Goal: Contribute content: Contribute content

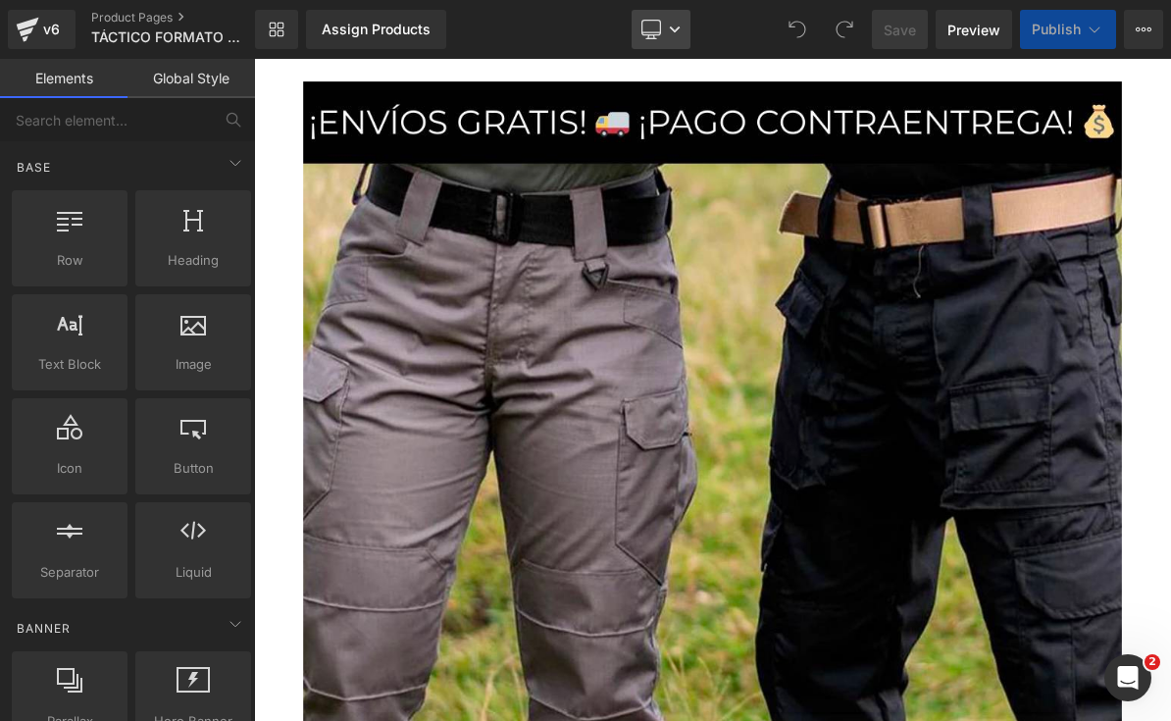
click at [669, 20] on link "Desktop" at bounding box center [660, 29] width 59 height 39
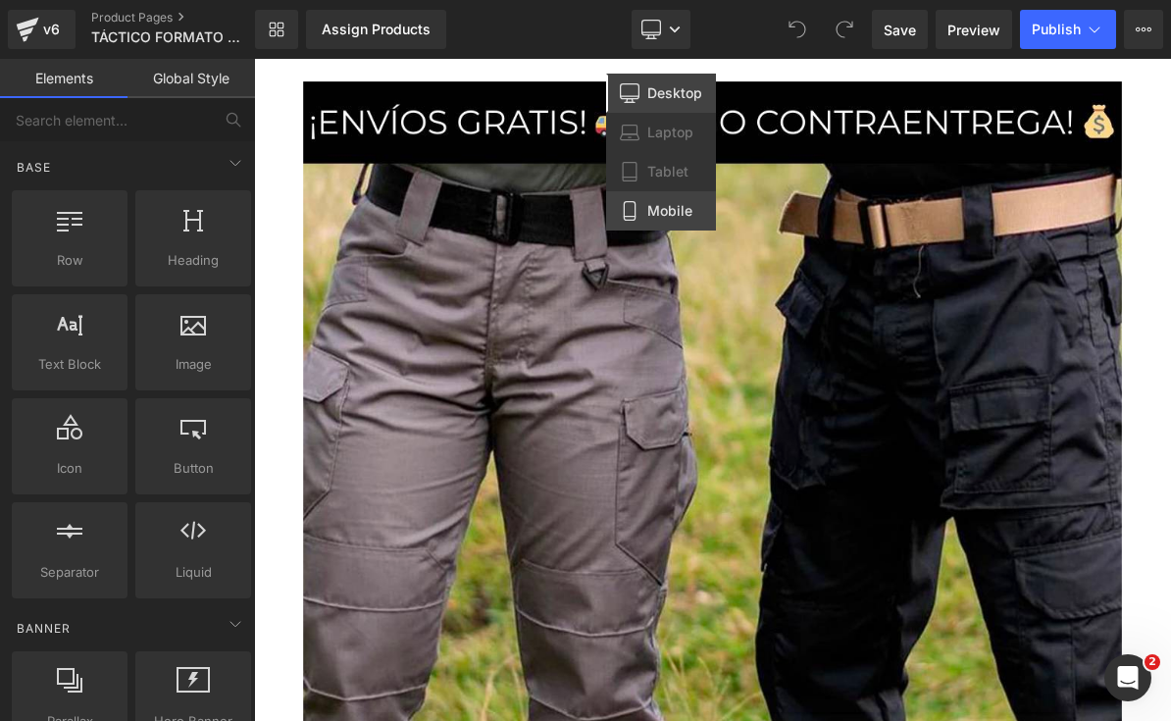
click at [703, 197] on link "Mobile" at bounding box center [661, 210] width 110 height 39
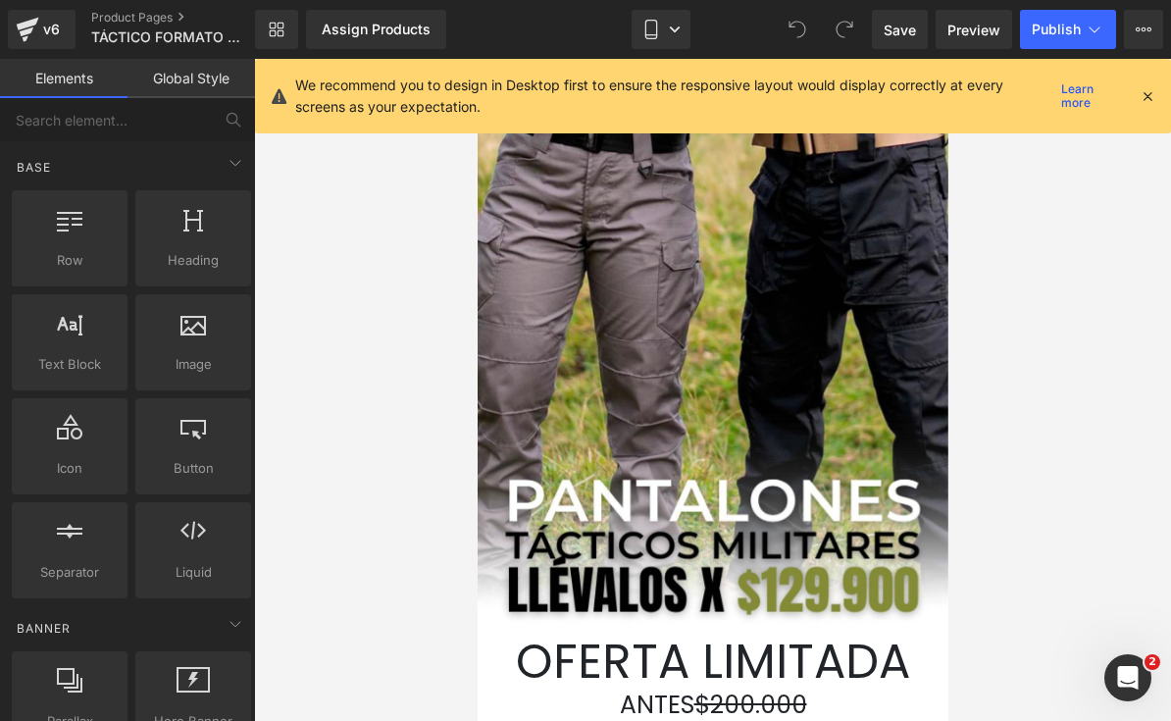
click at [1141, 102] on icon at bounding box center [1147, 96] width 18 height 18
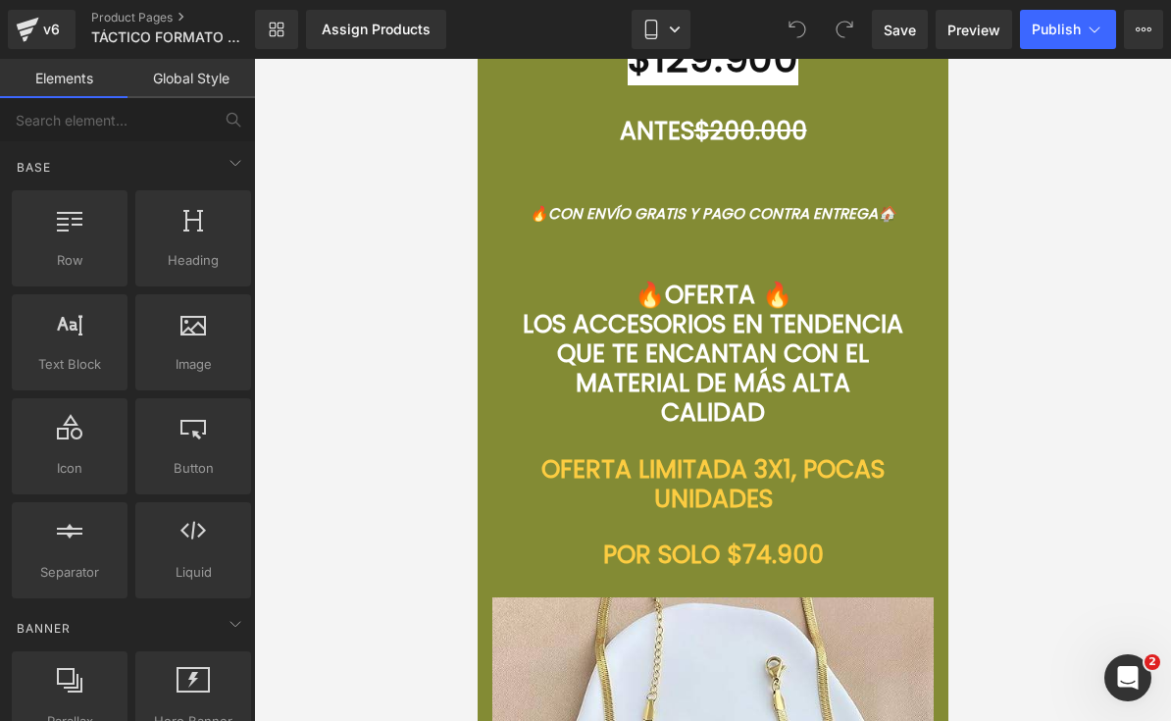
scroll to position [6900, 0]
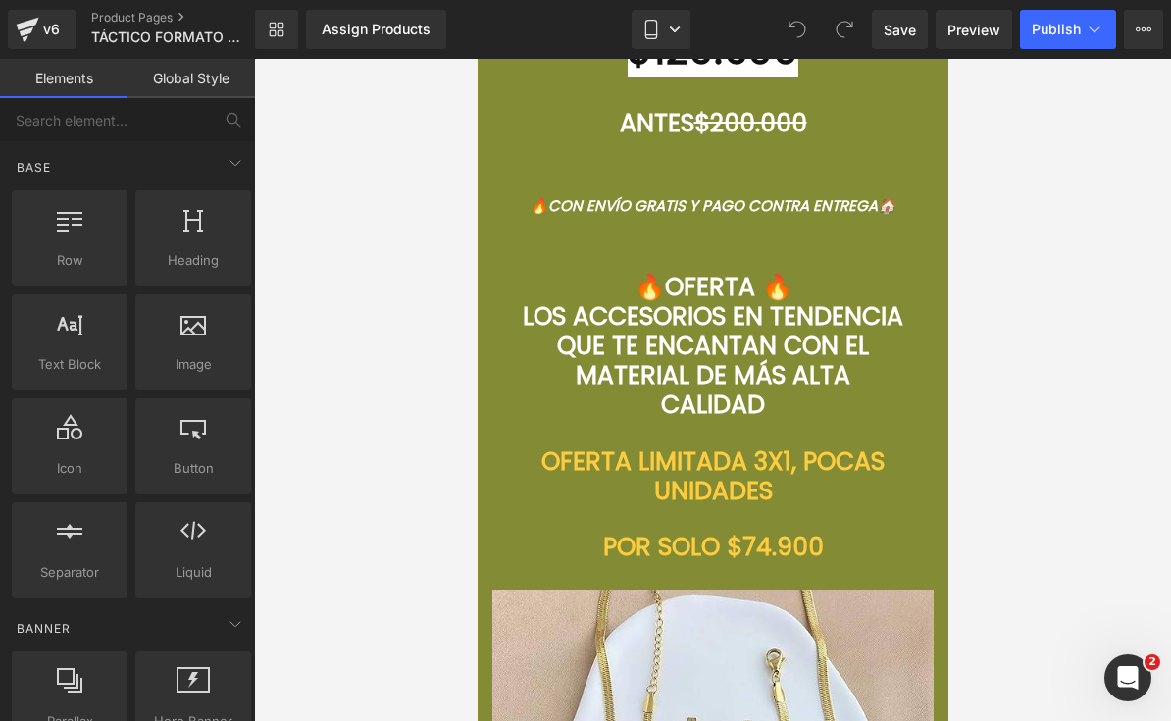
click at [833, 400] on span "LOS ACCESORIOS EN TENDENCIA QUE TE ENCANTAN CON EL MATERIAL DE MÁS ALTA CALIDAD" at bounding box center [712, 360] width 380 height 123
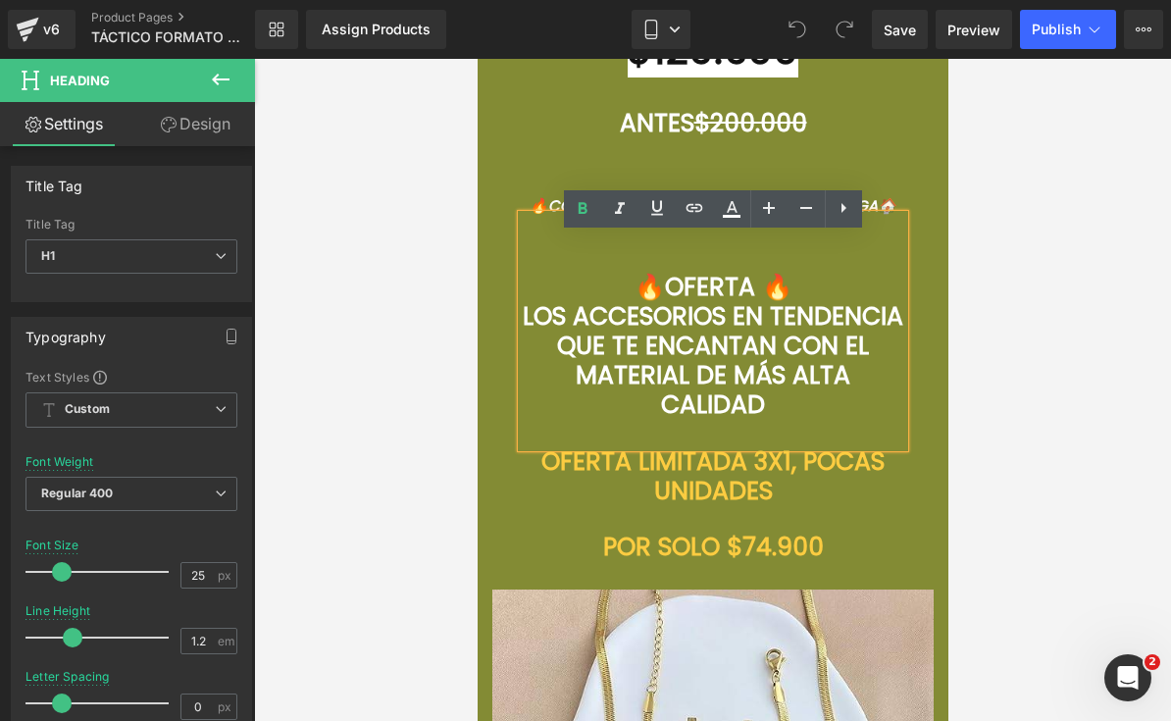
click at [596, 337] on span "LOS ACCESORIOS EN TENDENCIA QUE TE ENCANTAN CON EL MATERIAL DE MÁS ALTA CALIDAD" at bounding box center [712, 360] width 380 height 123
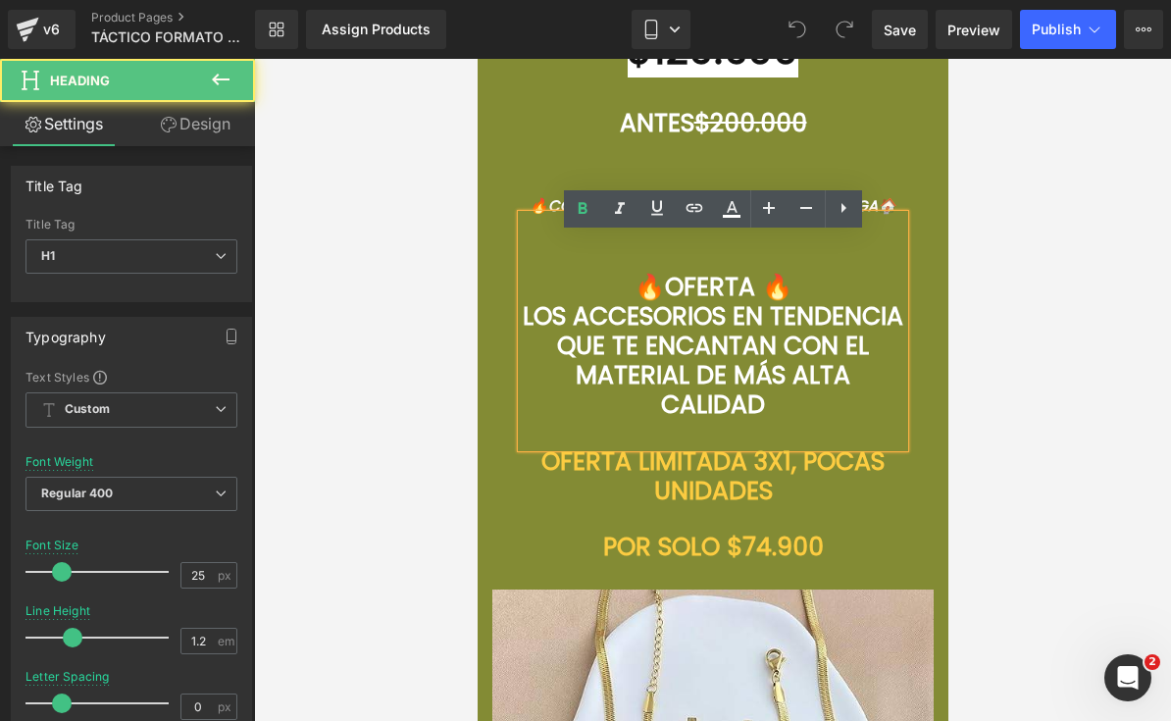
click at [586, 328] on span "LOS ACCESORIOS EN TENDENCIA QUE TE ENCANTAN CON EL MATERIAL DE MÁS ALTA CALIDAD" at bounding box center [712, 360] width 380 height 123
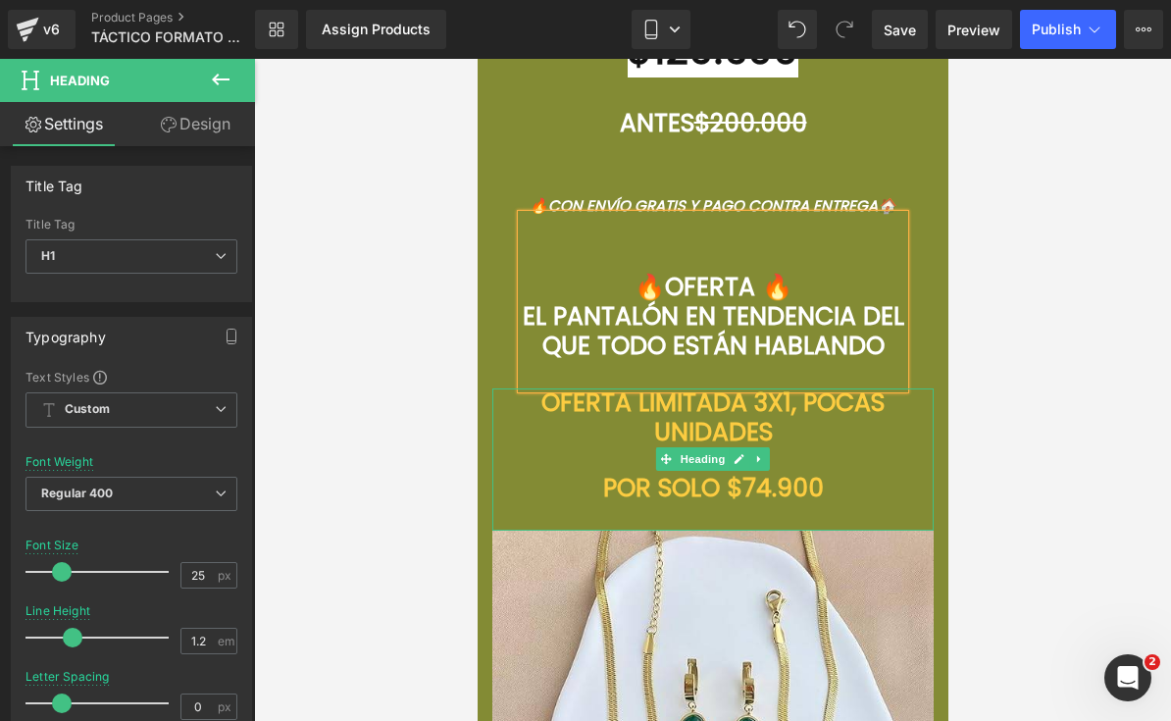
click at [821, 447] on h1 "OFERTA LIMITADA 3 X1, POCAS UNIDADES" at bounding box center [711, 417] width 441 height 59
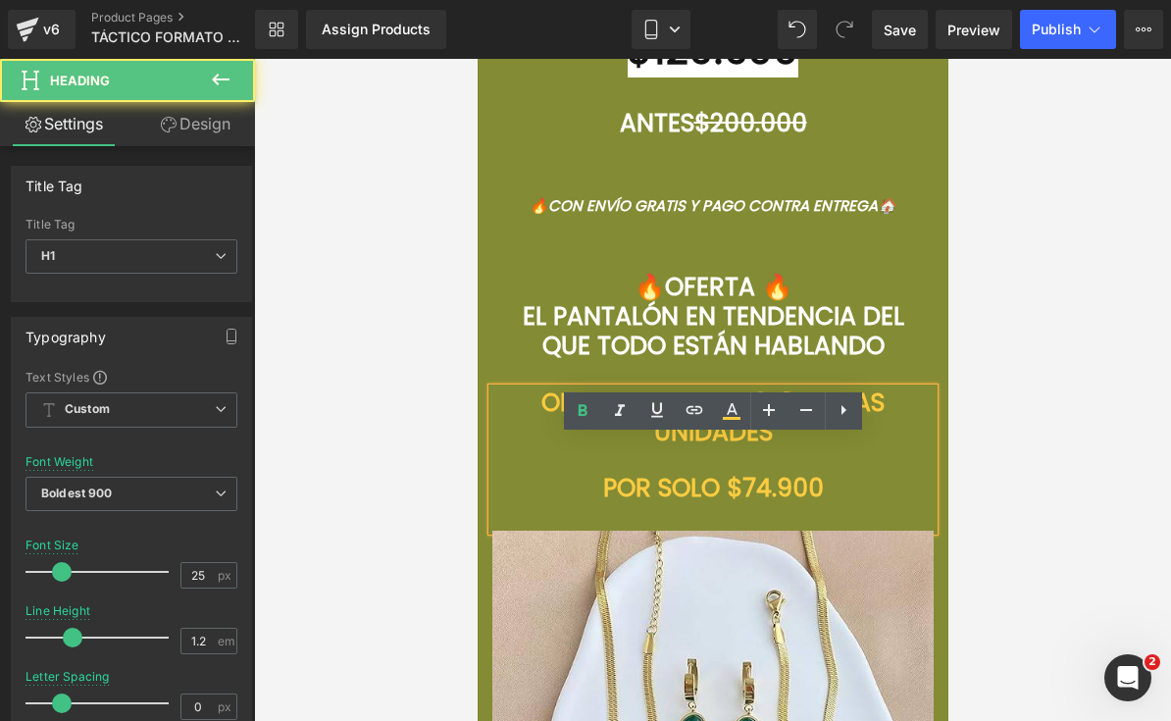
click at [783, 449] on font "X1, POCAS UNIDADES" at bounding box center [768, 417] width 231 height 64
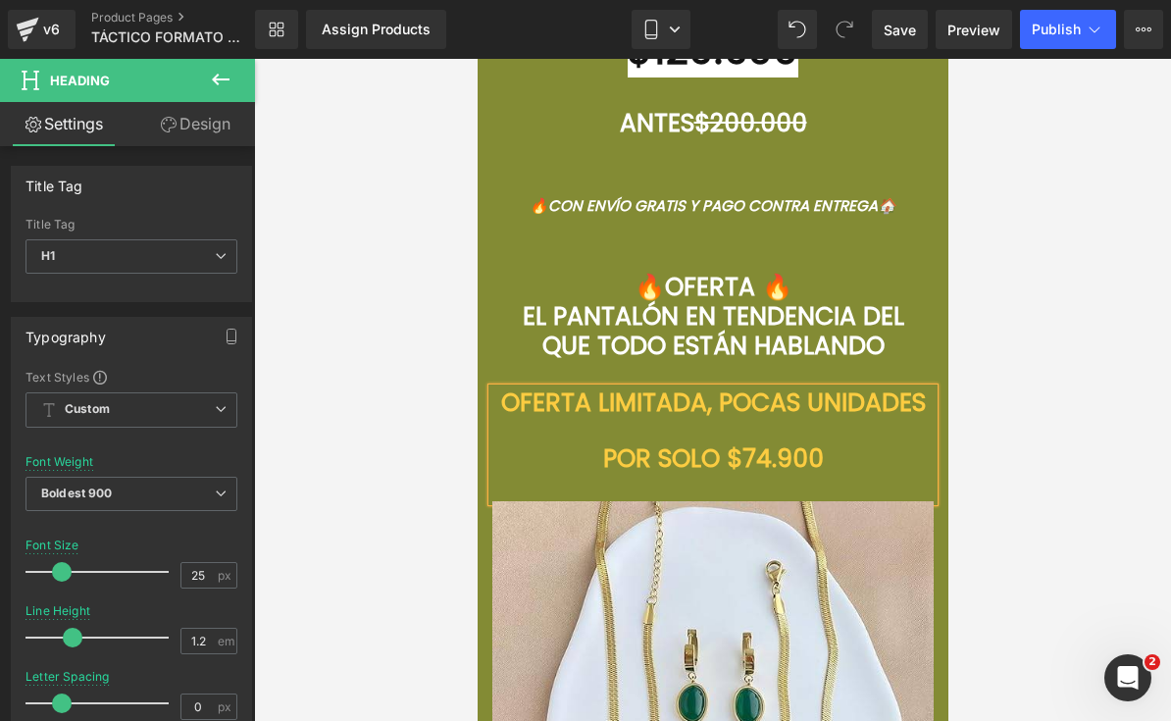
click at [817, 476] on font "POR SOLO $74.900" at bounding box center [712, 458] width 221 height 34
click at [1036, 444] on div at bounding box center [712, 390] width 917 height 662
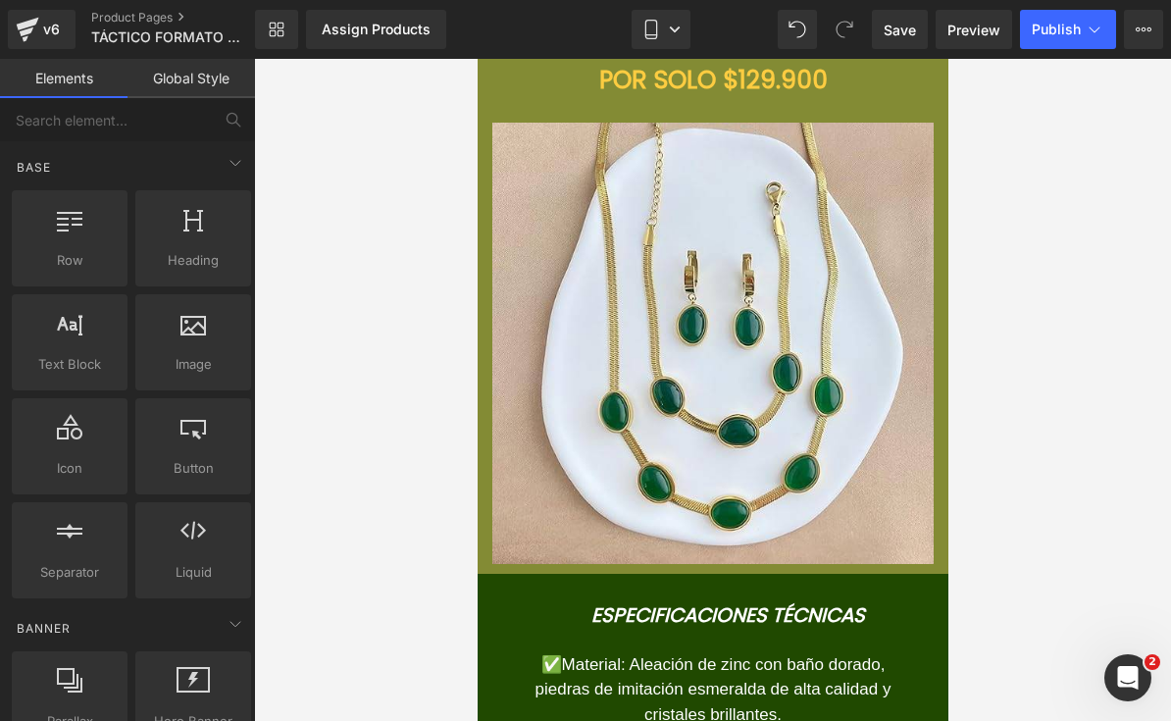
scroll to position [7282, 0]
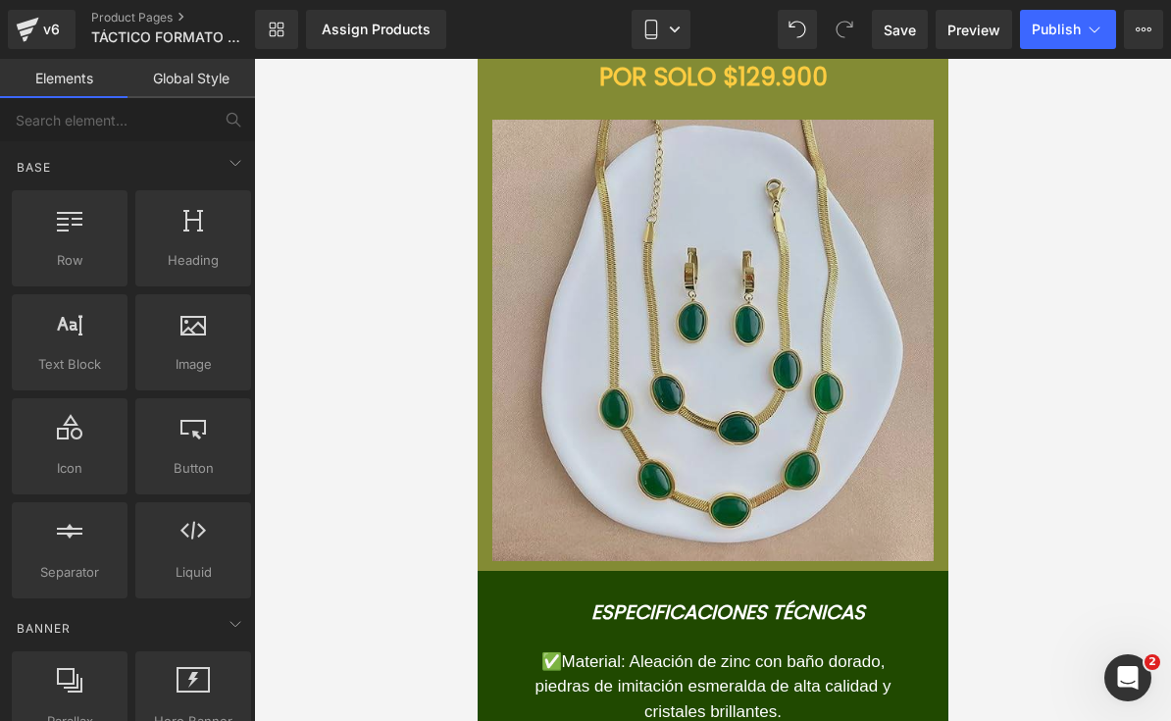
click at [706, 313] on img at bounding box center [711, 340] width 441 height 441
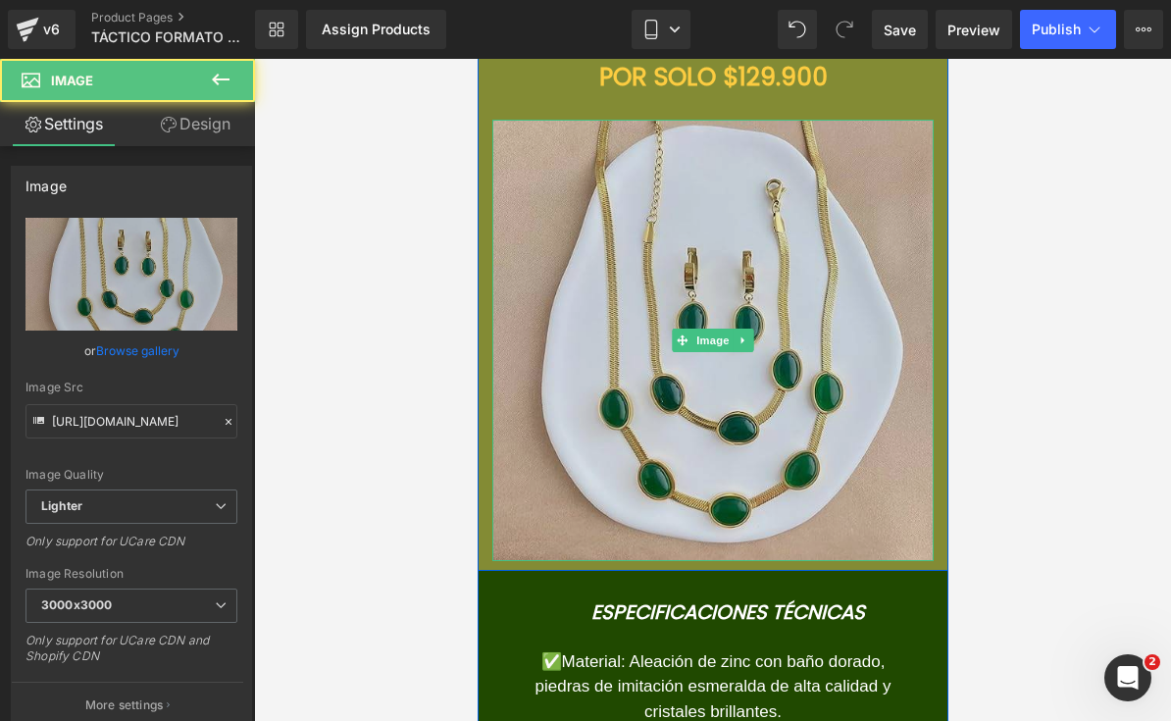
click at [711, 299] on img at bounding box center [711, 340] width 441 height 441
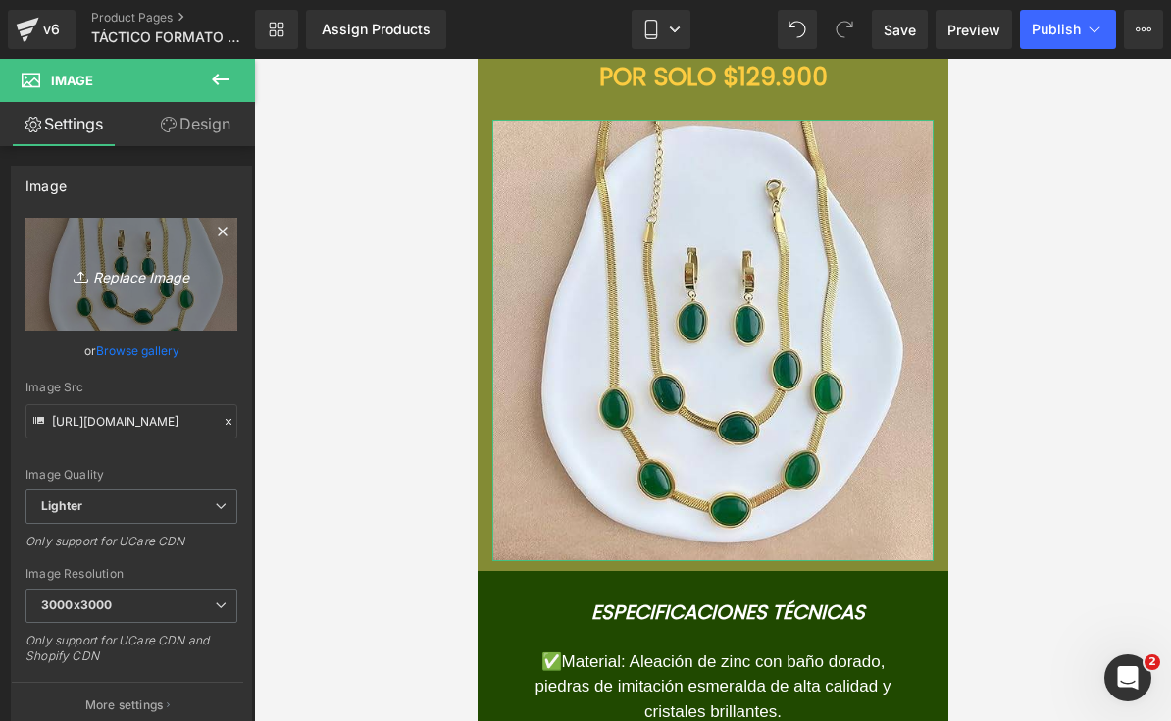
click at [73, 292] on link "Replace Image" at bounding box center [131, 274] width 212 height 113
type input "C:\fakepath\IMG_8548.jpeg"
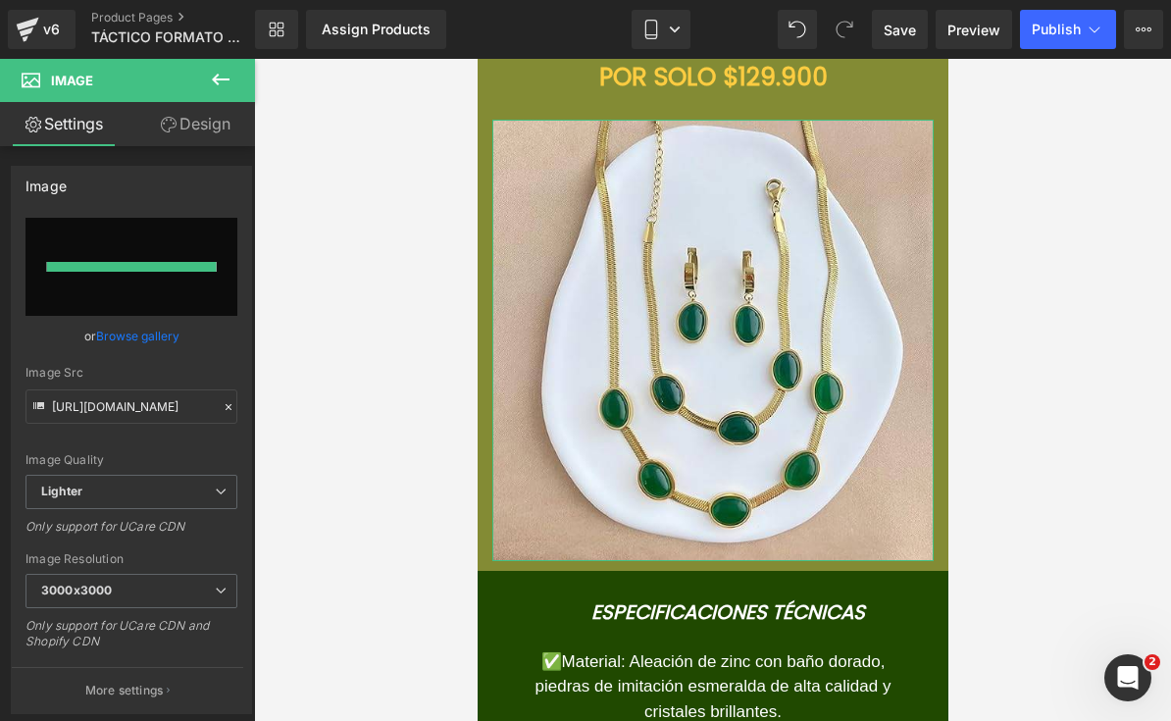
type input "https://ucarecdn.com/d74f29c9-881b-4580-8c6e-6bc79c39abb3/-/format/auto/-/previ…"
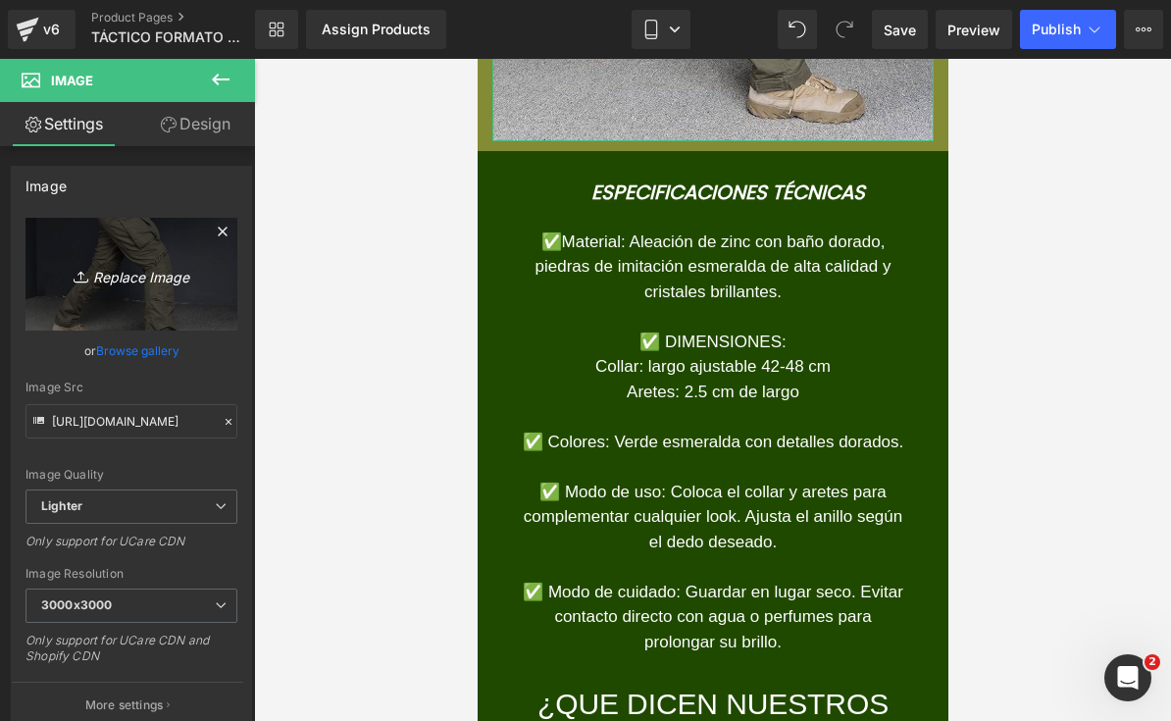
scroll to position [7704, 0]
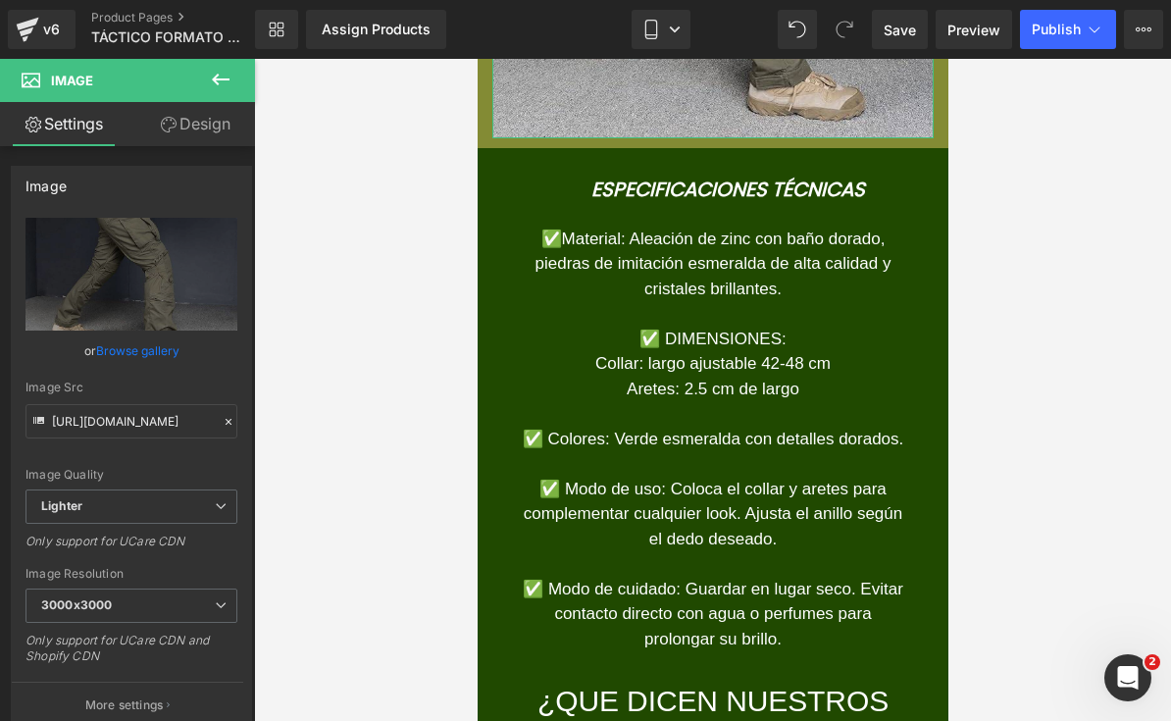
click at [784, 352] on p "✅ DIMENSIONES:" at bounding box center [712, 339] width 382 height 25
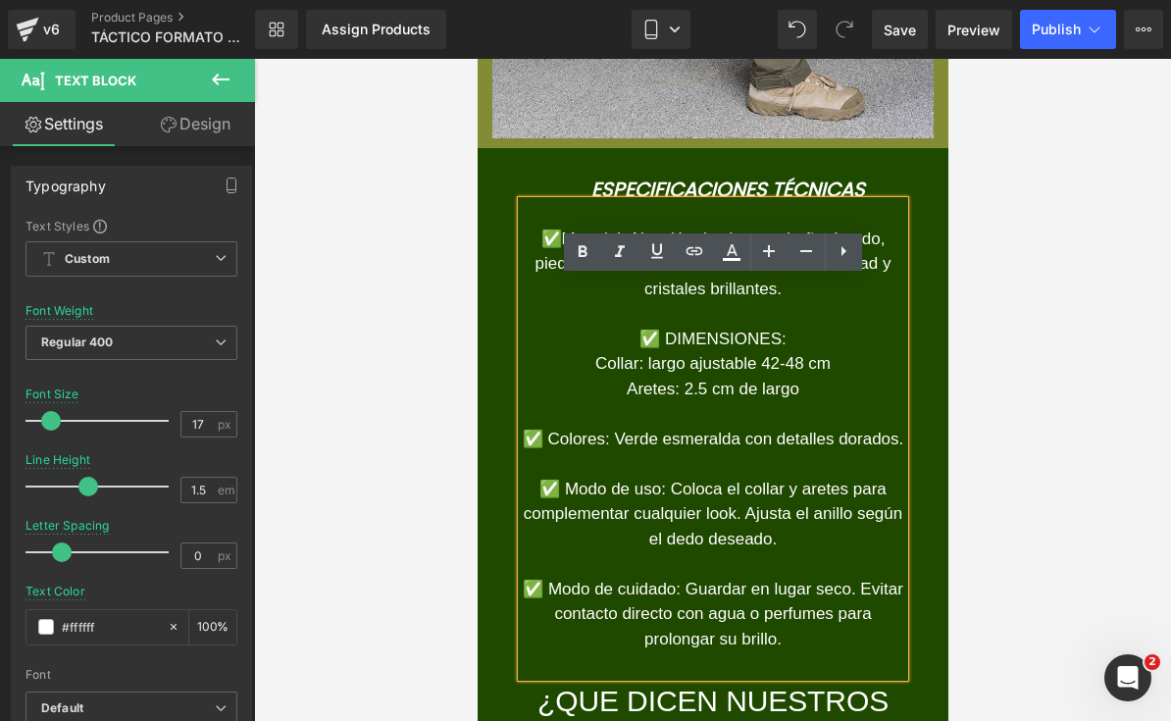
click at [1003, 466] on div at bounding box center [712, 390] width 917 height 662
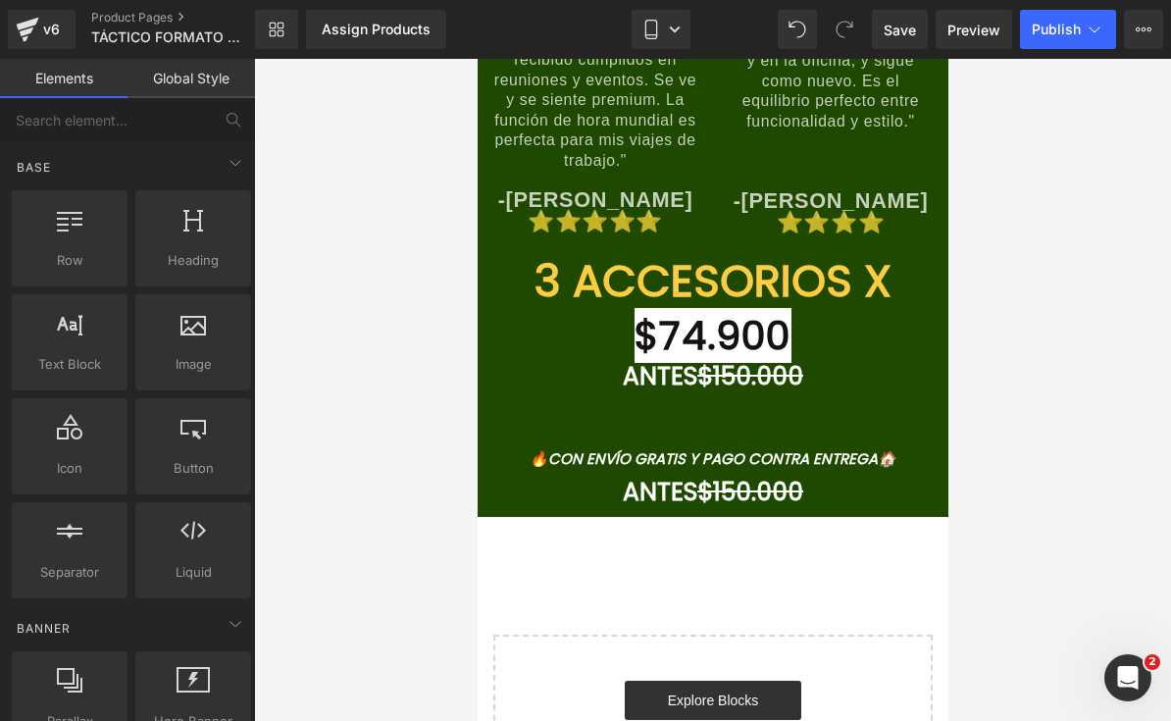
scroll to position [9118, 0]
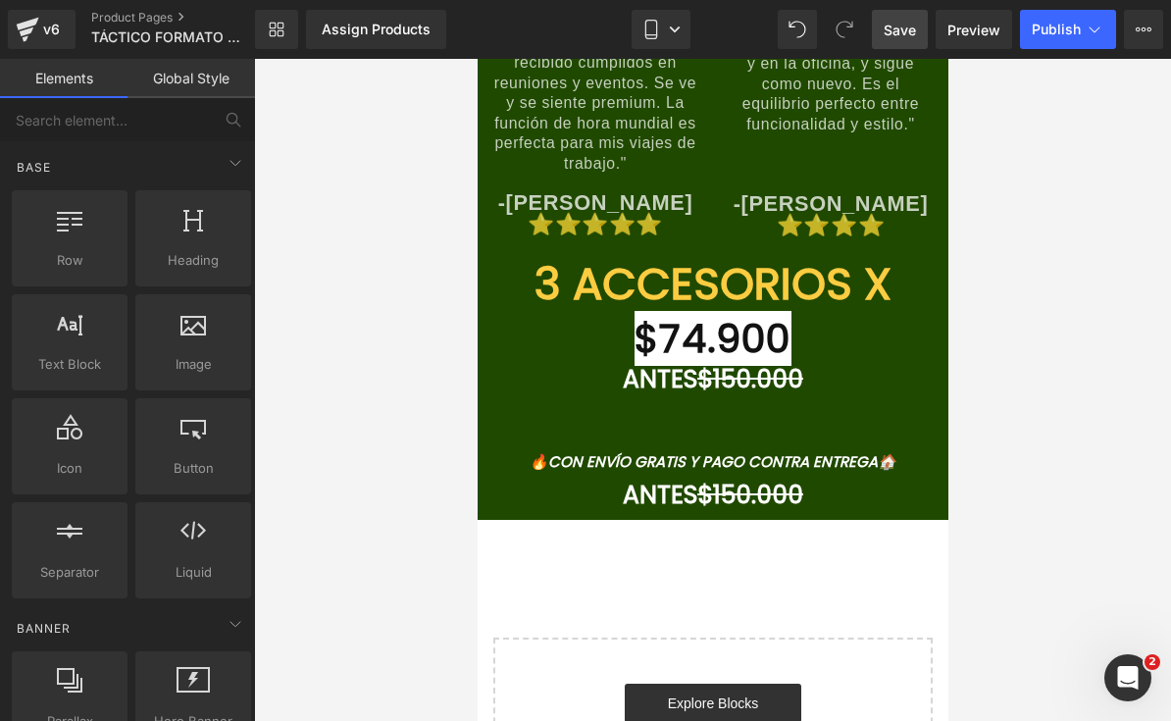
click at [889, 39] on span "Save" at bounding box center [900, 30] width 32 height 21
click at [896, 43] on link "Save" at bounding box center [900, 29] width 56 height 39
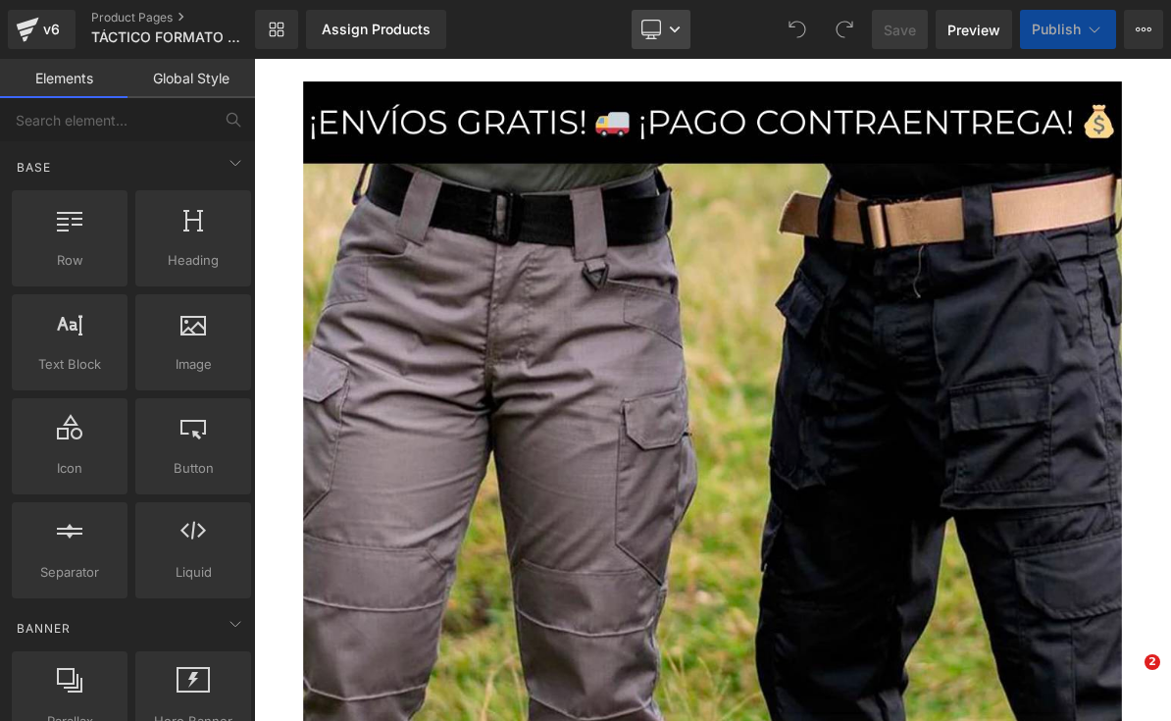
click at [665, 36] on link "Desktop" at bounding box center [660, 29] width 59 height 39
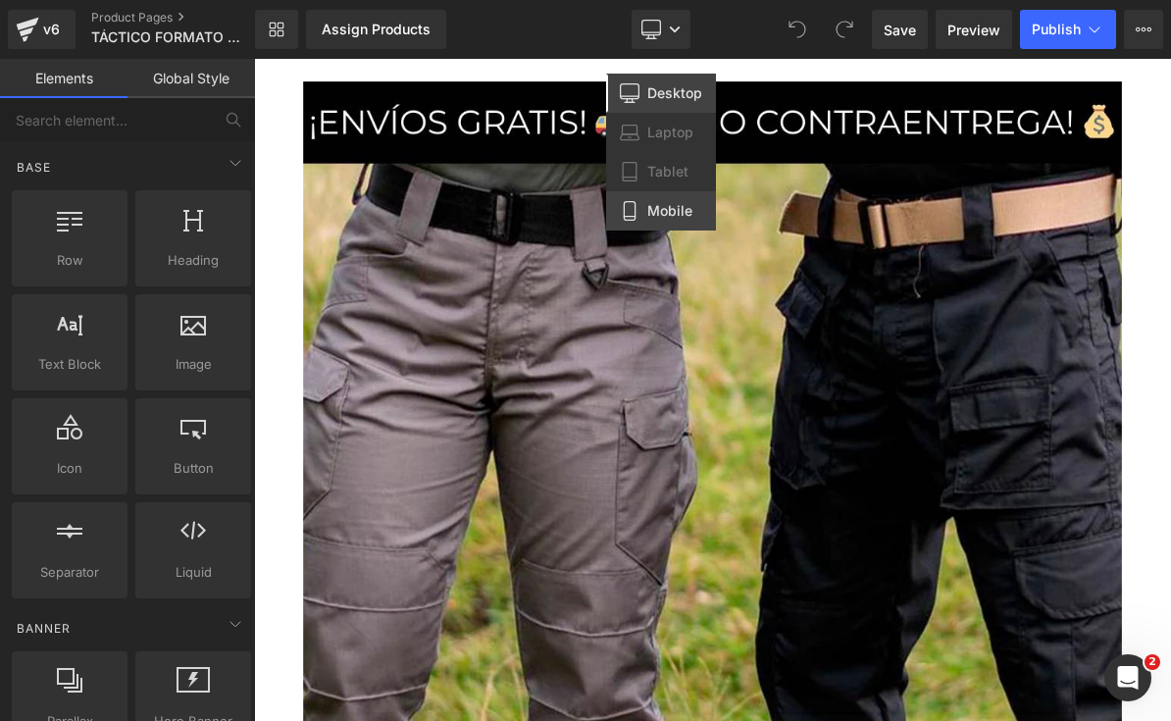
click at [673, 226] on link "Mobile" at bounding box center [661, 210] width 110 height 39
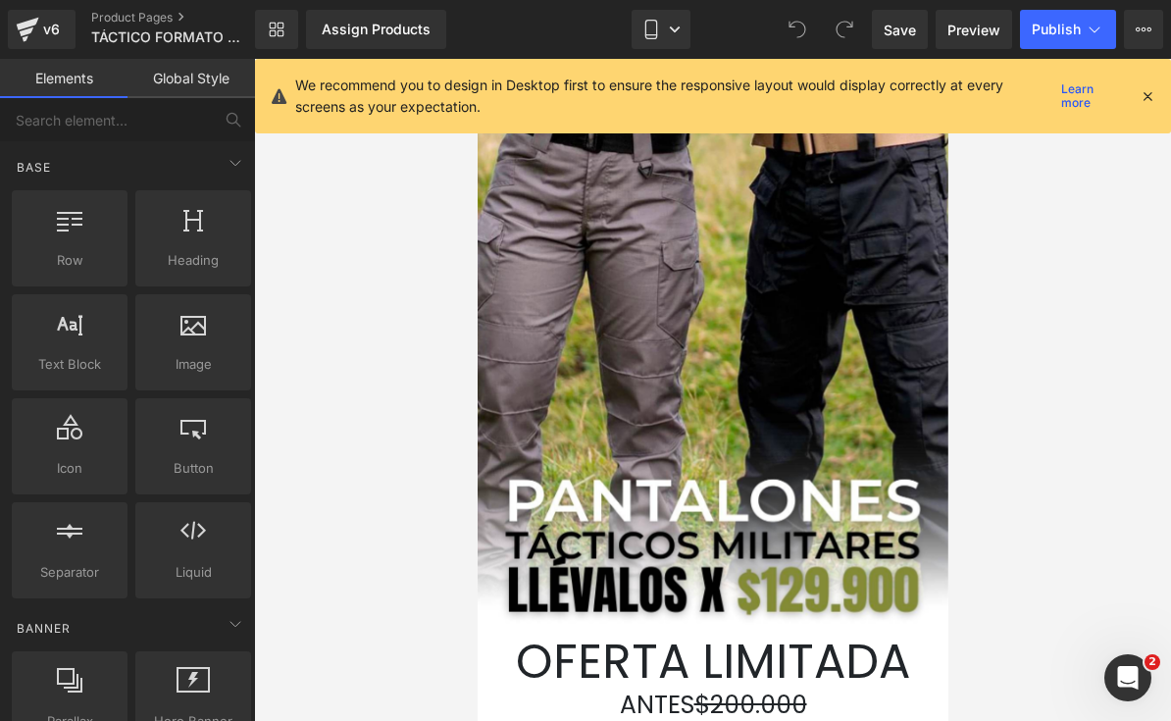
click at [1139, 96] on icon at bounding box center [1147, 96] width 18 height 18
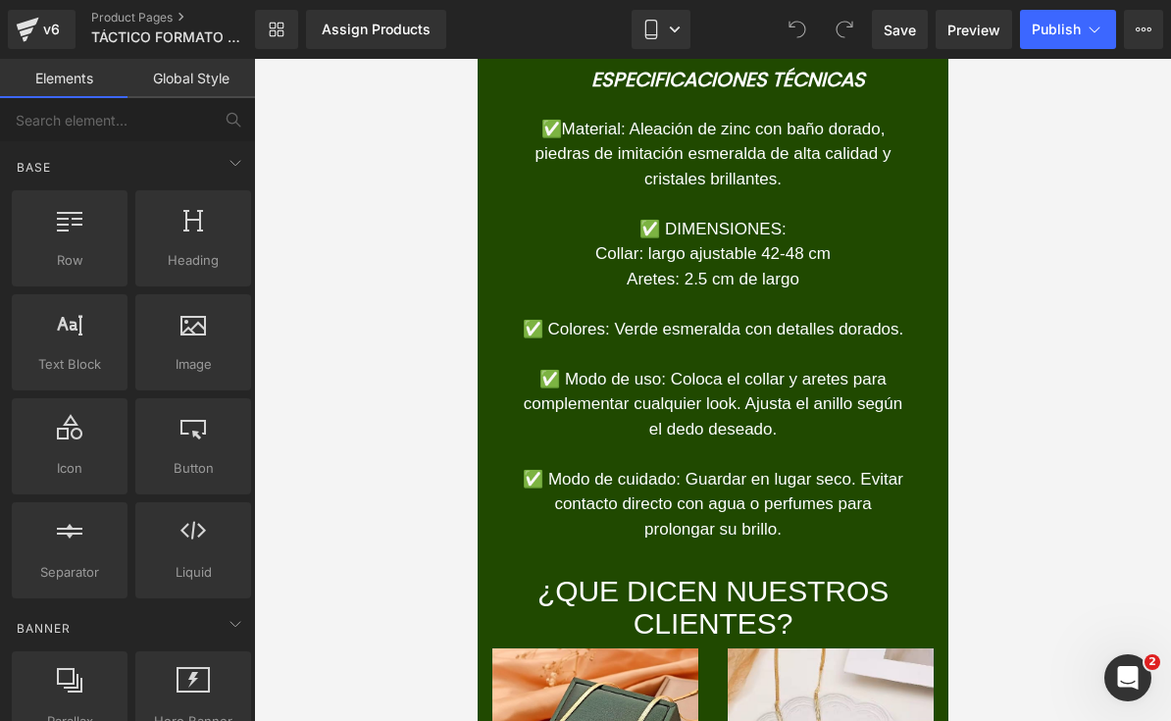
scroll to position [7786, 0]
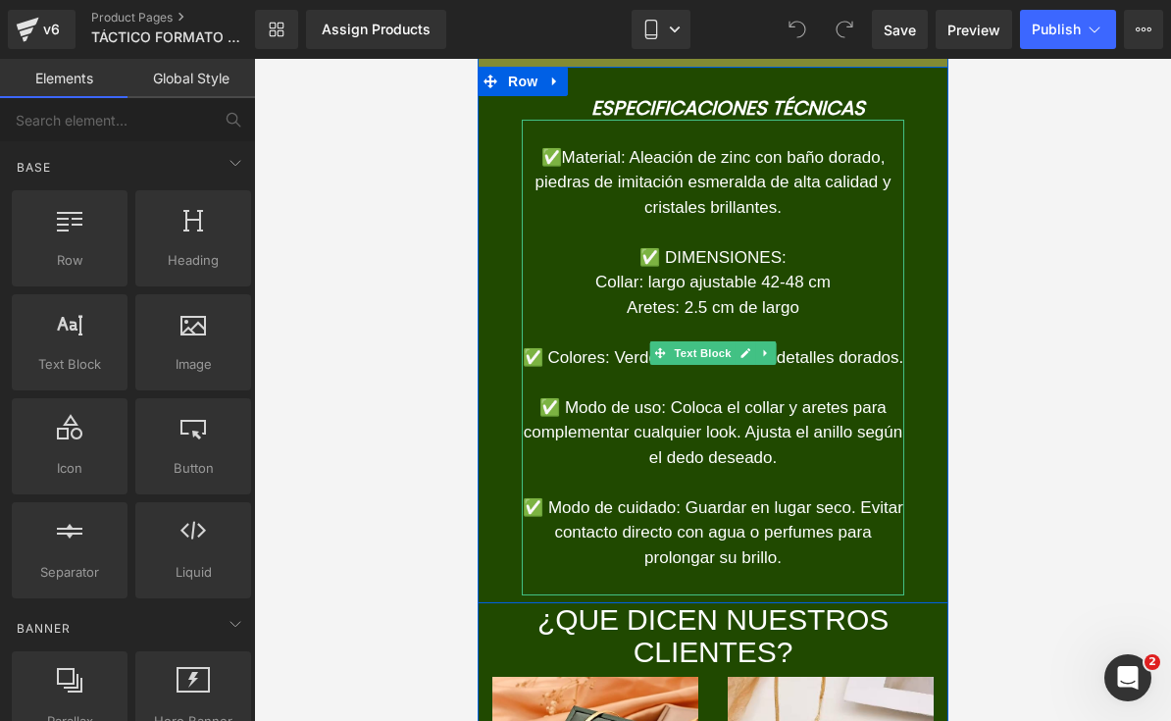
click at [809, 321] on p "Aretes: 2.5 cm de largo" at bounding box center [712, 307] width 382 height 25
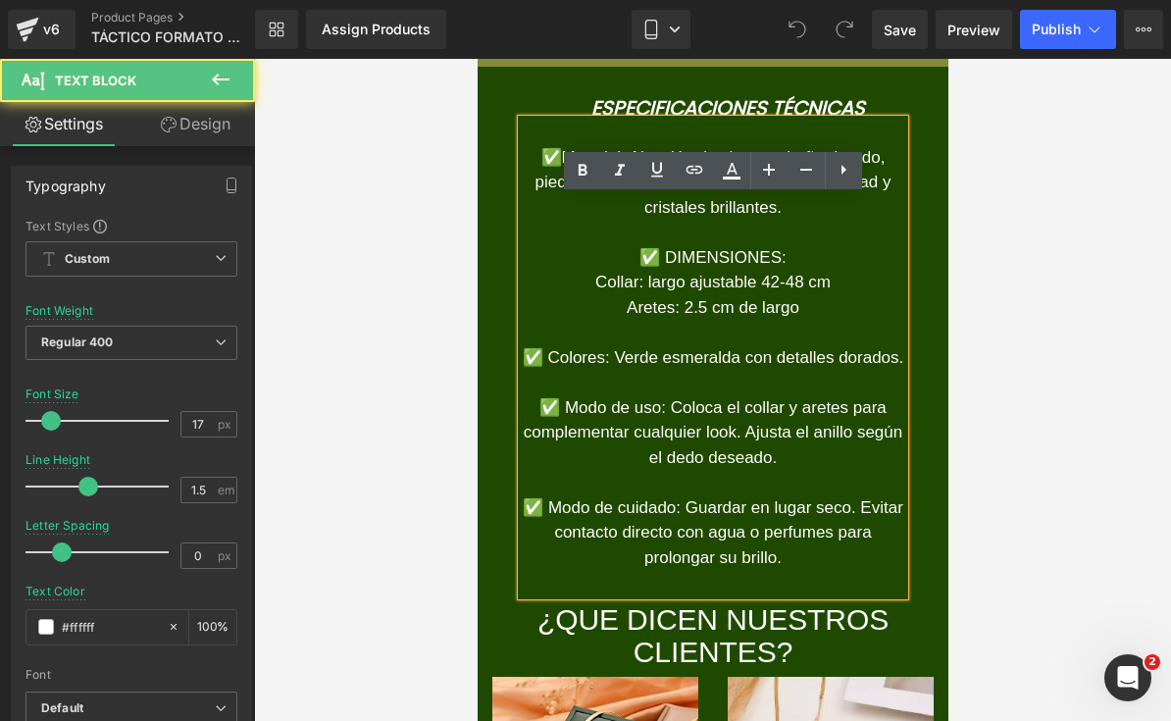
click at [517, 172] on div "Especificaciones Técnicas Heading ✅Material: Aleación de zinc con baño dorado, …" at bounding box center [712, 335] width 471 height 536
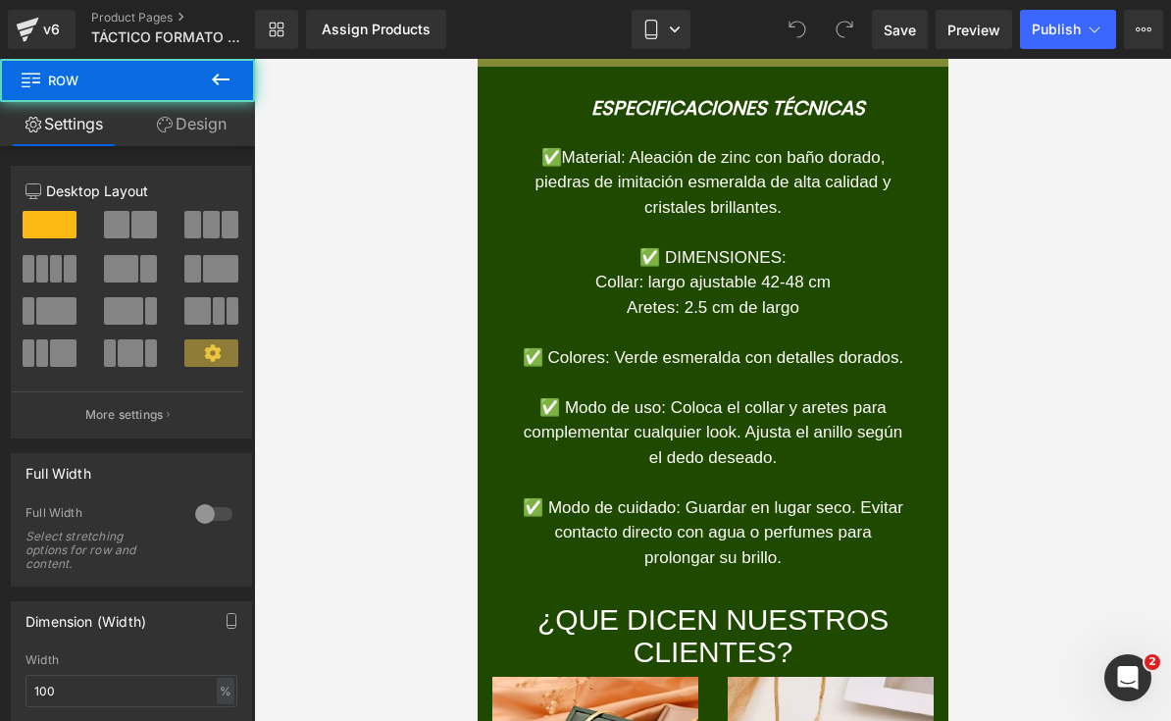
click at [520, 169] on div "Especificaciones Técnicas Heading ✅Material: Aleación de zinc con baño dorado, …" at bounding box center [712, 335] width 471 height 536
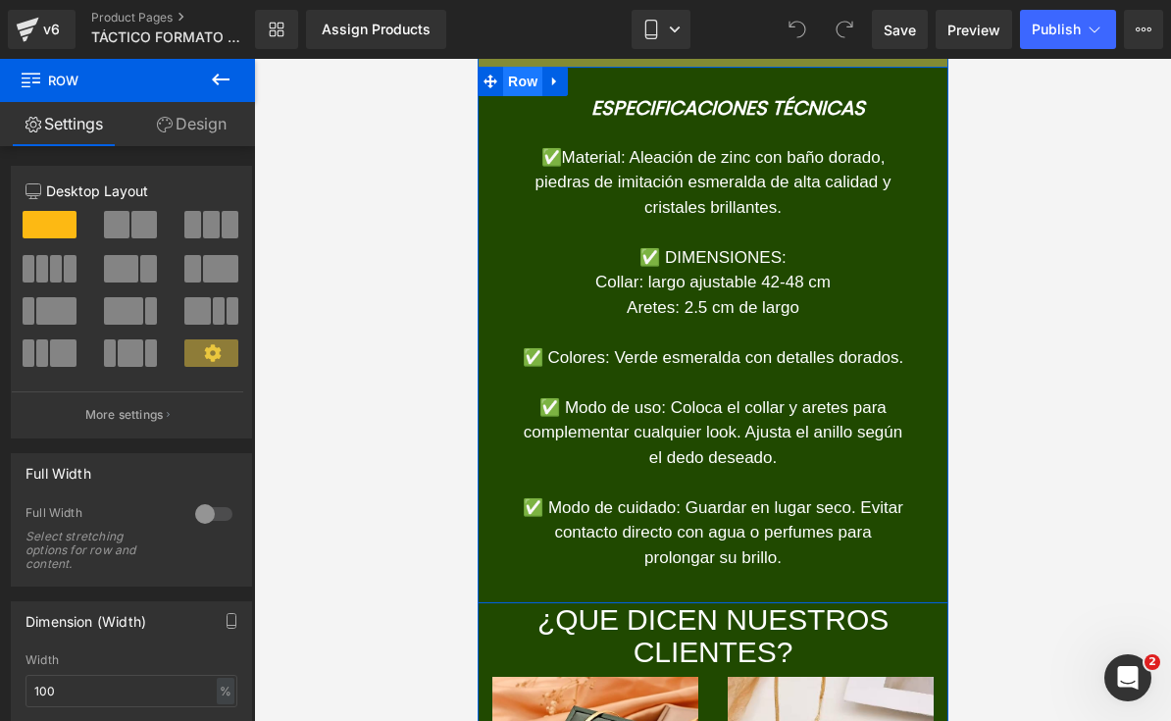
click at [530, 96] on span "Row" at bounding box center [521, 81] width 39 height 29
click at [216, 125] on link "Design" at bounding box center [190, 124] width 127 height 44
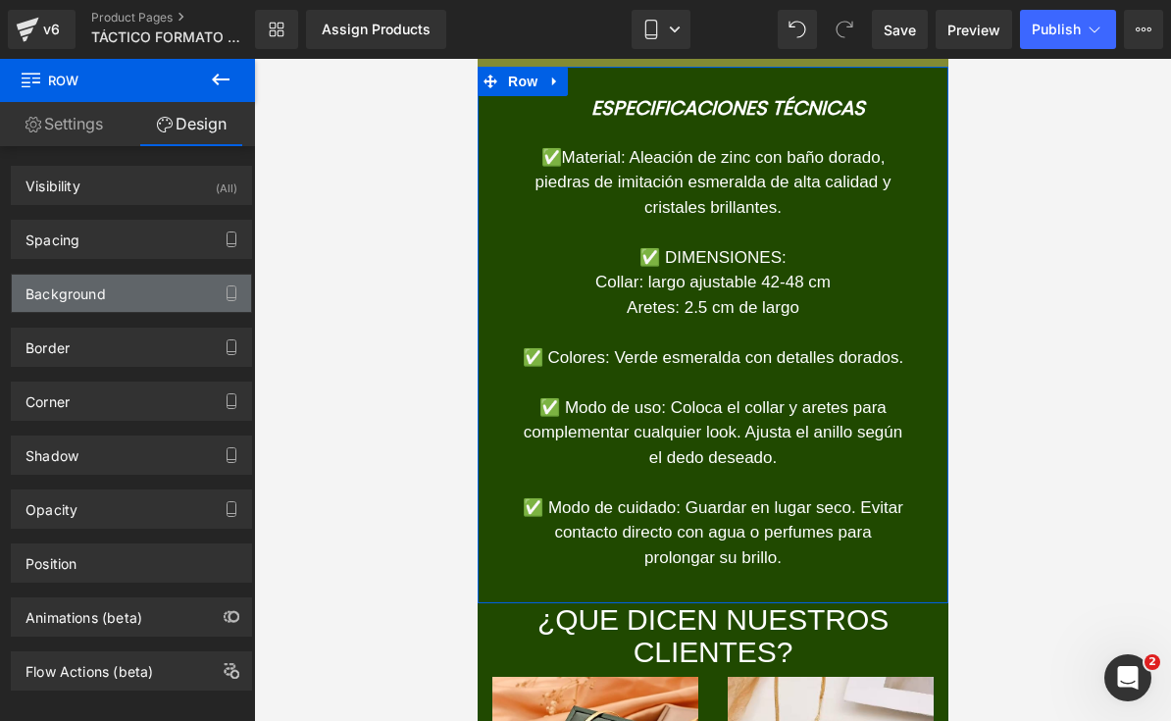
click at [152, 302] on div "Background" at bounding box center [131, 293] width 239 height 37
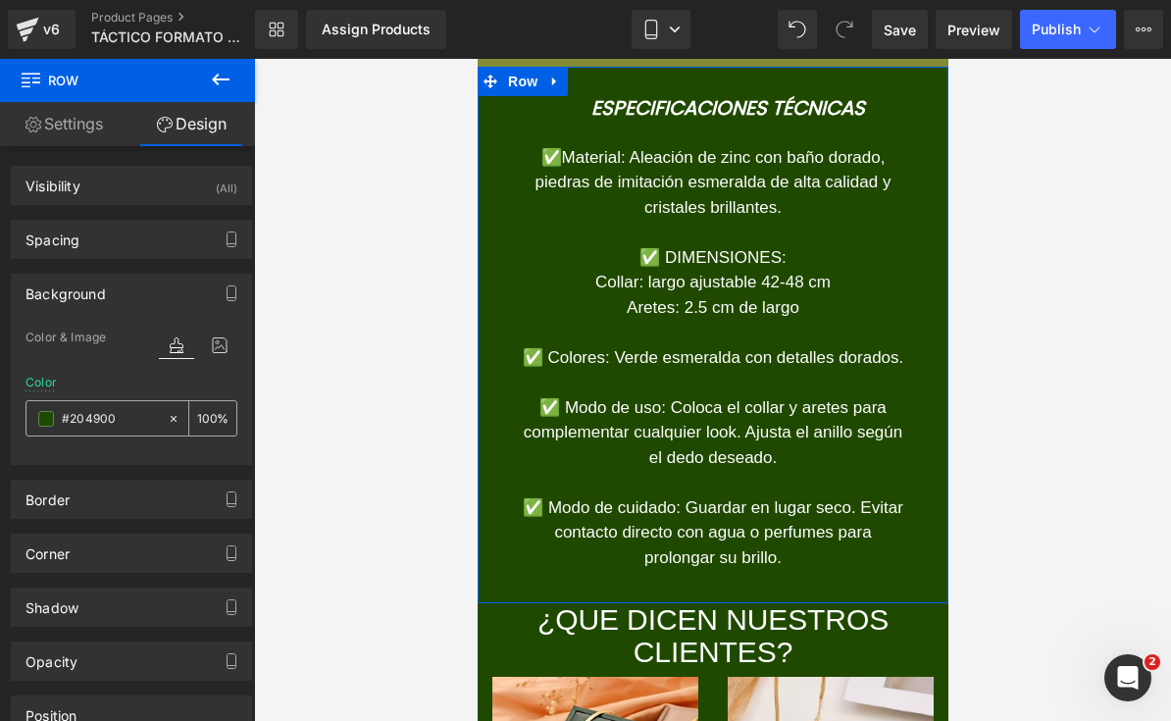
click at [122, 418] on input "#204900" at bounding box center [110, 419] width 96 height 22
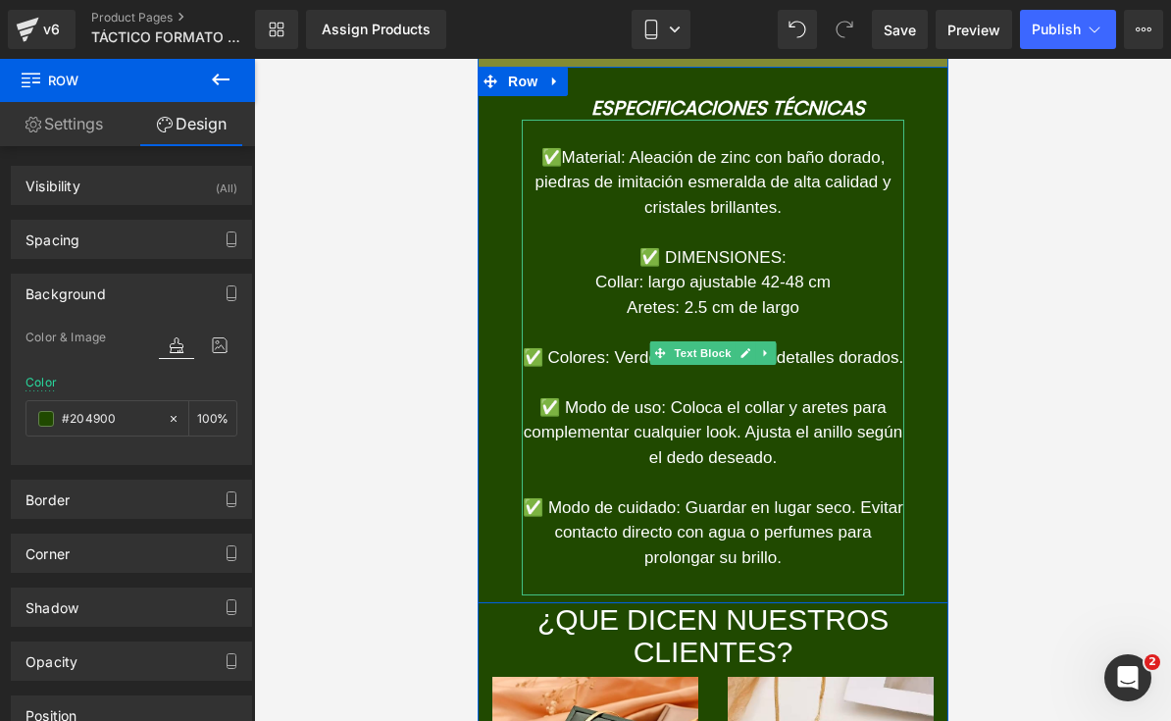
click at [787, 221] on p "✅Material: Aleación de zinc con baño dorado, piedras de imitación esmeralda de …" at bounding box center [712, 183] width 382 height 76
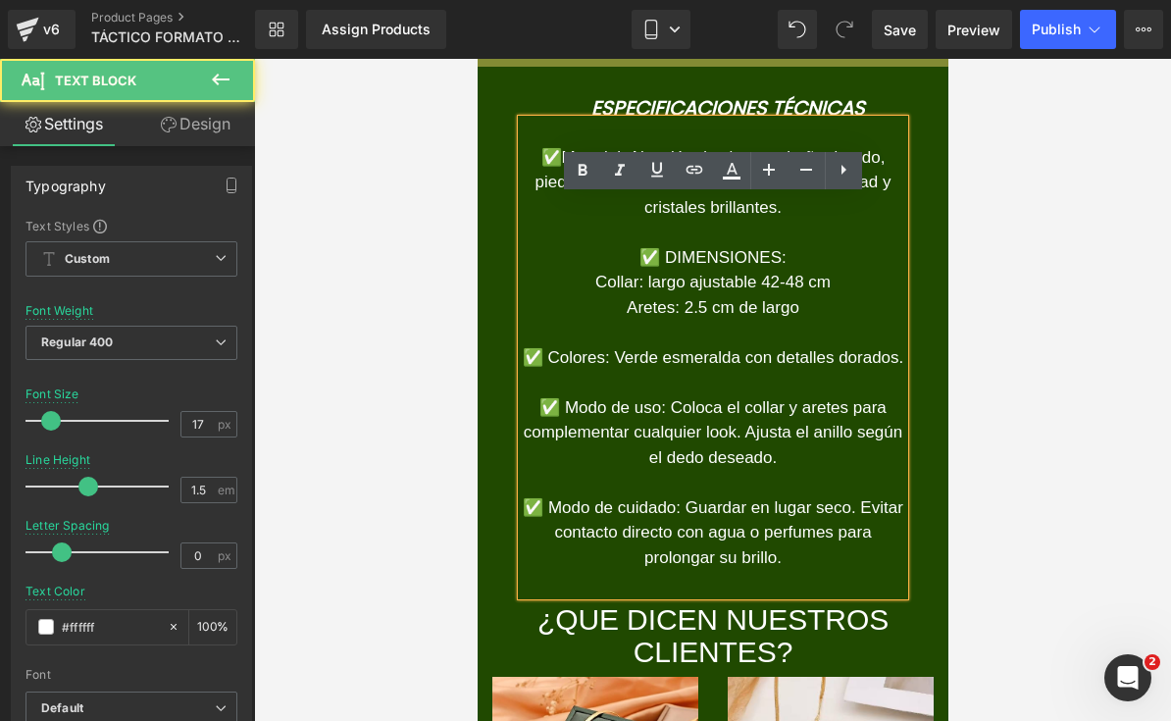
click at [579, 217] on font "✅Material: Aleación de zinc con baño dorado, piedras de imitación esmeralda de …" at bounding box center [712, 182] width 356 height 69
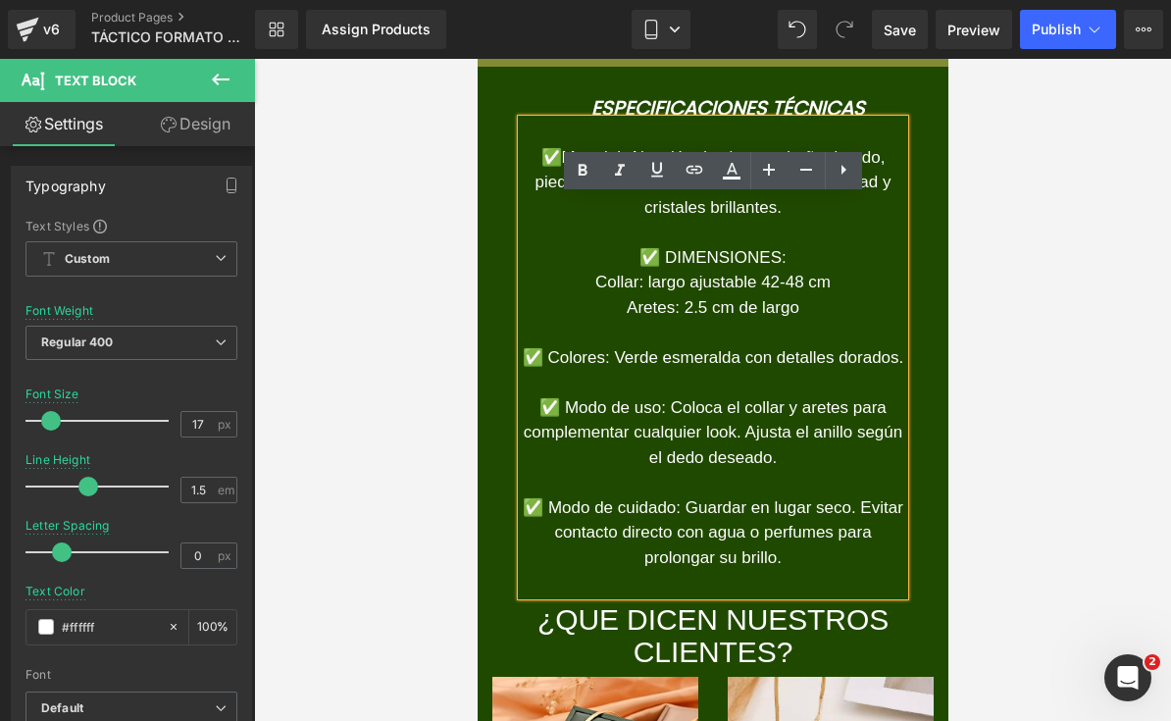
click at [576, 217] on font "✅Material: Aleación de zinc con baño dorado, piedras de imitación esmeralda de …" at bounding box center [712, 182] width 356 height 69
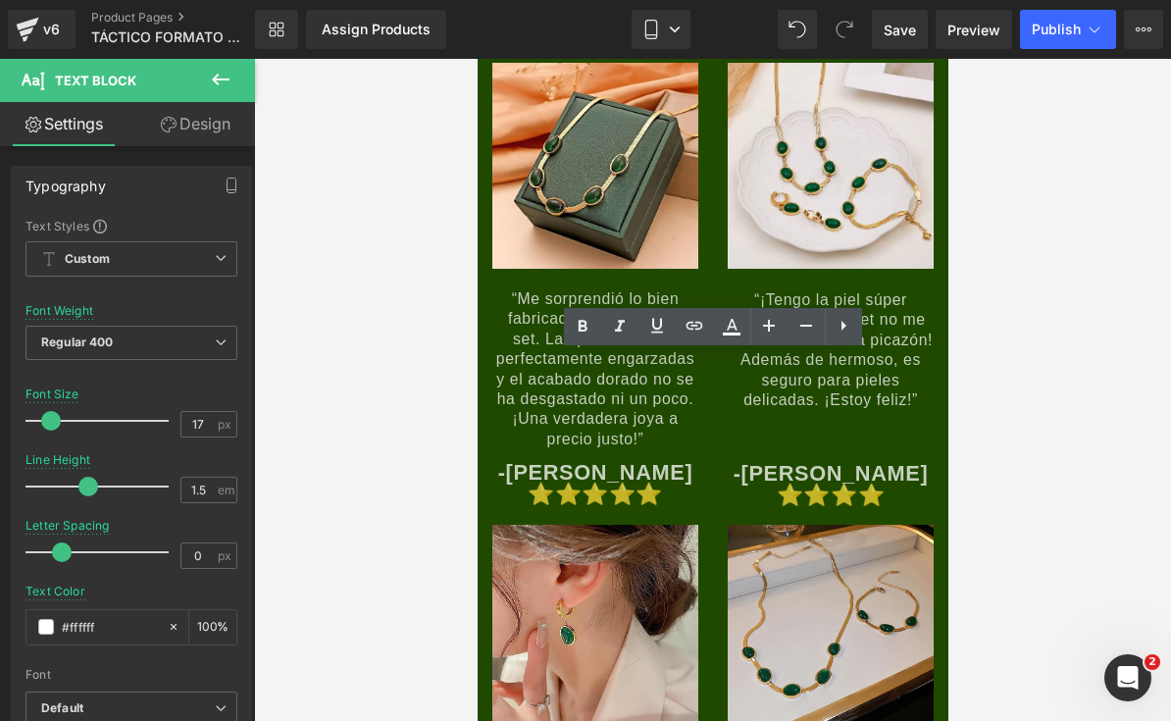
scroll to position [7630, 0]
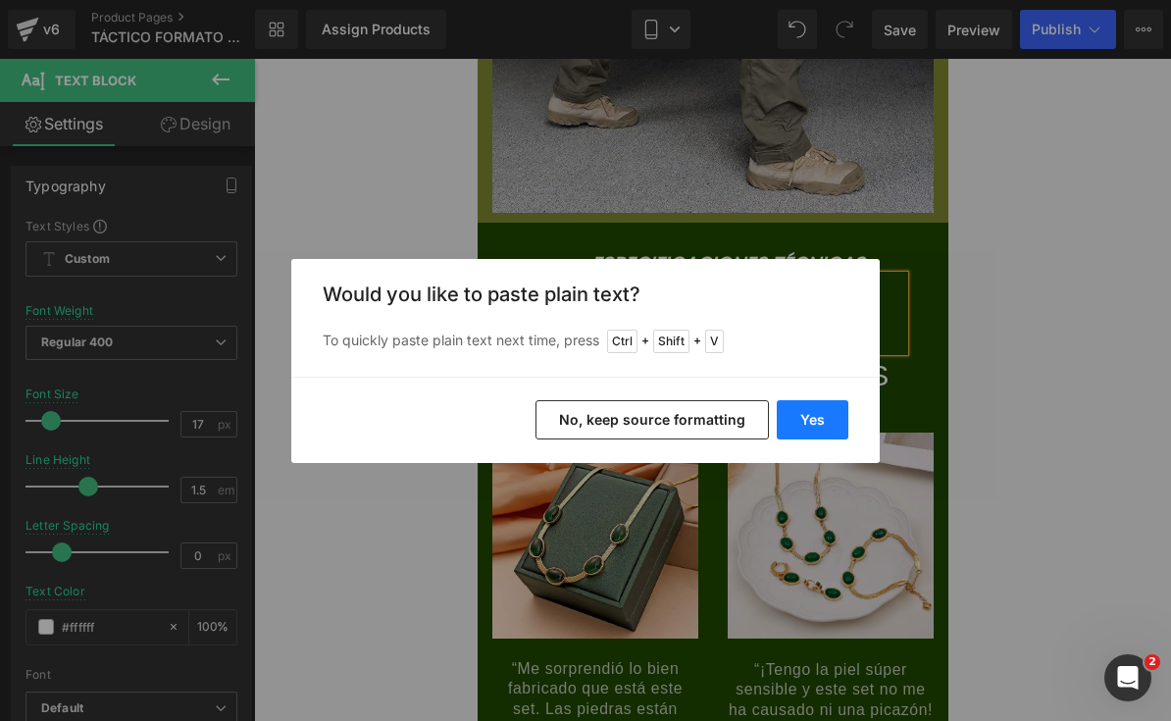
click at [822, 410] on button "Yes" at bounding box center [813, 419] width 72 height 39
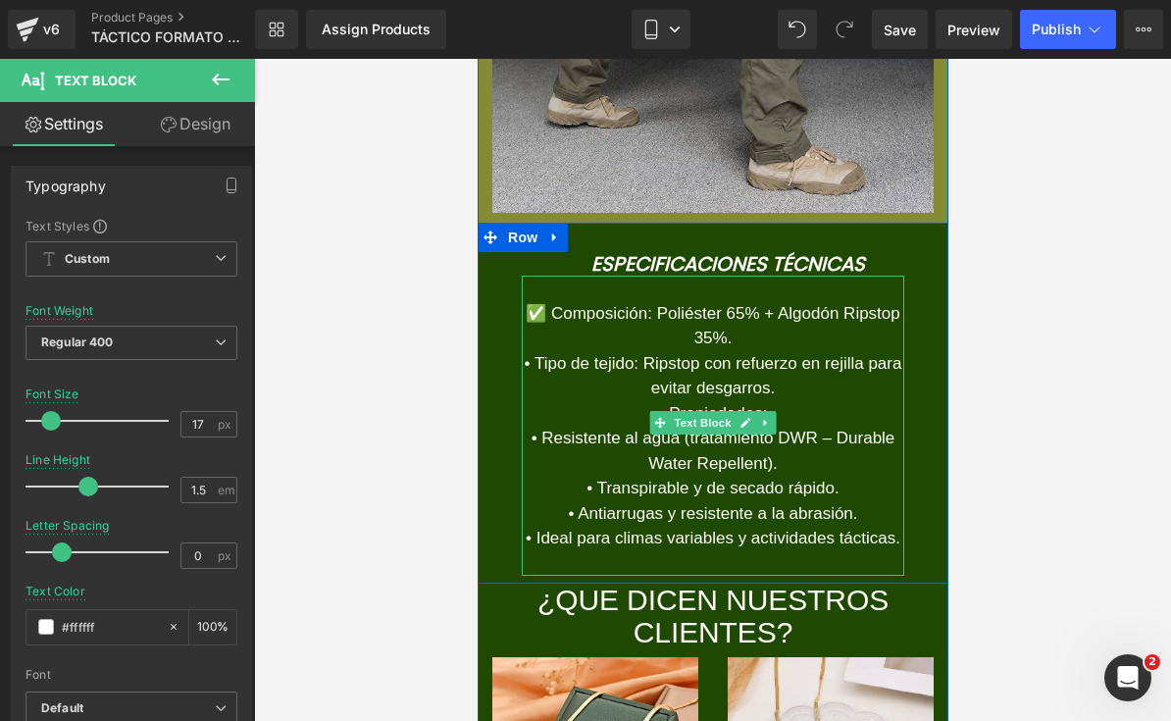
click at [537, 348] on font "✅ Composición: Poliéster 65% + Algodón Ripstop 35%." at bounding box center [712, 326] width 375 height 44
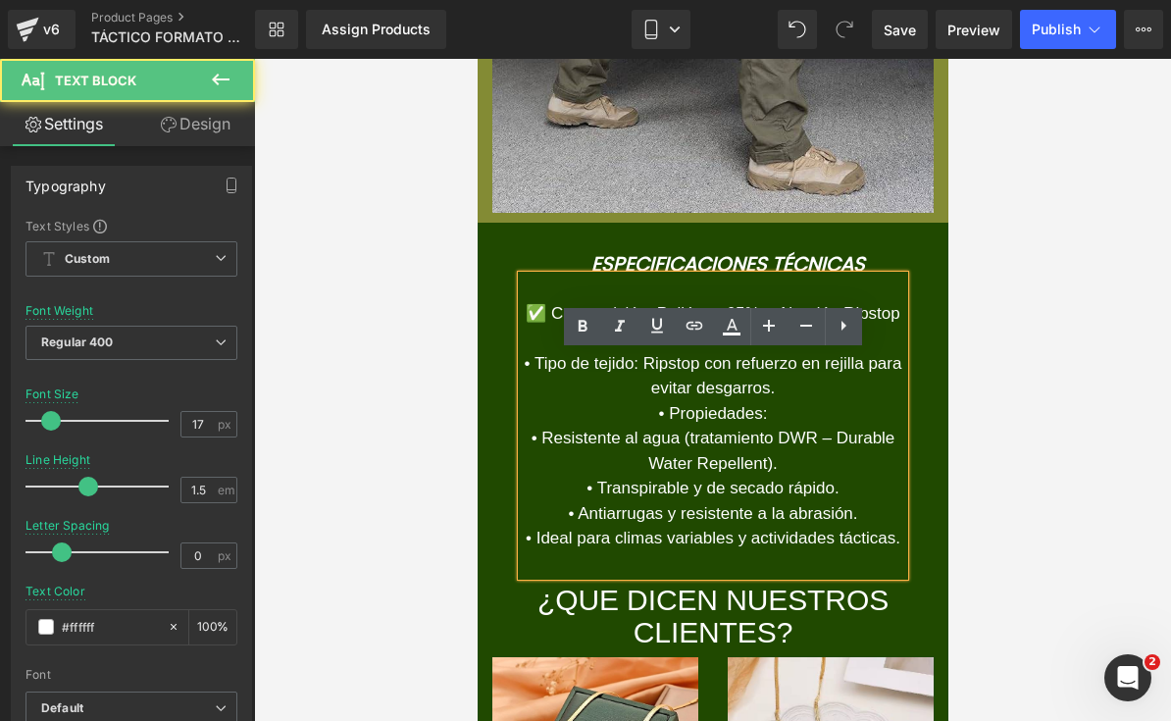
click at [555, 348] on font "✅ Composición: Poliéster 65% + Algodón Ripstop 35%." at bounding box center [712, 326] width 375 height 44
click at [542, 398] on font "• Tipo de tejido: Ripstop con refuerzo en rejilla para evitar desgarros." at bounding box center [713, 376] width 378 height 44
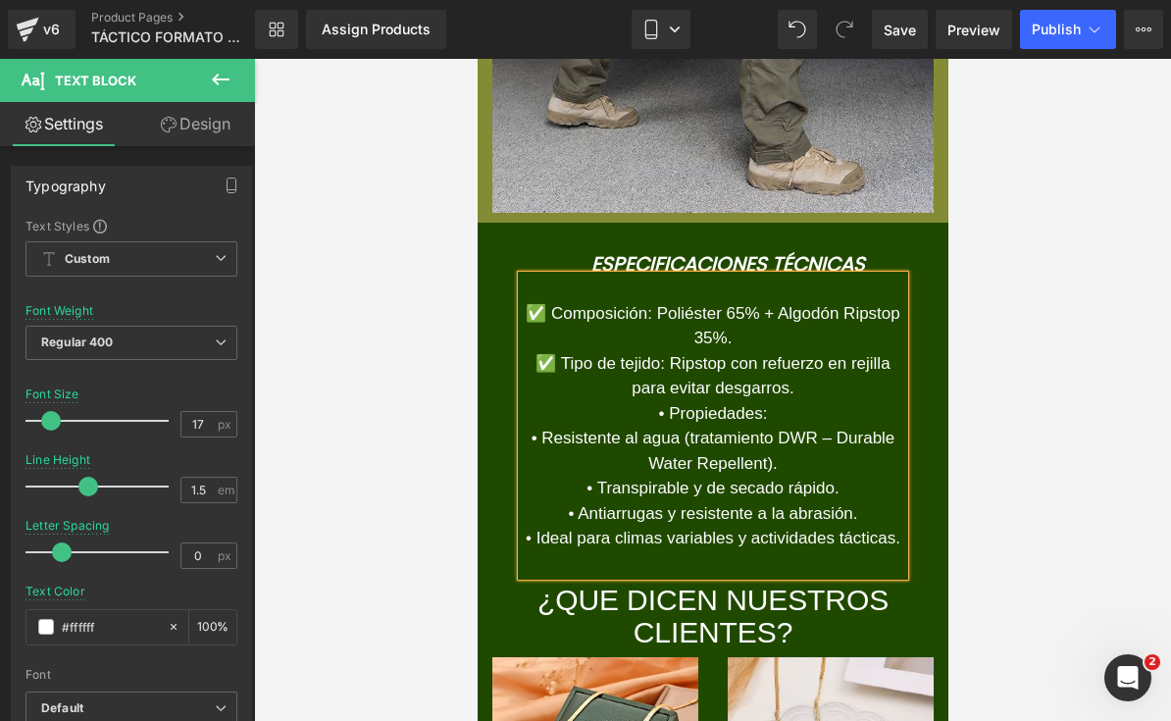
click at [672, 423] on font "• Propiedades:" at bounding box center [712, 413] width 109 height 19
click at [539, 473] on font "• Resistente al agua (tratamiento DWR – Durable Water Repellent)." at bounding box center [712, 451] width 364 height 44
click at [623, 473] on font "✅ Resistente al agua (tratamiento DWR – Durable Water Repellent)." at bounding box center [712, 451] width 379 height 44
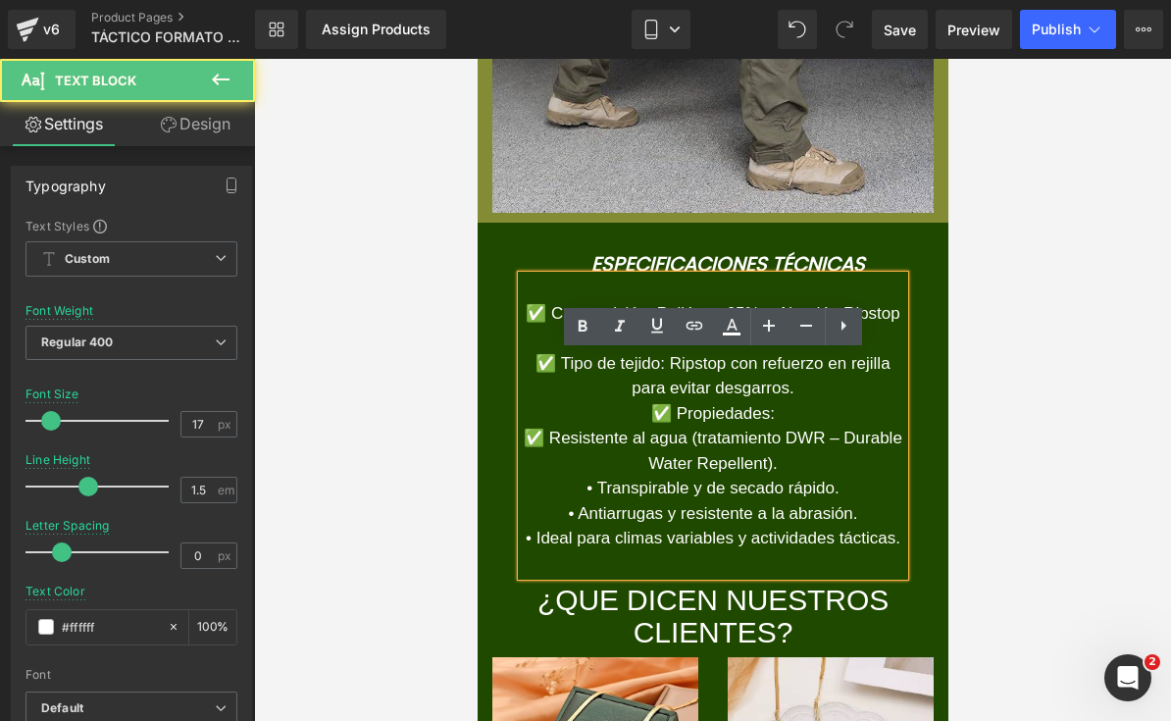
click at [579, 501] on p "• Transpirable y de secado rápido." at bounding box center [712, 488] width 382 height 25
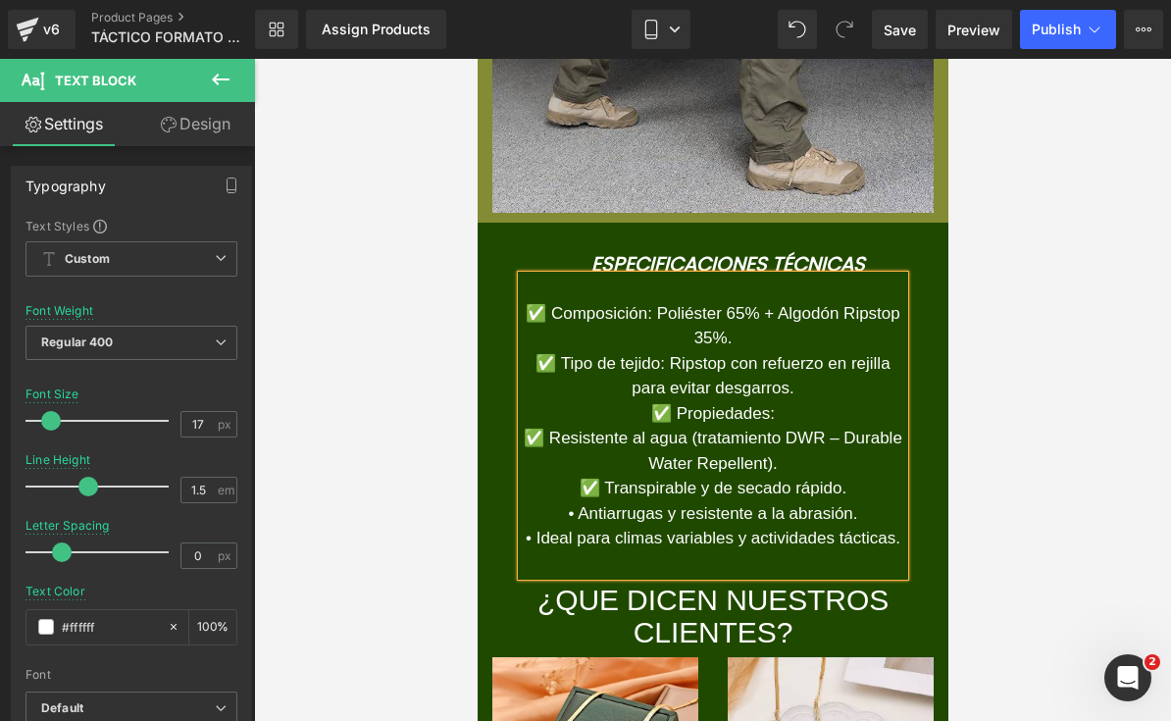
click at [571, 523] on font "• Antiarrugas y resistente a la abrasión." at bounding box center [711, 513] width 289 height 19
click at [550, 547] on font "• Ideal para climas variables y actividades tácticas." at bounding box center [712, 538] width 375 height 19
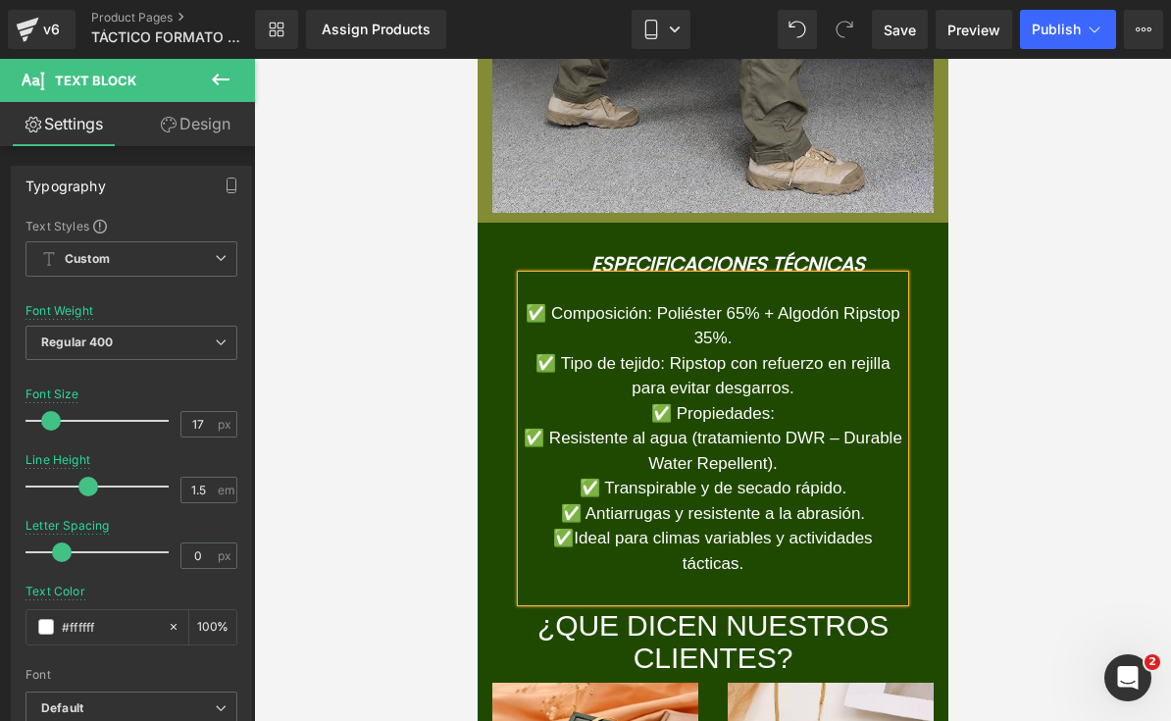
click at [1084, 253] on div at bounding box center [712, 390] width 917 height 662
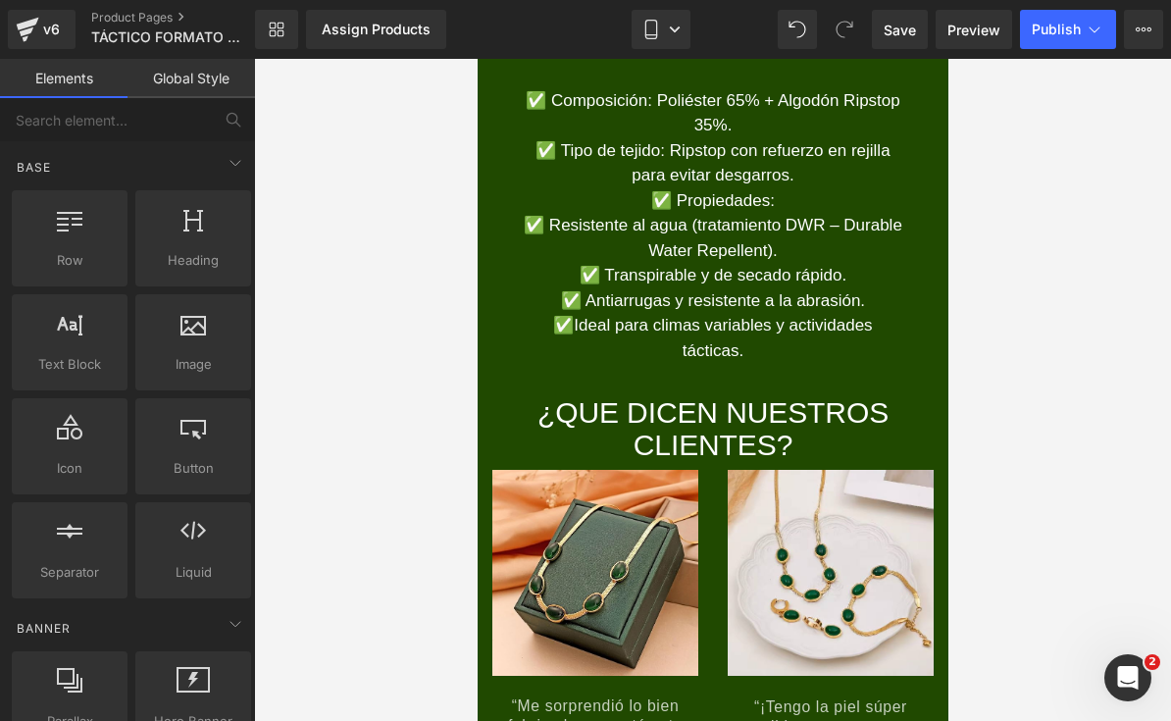
scroll to position [7847, 0]
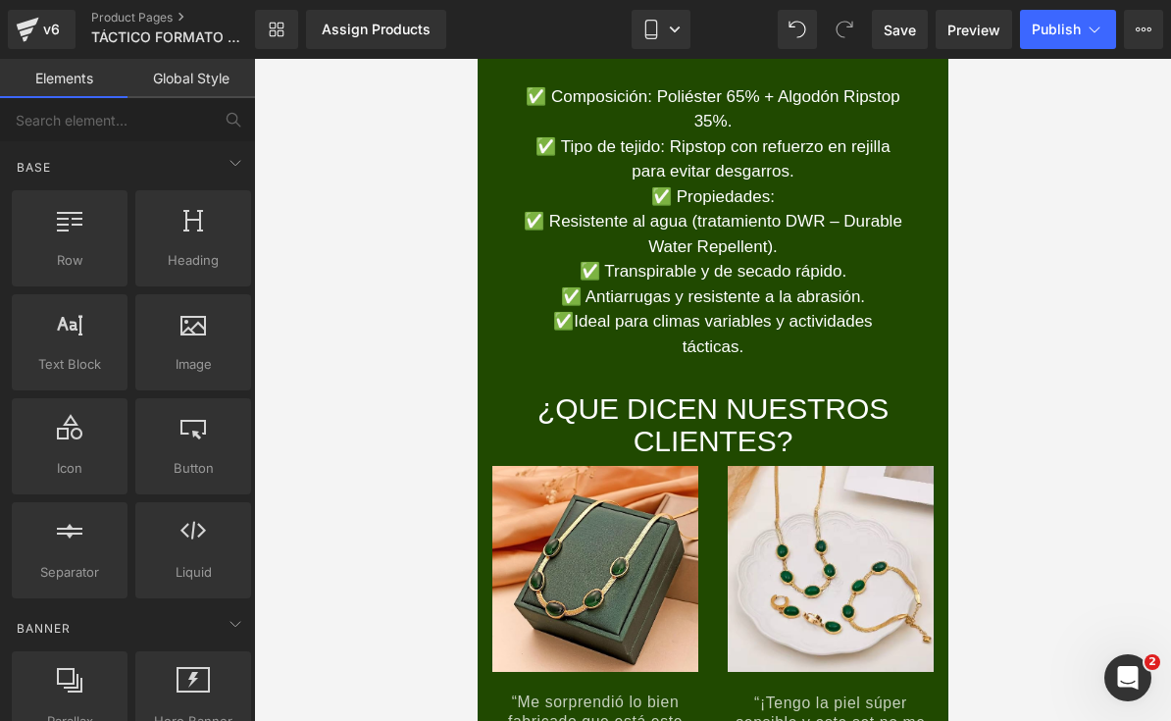
click at [674, 107] on div "Especificaciones Técnicas Heading ✅ Composición: Poliéster 65% + Algodón Ripsto…" at bounding box center [712, 199] width 471 height 386
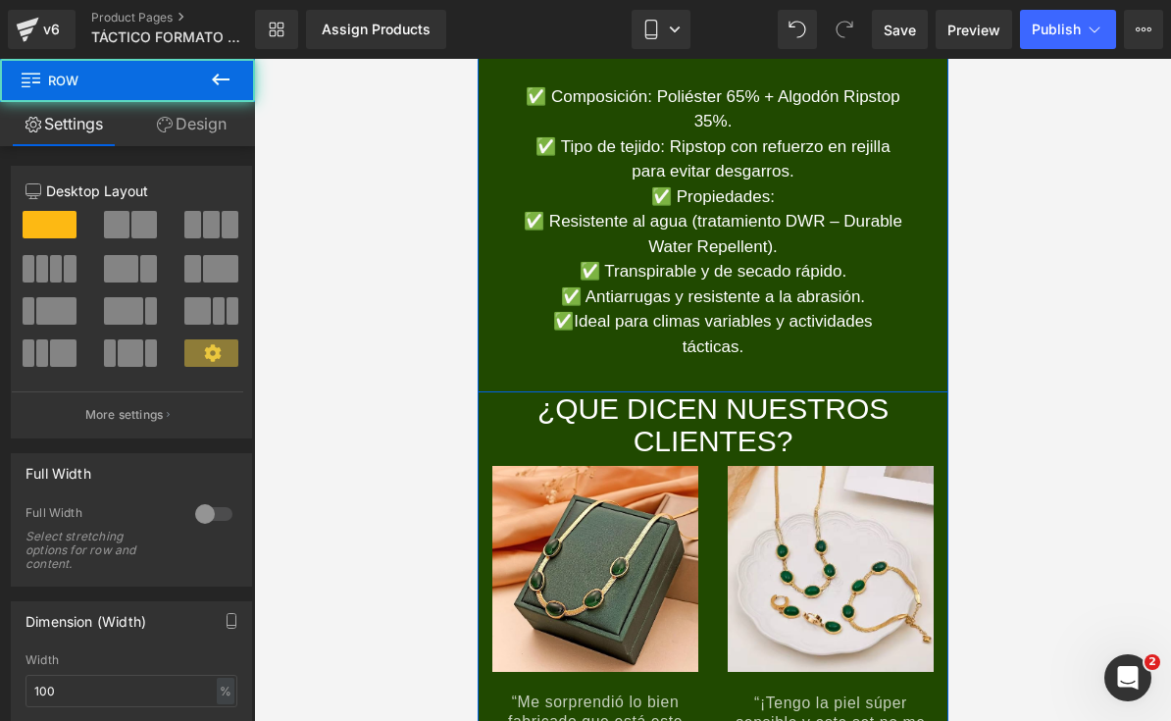
click at [530, 35] on span "Row" at bounding box center [521, 20] width 39 height 29
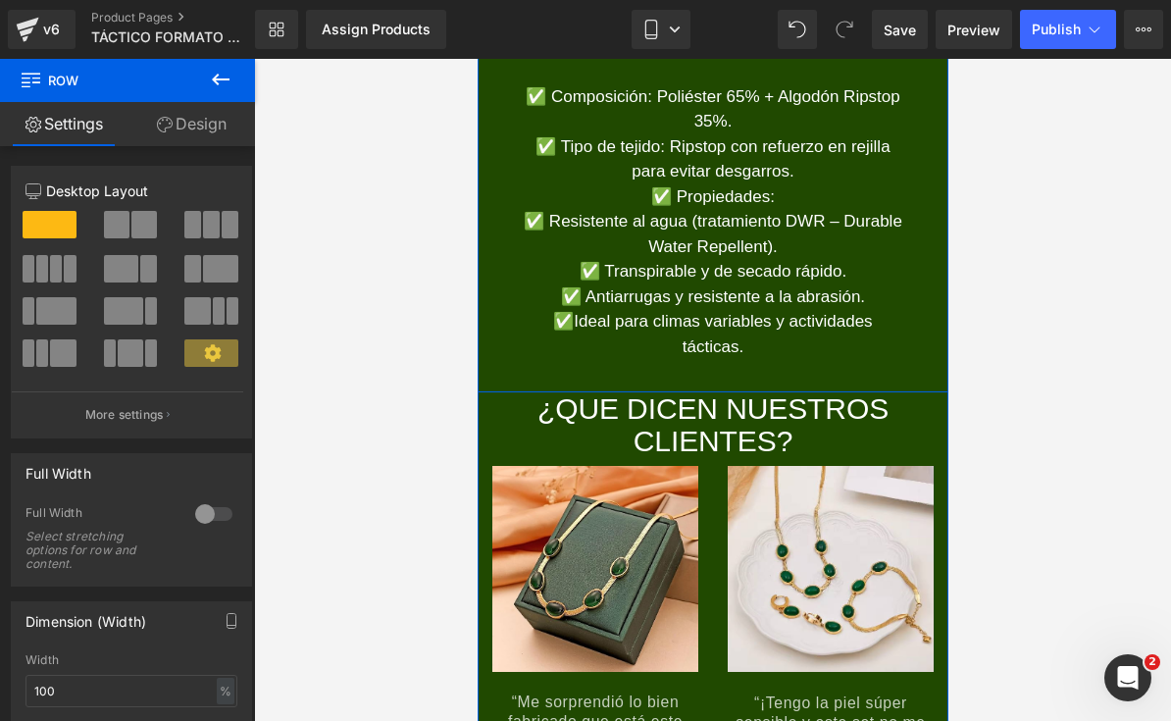
click at [219, 138] on link "Design" at bounding box center [190, 124] width 127 height 44
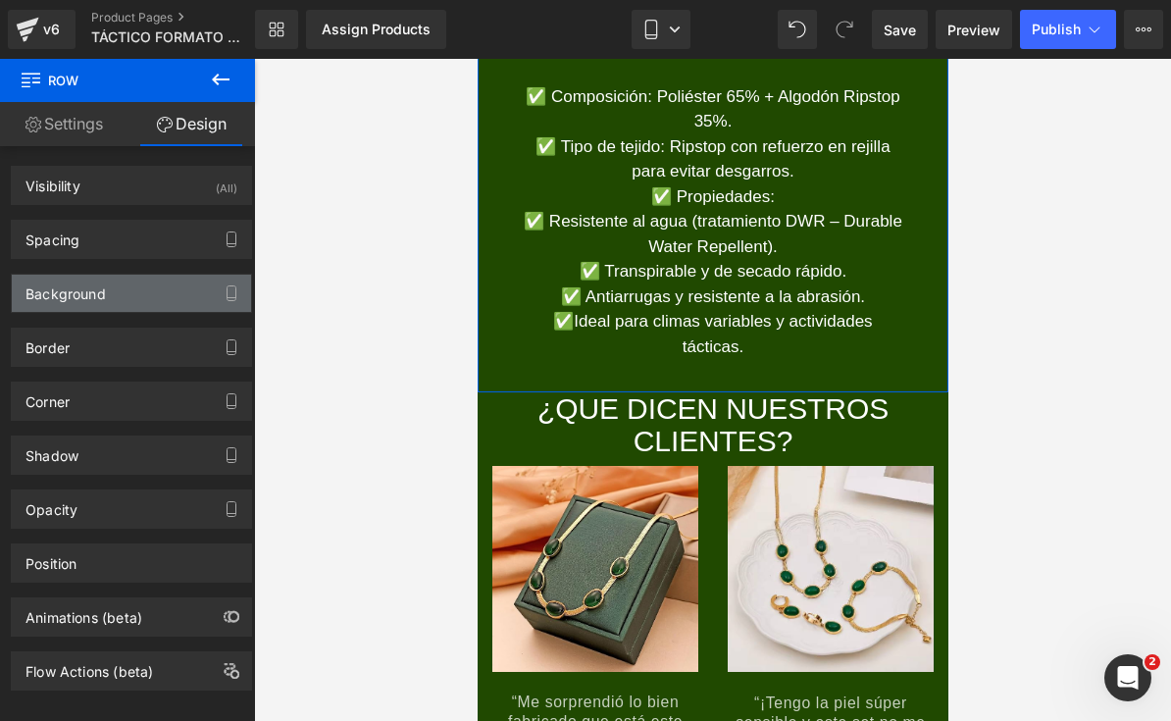
click at [151, 301] on div "Background" at bounding box center [131, 293] width 239 height 37
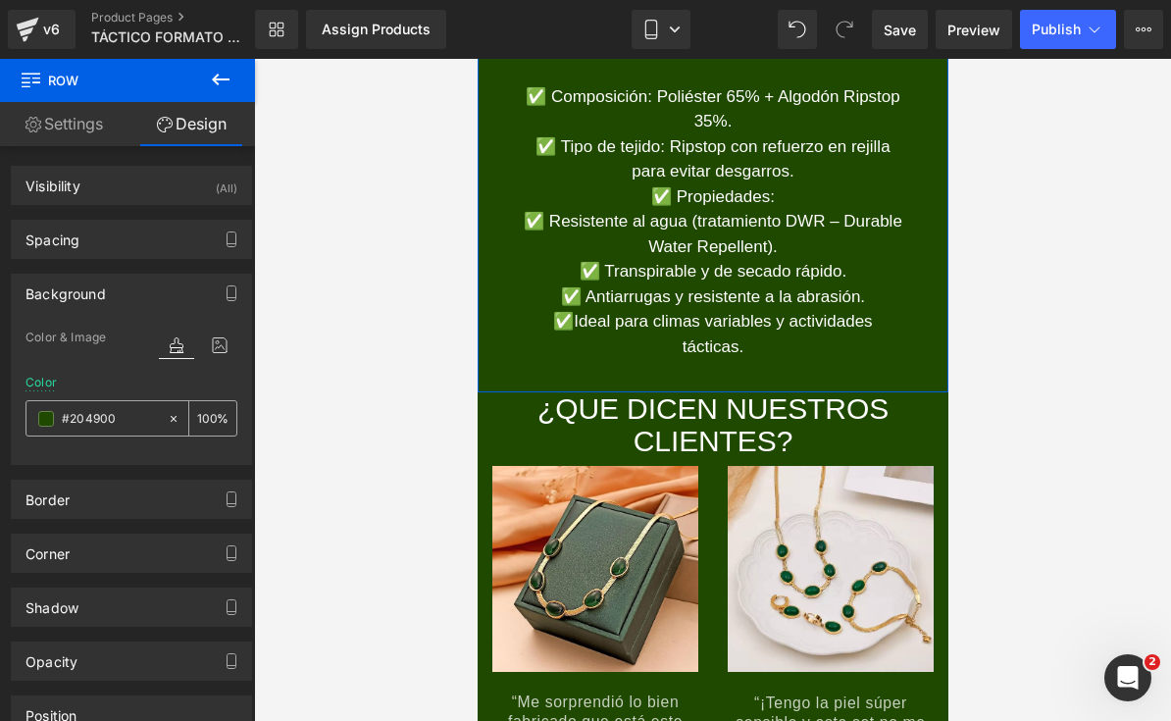
click at [142, 419] on input "#204900" at bounding box center [110, 419] width 96 height 22
paste input "838B34"
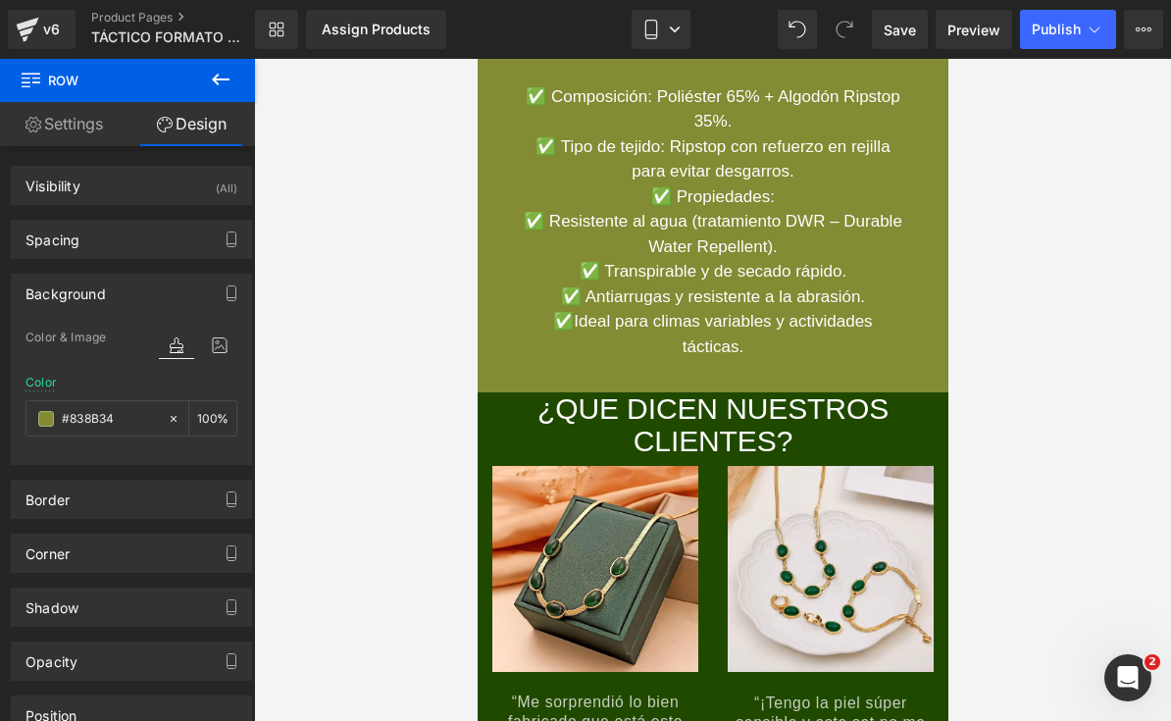
click at [730, 436] on link at bounding box center [739, 425] width 21 height 24
type input "#838b34"
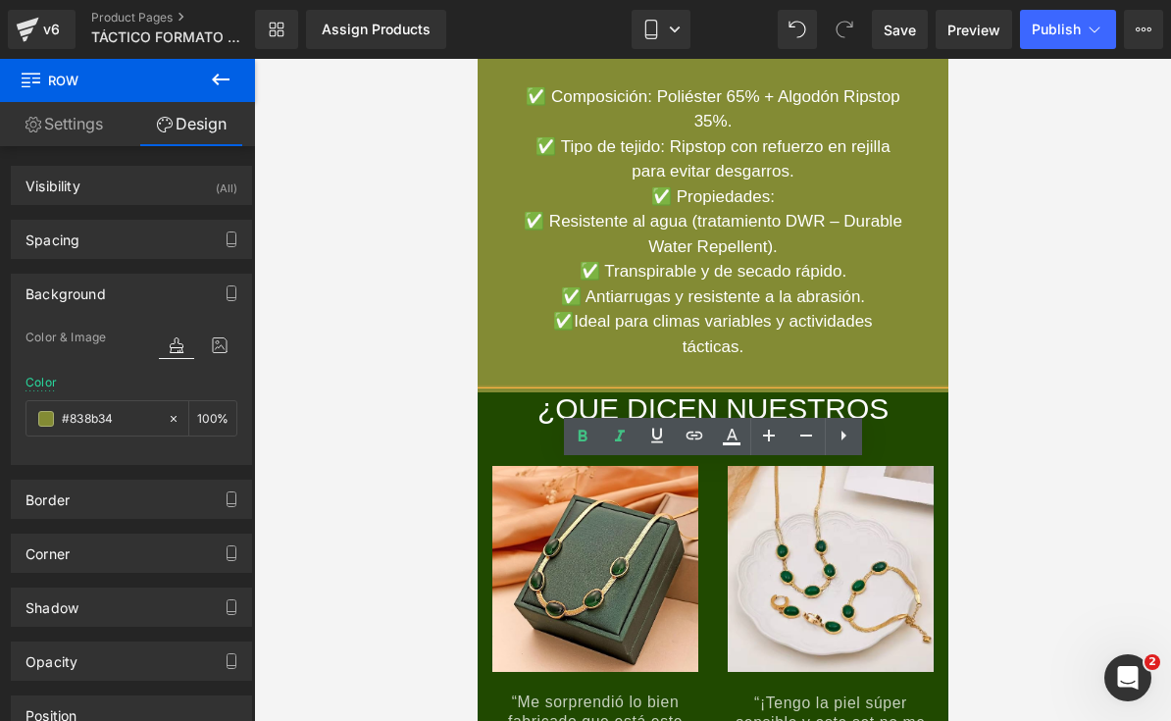
click at [612, 457] on div "¿QUE DICEN NUESTROS CLIENTES?" at bounding box center [712, 424] width 471 height 65
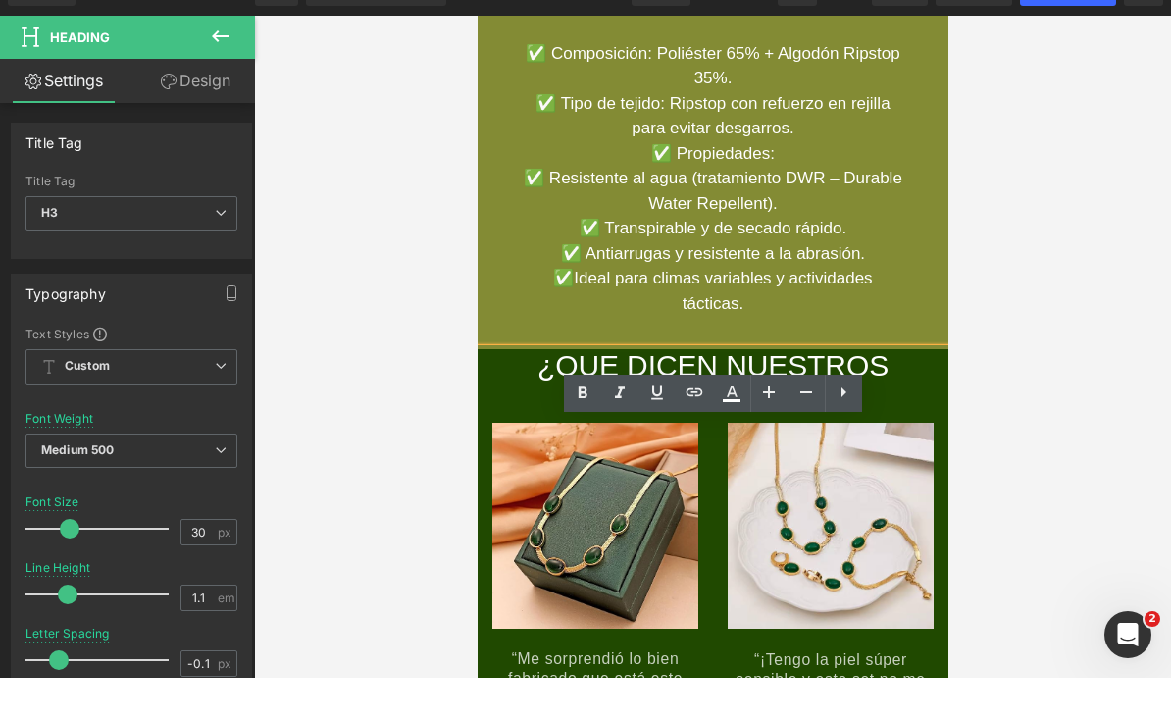
click at [942, 414] on div "¿QUE DICEN NUESTROS CLIENTES?" at bounding box center [712, 381] width 471 height 65
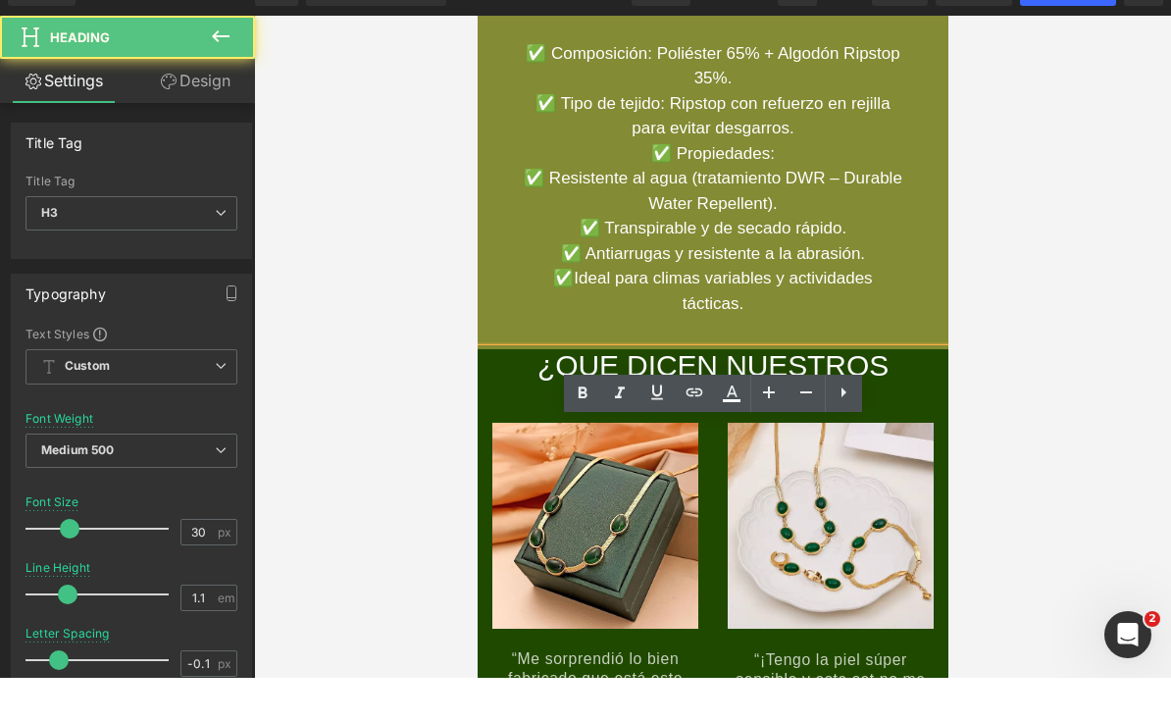
click at [998, 435] on div at bounding box center [712, 390] width 917 height 662
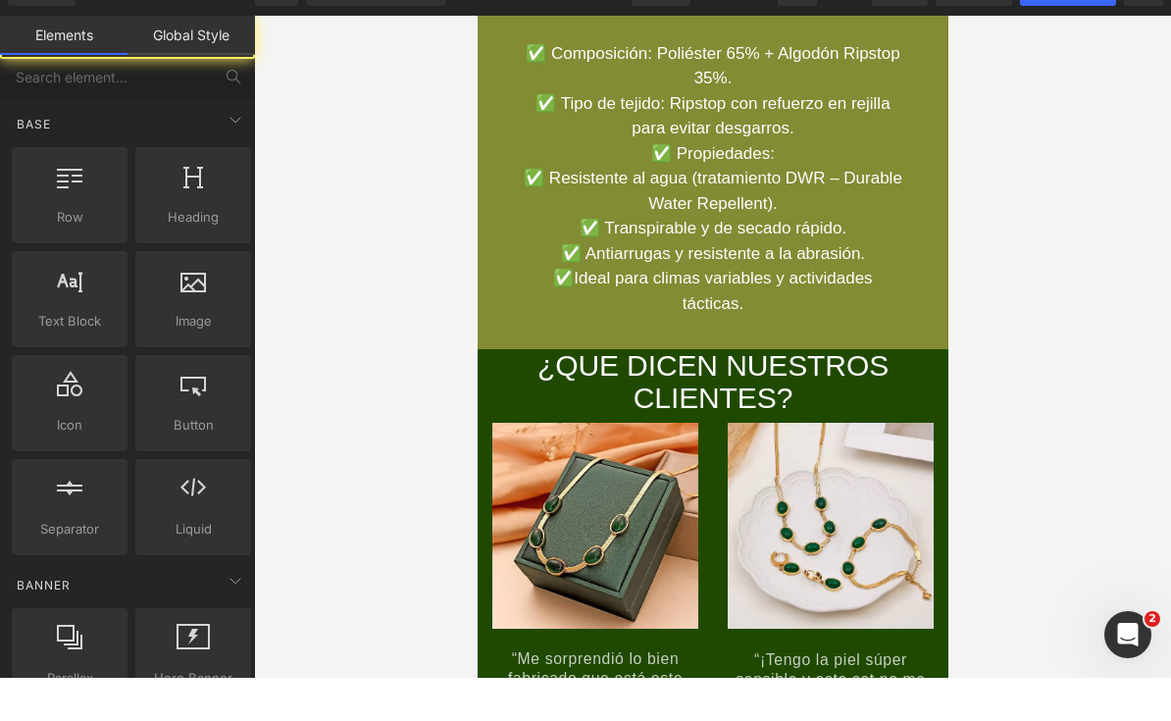
click at [1094, 353] on div at bounding box center [712, 390] width 917 height 662
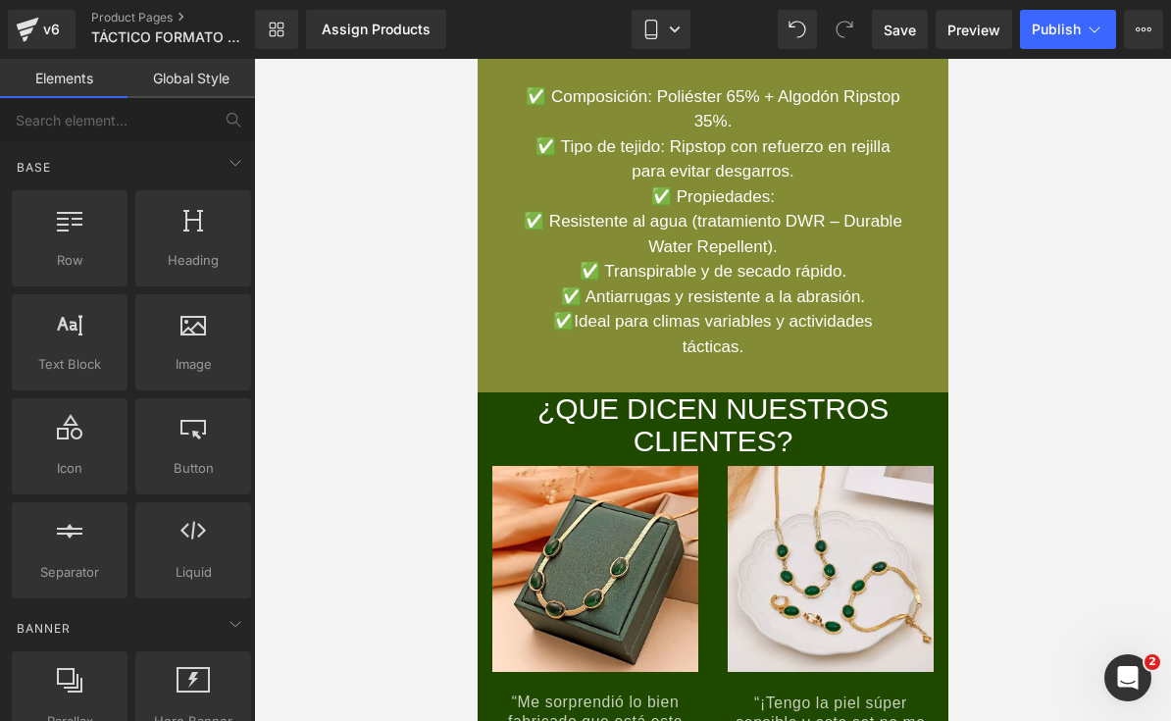
click at [596, 457] on div "¿QUE DICEN NUESTROS CLIENTES?" at bounding box center [712, 424] width 471 height 65
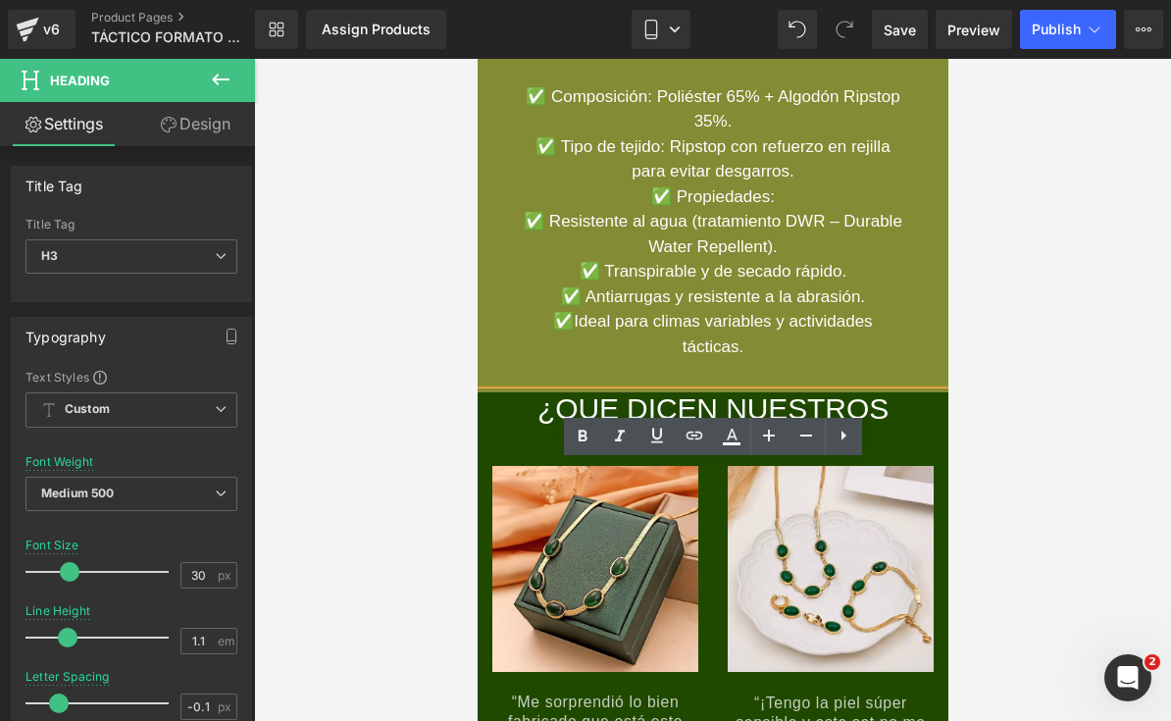
click at [1034, 339] on div at bounding box center [712, 390] width 917 height 662
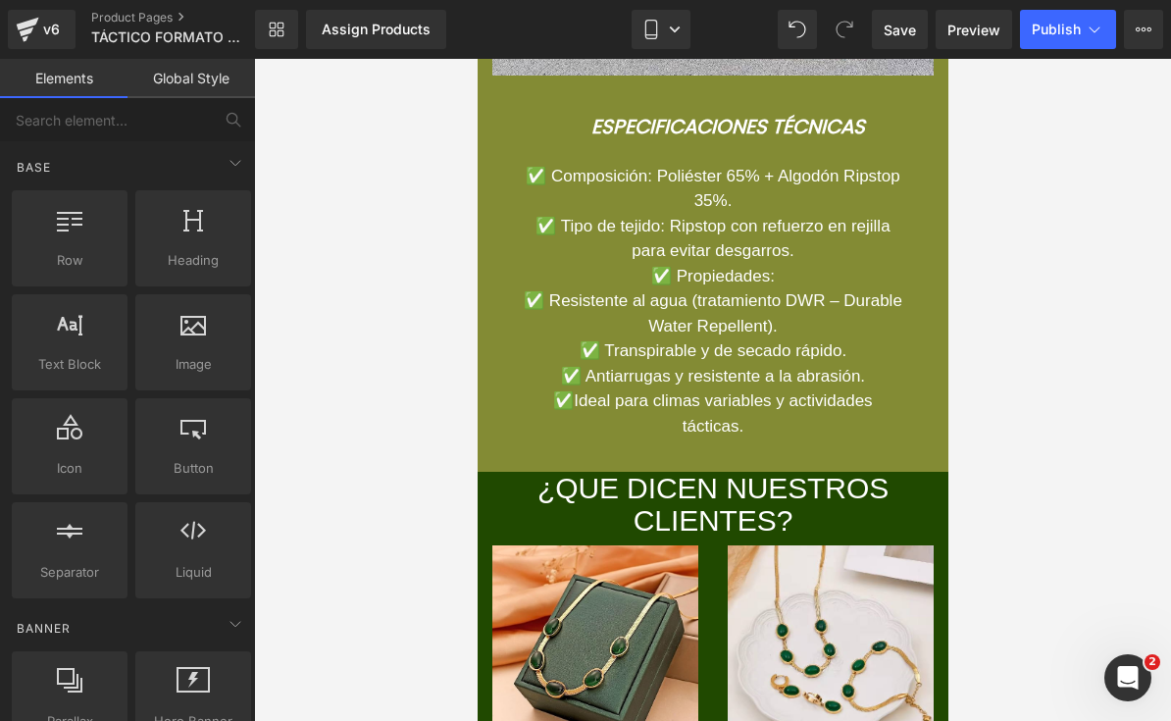
scroll to position [7781, 0]
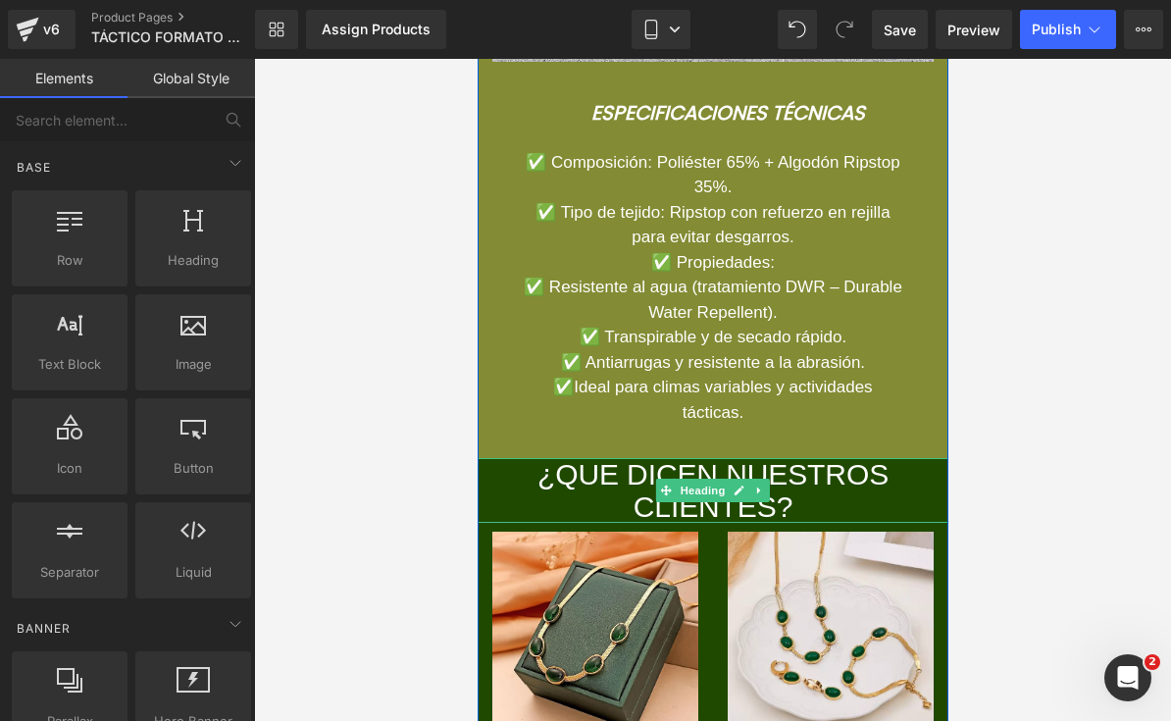
click at [731, 502] on link at bounding box center [739, 491] width 21 height 24
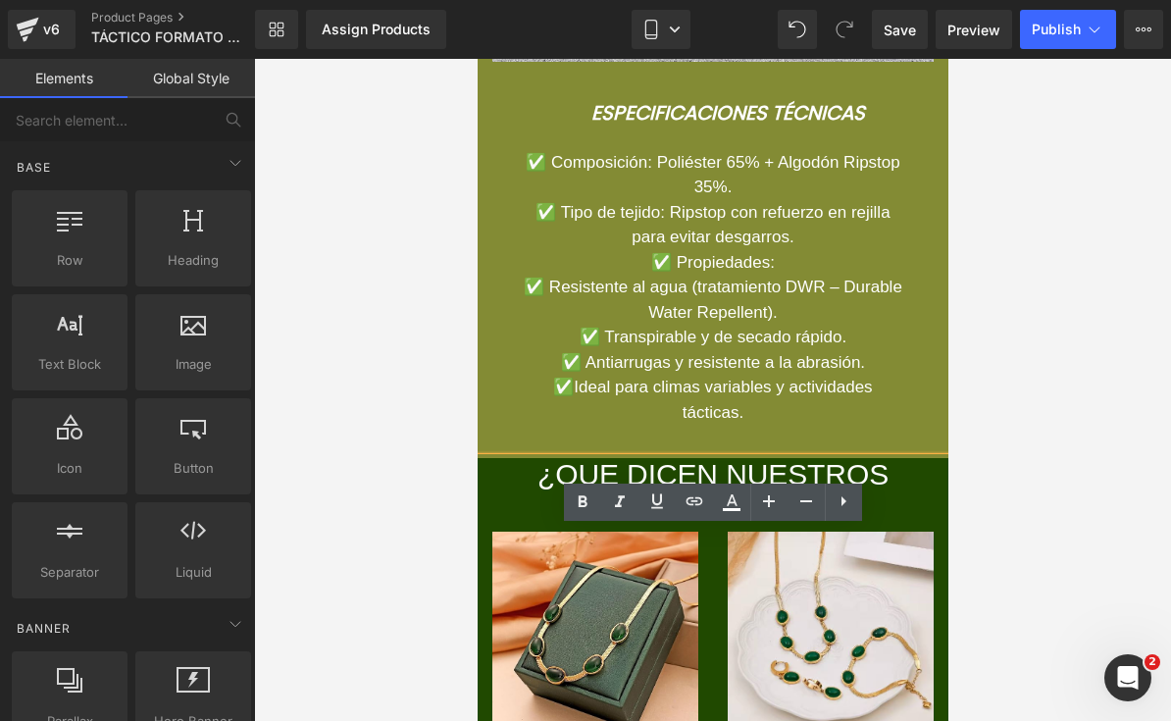
click at [708, 523] on div "¿QUE DICEN NUESTROS CLIENTES?" at bounding box center [712, 490] width 471 height 65
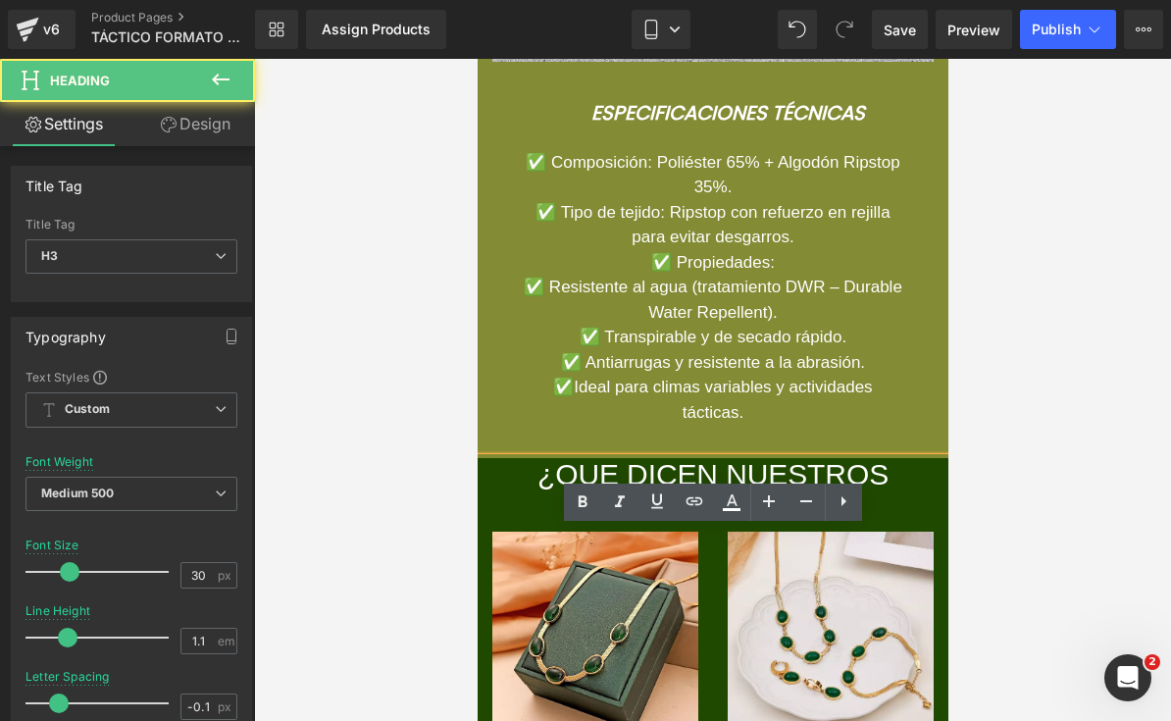
click at [1029, 366] on div at bounding box center [712, 390] width 917 height 662
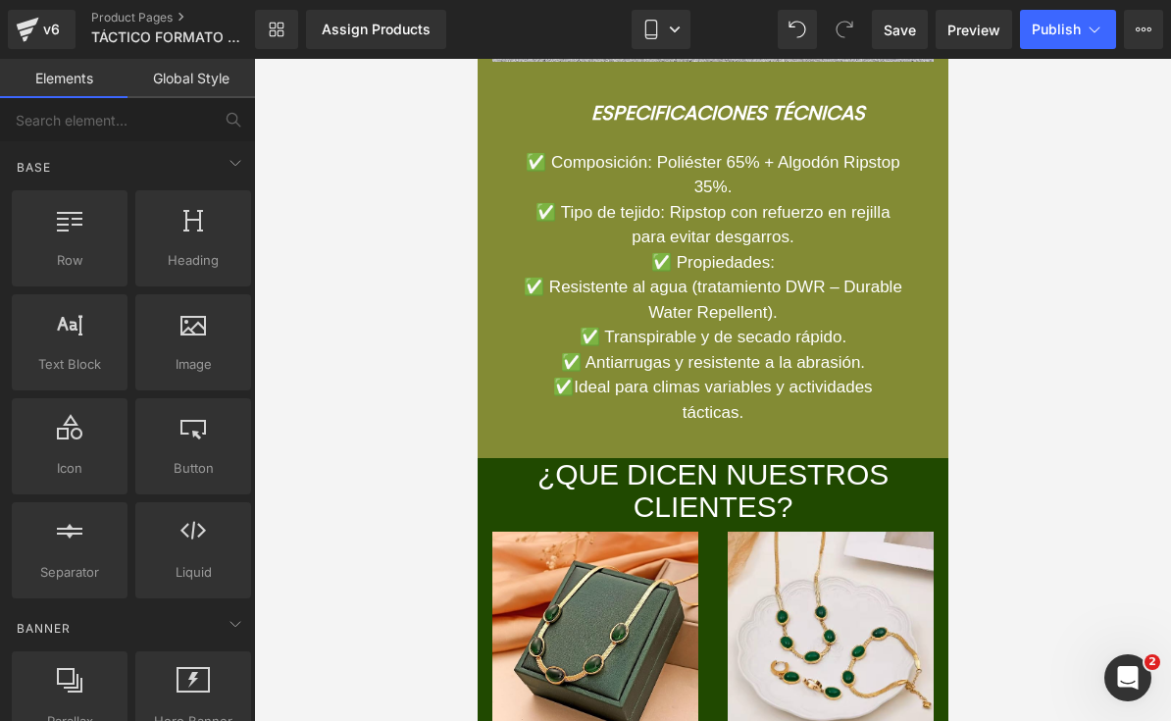
click at [730, 502] on link at bounding box center [739, 491] width 21 height 24
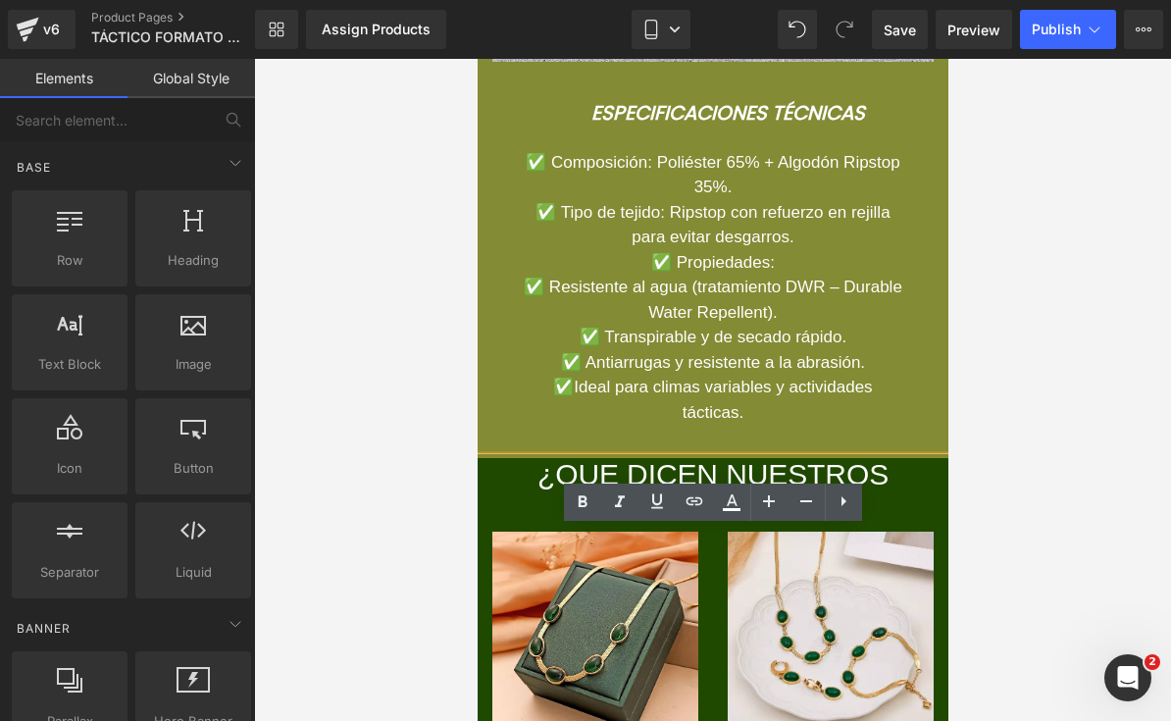
click at [700, 523] on div "¿QUE DICEN NUESTROS CLIENTES?" at bounding box center [712, 490] width 471 height 65
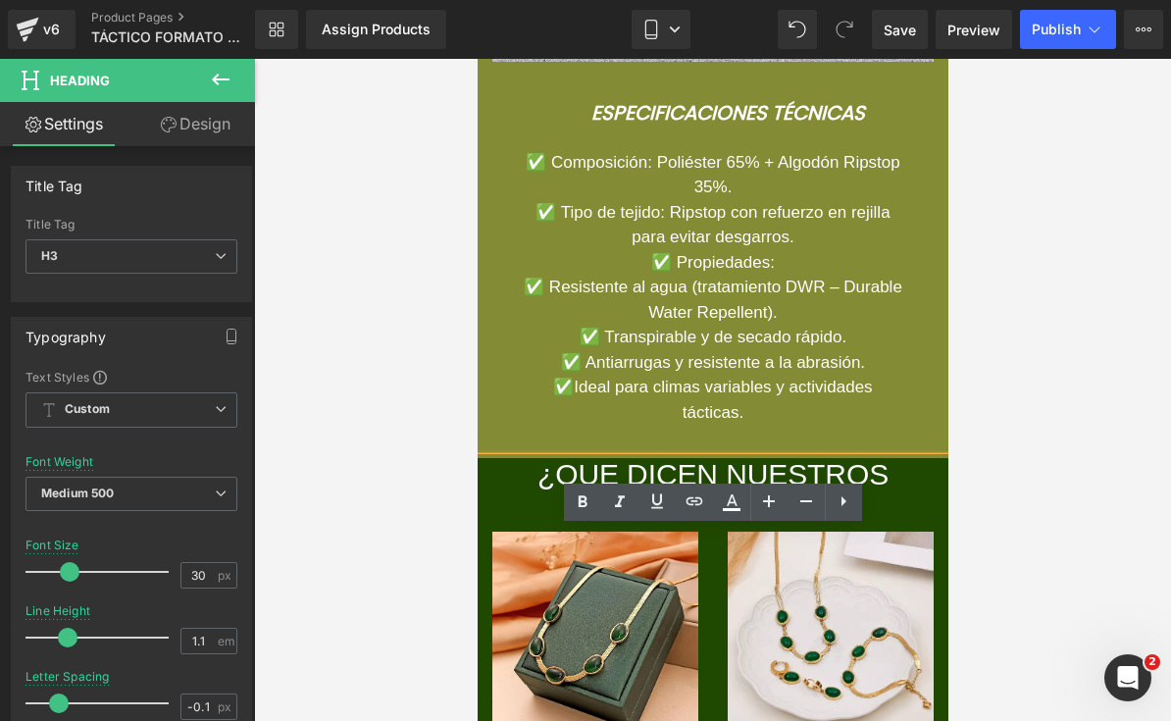
click at [223, 143] on link "Design" at bounding box center [194, 124] width 127 height 44
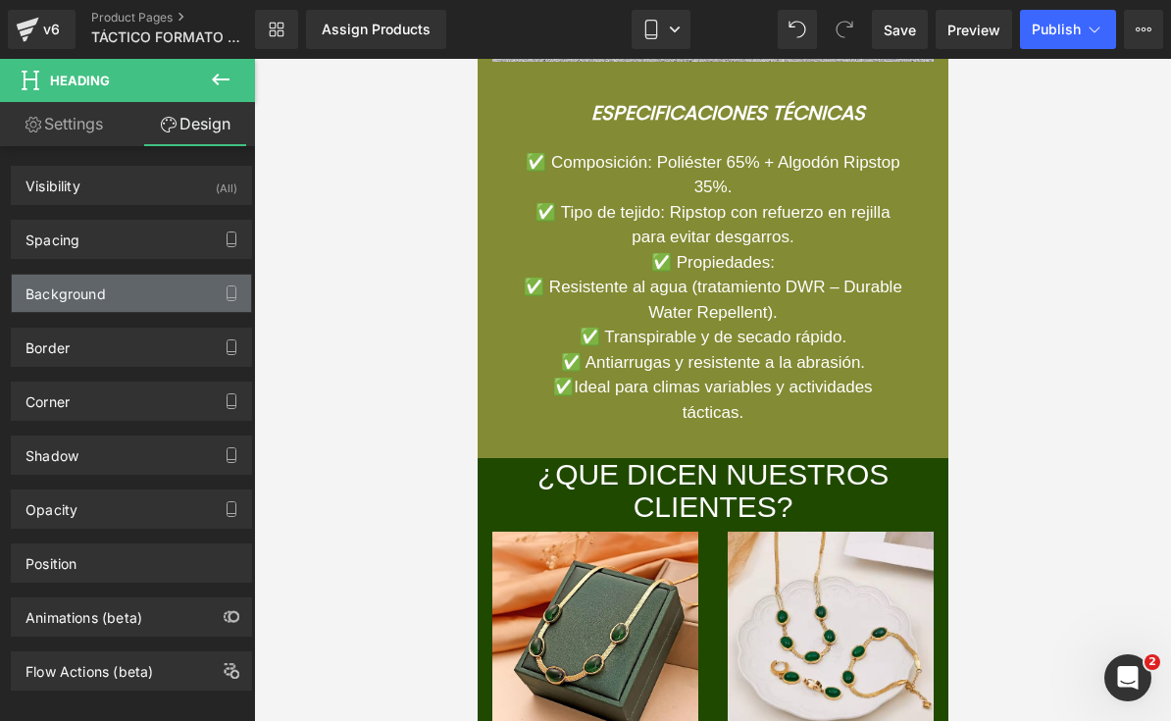
click at [137, 296] on div "Background" at bounding box center [131, 293] width 239 height 37
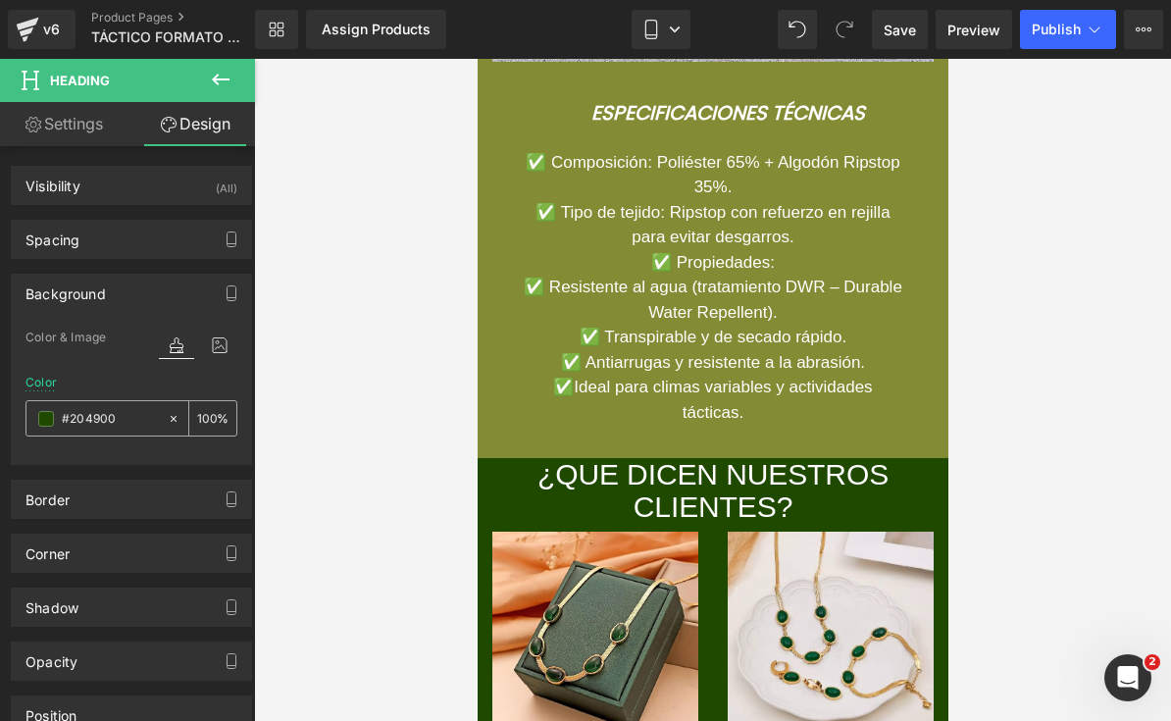
click at [135, 424] on input "#204900" at bounding box center [110, 419] width 96 height 22
paste input "838B34"
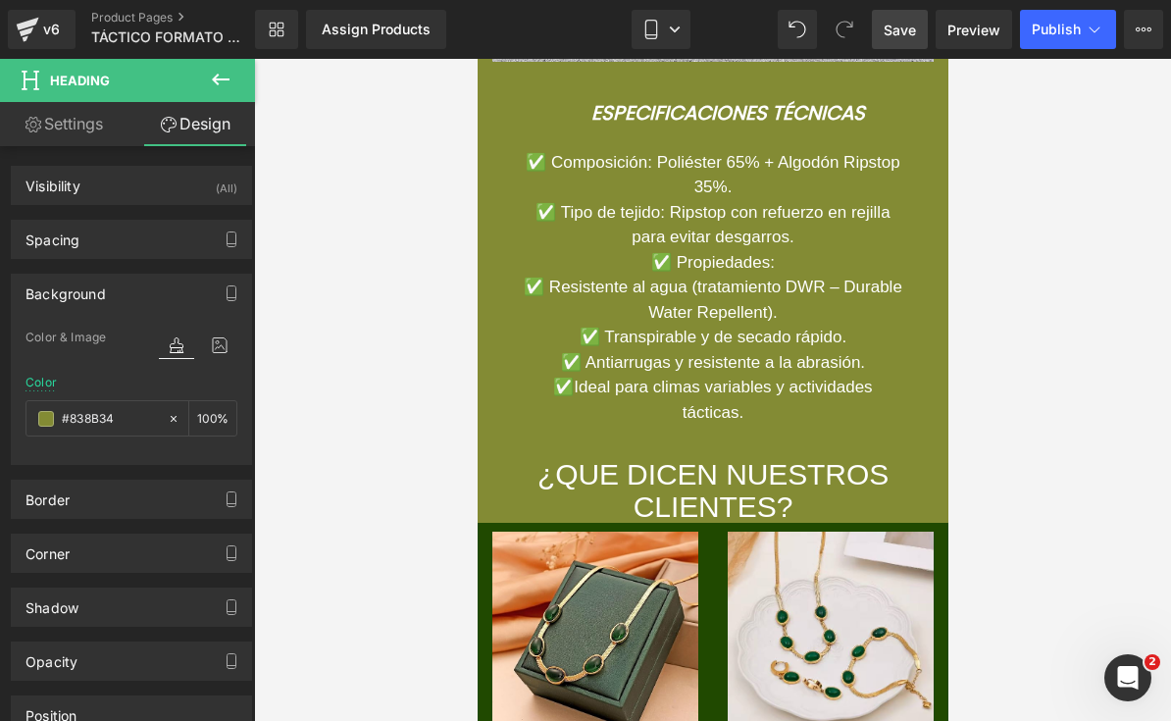
click at [909, 40] on link "Save" at bounding box center [900, 29] width 56 height 39
type input "#838b34"
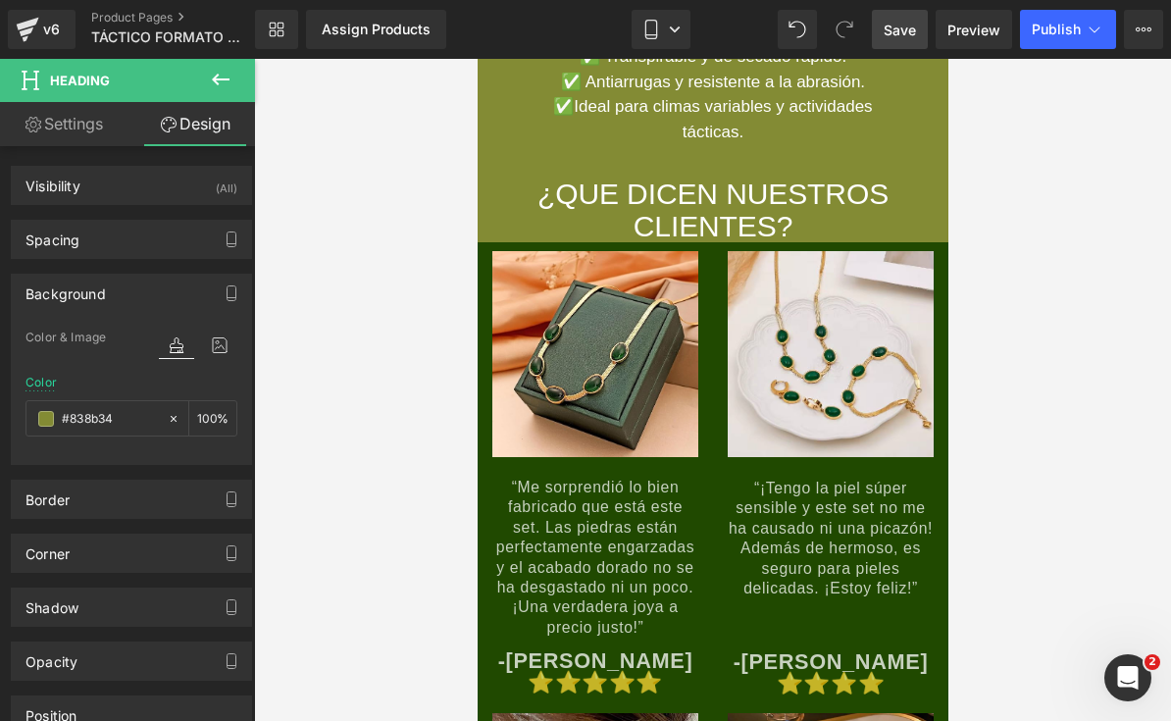
scroll to position [8068, 0]
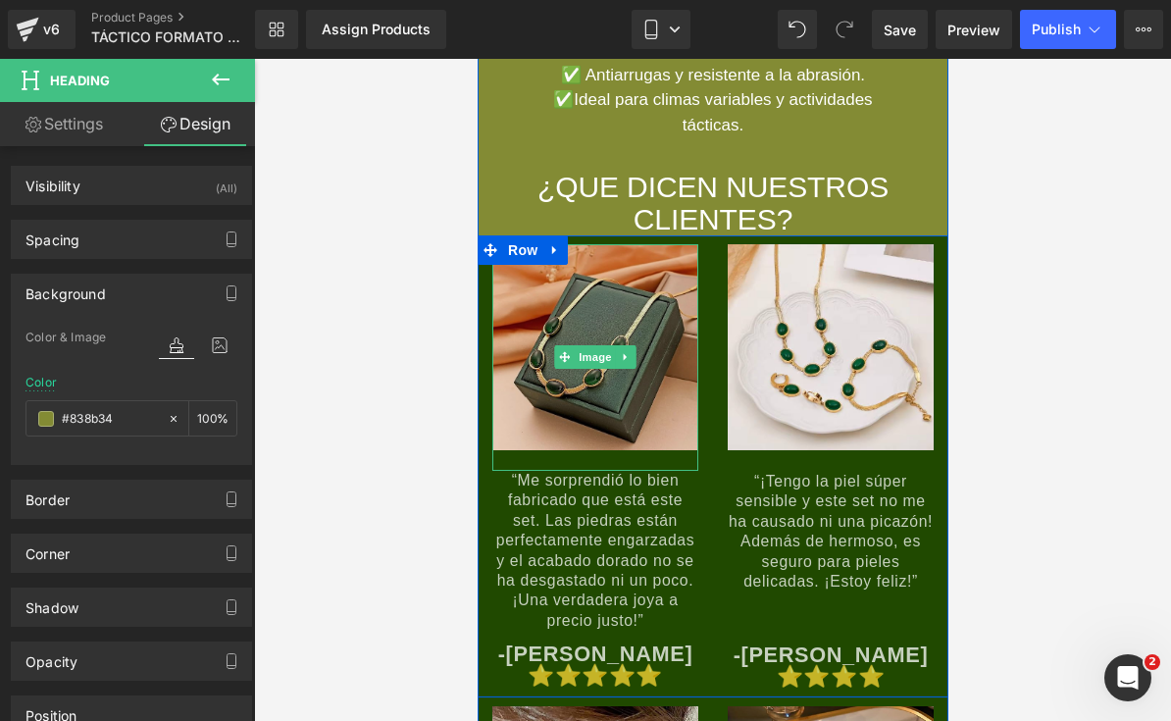
click at [612, 376] on img at bounding box center [594, 357] width 206 height 227
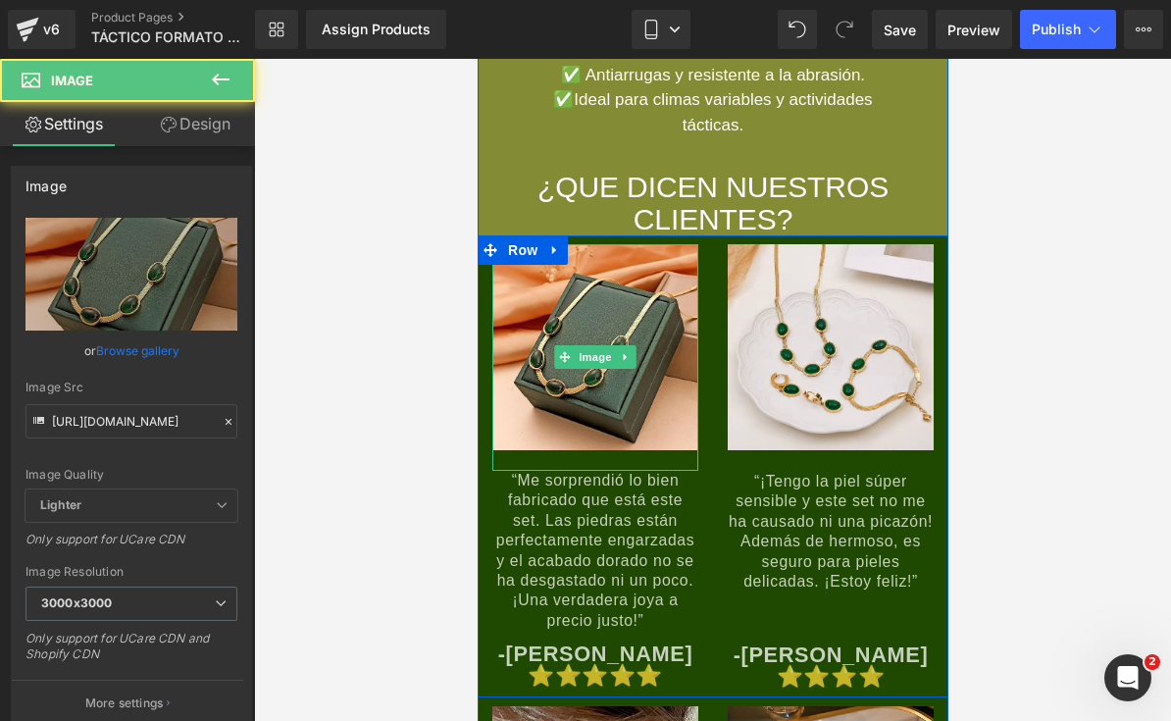
click at [543, 240] on div at bounding box center [712, 237] width 471 height 5
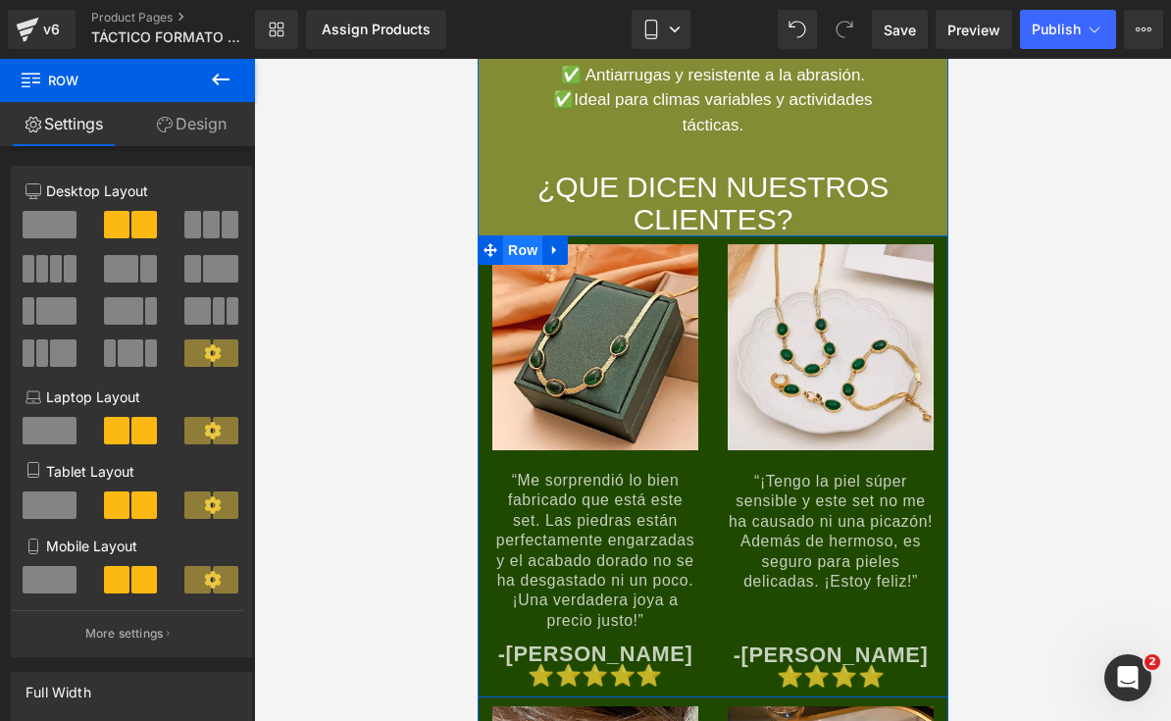
click at [525, 265] on span "Row" at bounding box center [521, 249] width 39 height 29
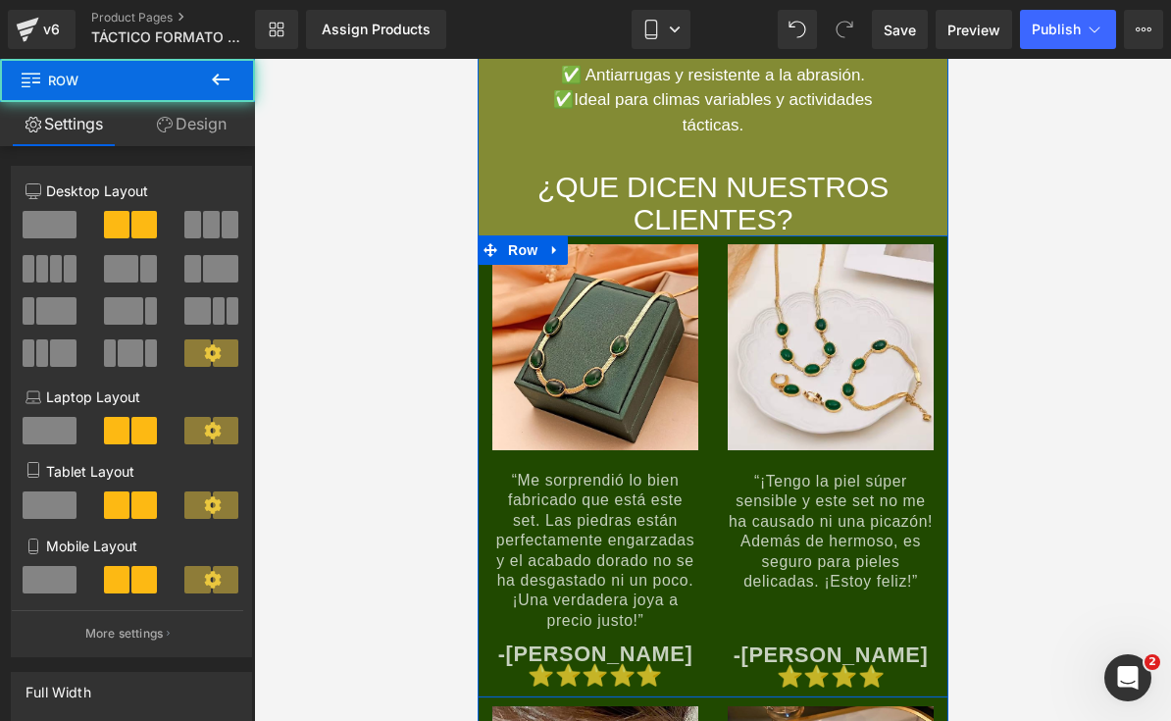
click at [221, 123] on link "Design" at bounding box center [190, 124] width 127 height 44
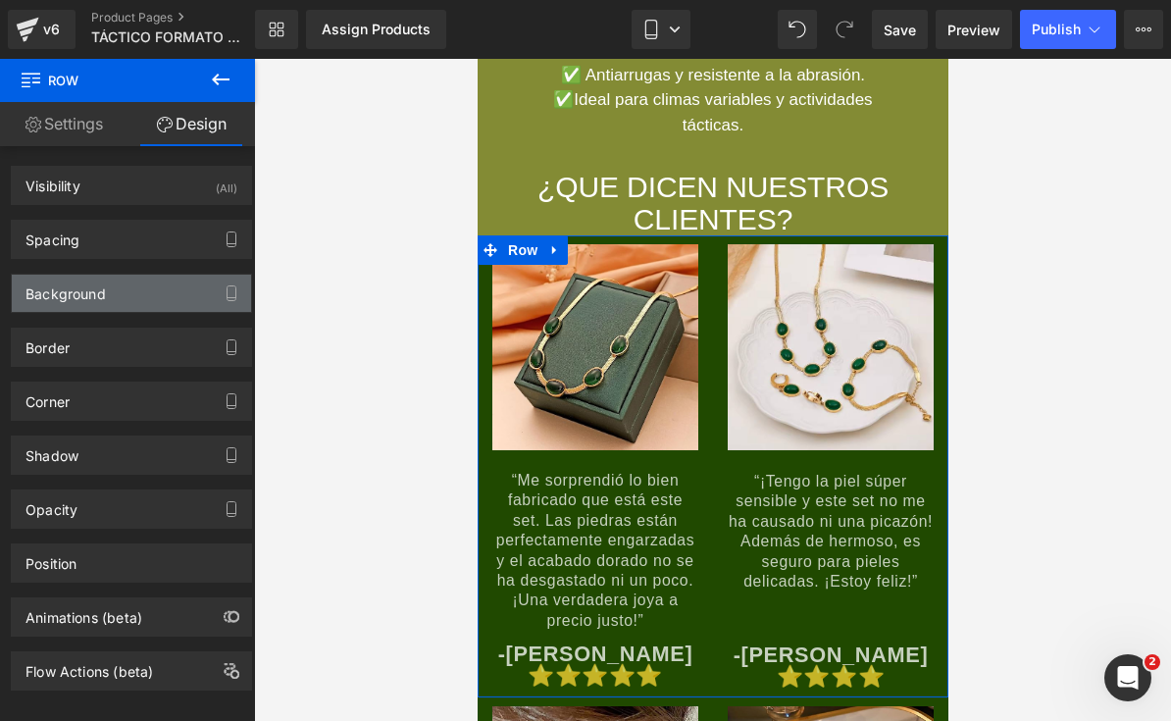
click at [155, 292] on div "Background" at bounding box center [131, 293] width 239 height 37
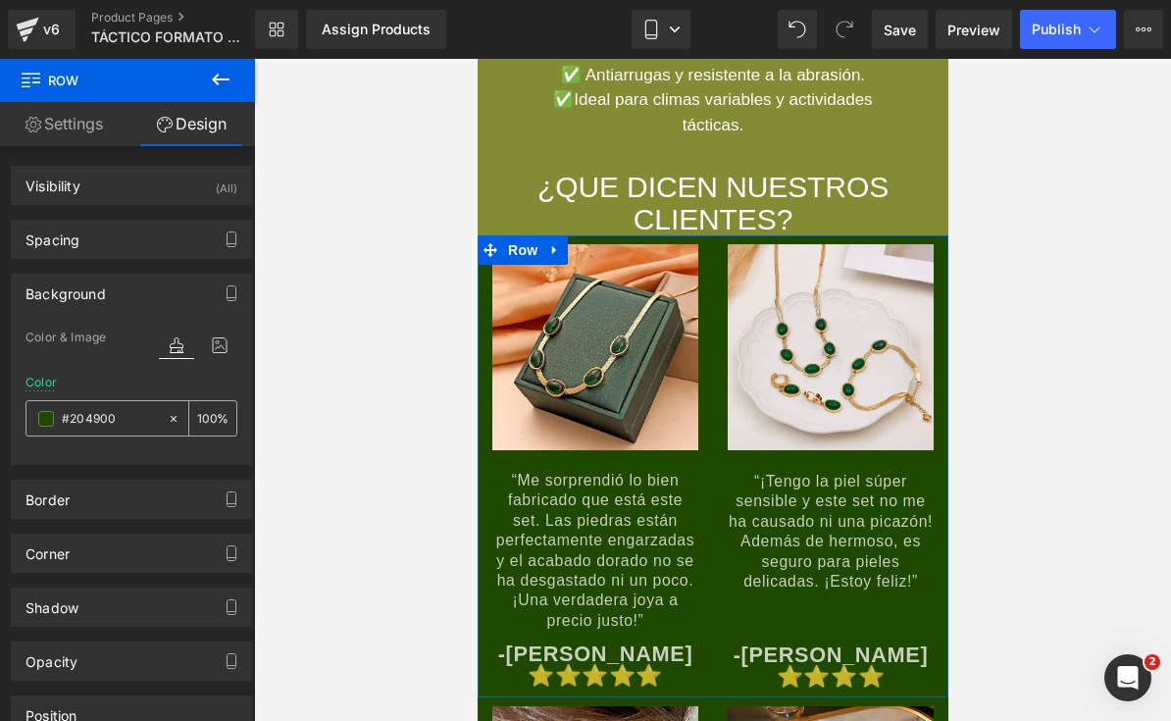
click at [126, 411] on input "#204900" at bounding box center [110, 419] width 96 height 22
paste input "838B34"
type input "#838B34"
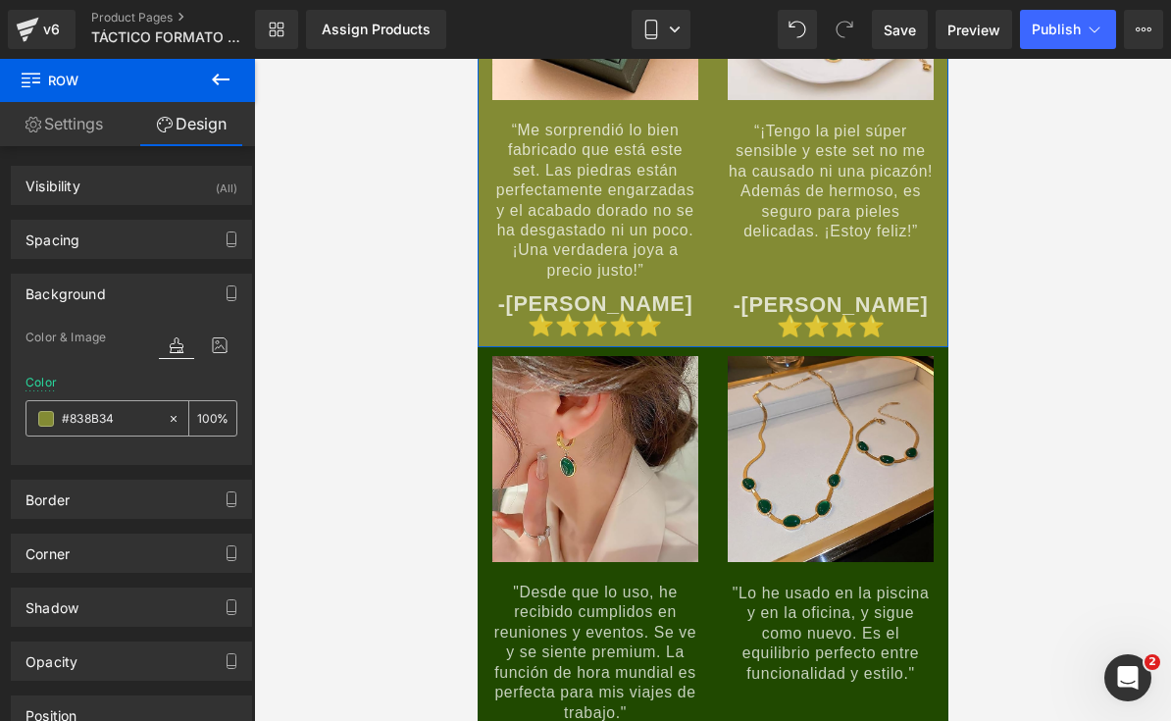
scroll to position [8428, 0]
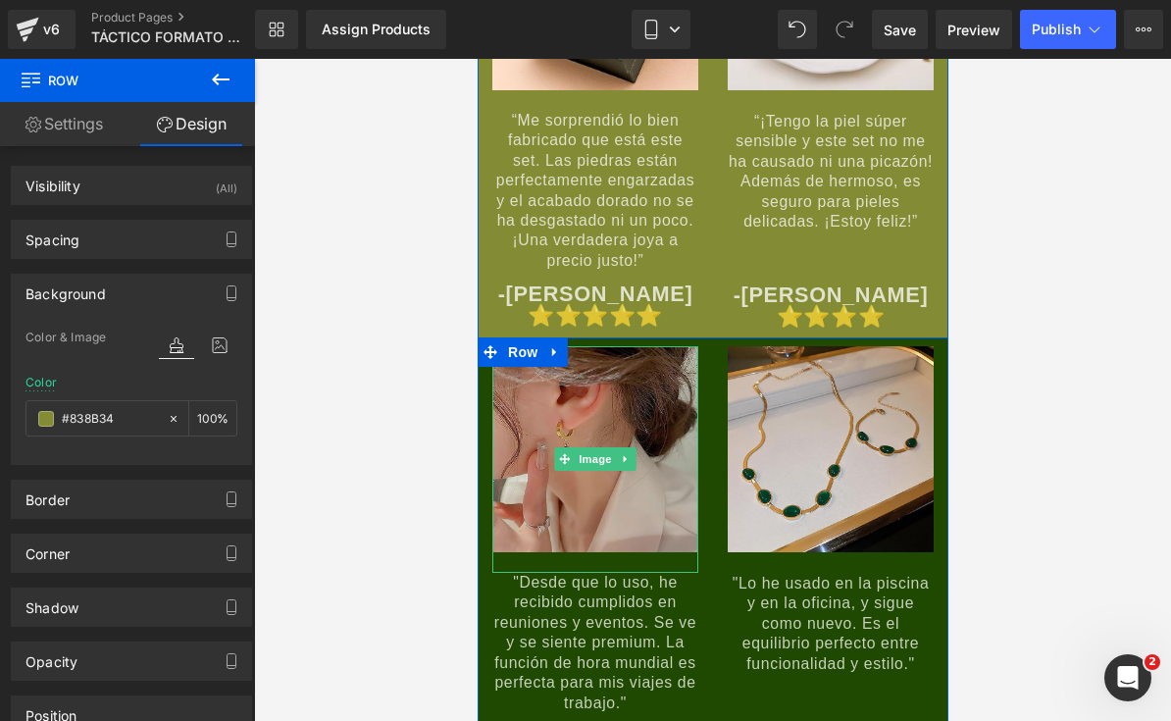
click at [587, 465] on img at bounding box center [594, 459] width 206 height 227
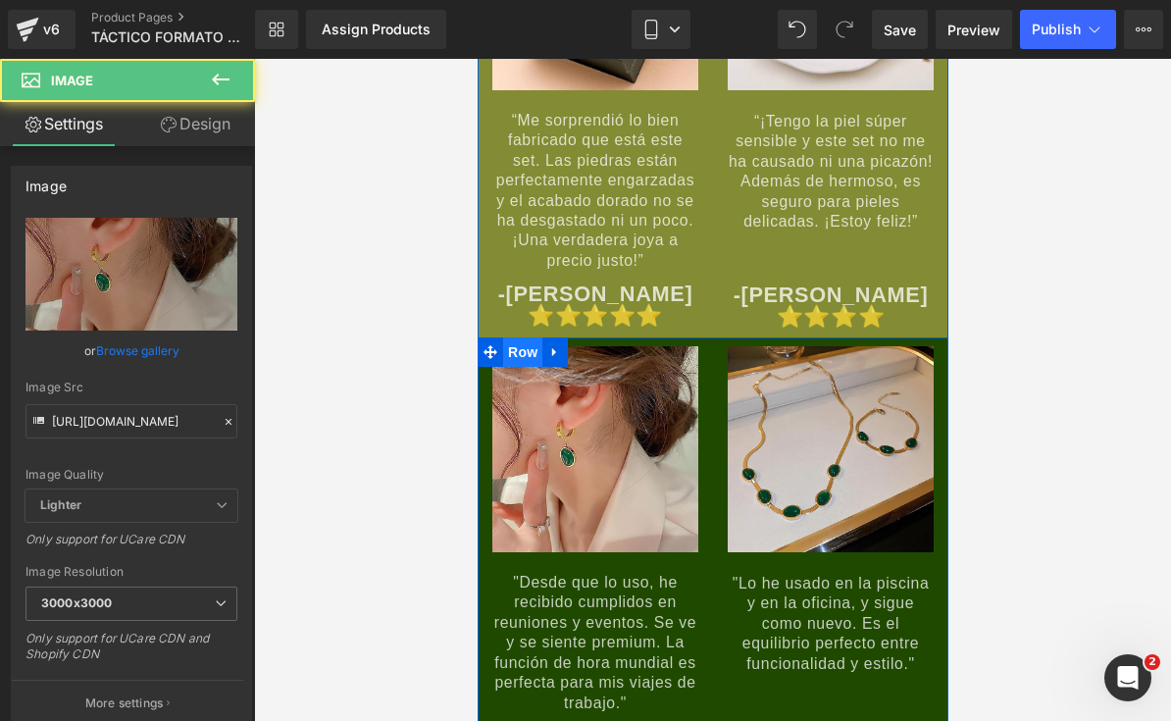
click at [528, 367] on span "Row" at bounding box center [521, 351] width 39 height 29
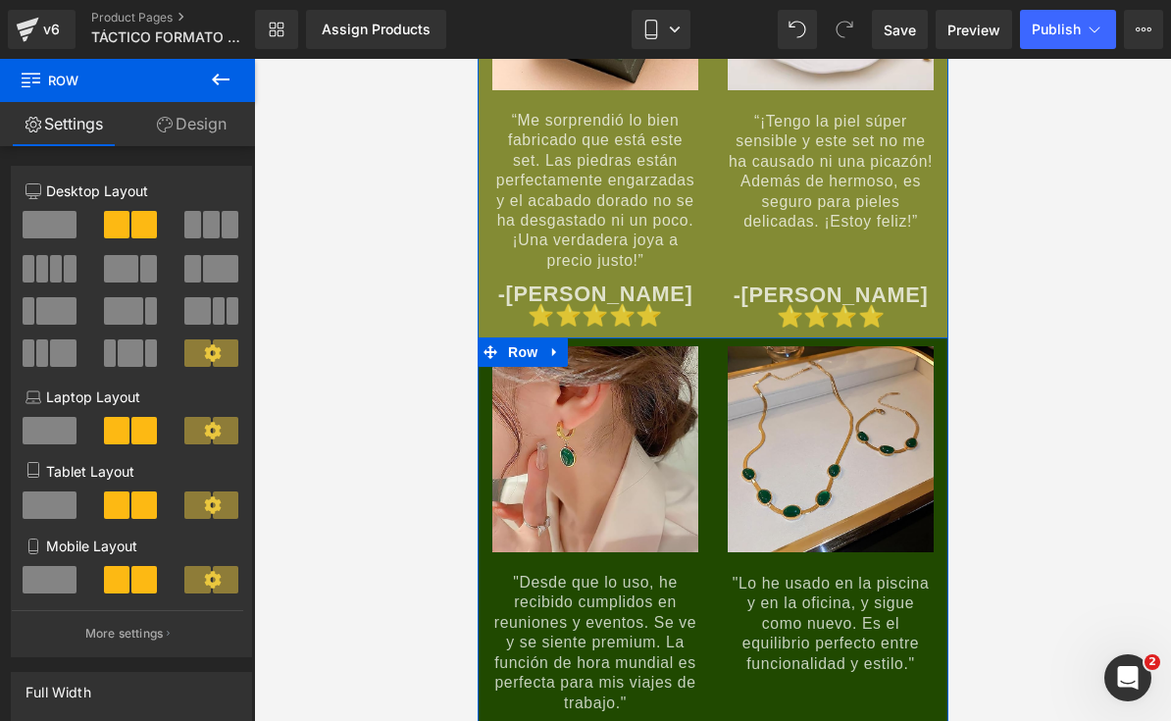
click at [205, 126] on link "Design" at bounding box center [190, 124] width 127 height 44
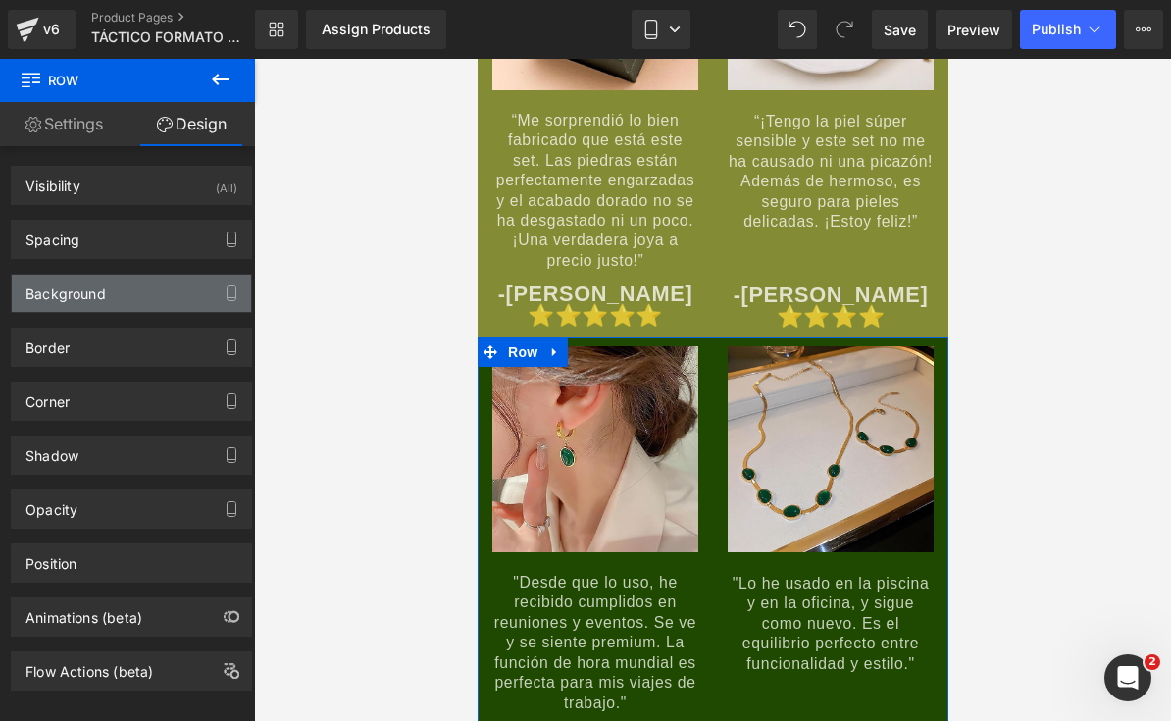
click at [159, 293] on div "Background" at bounding box center [131, 293] width 239 height 37
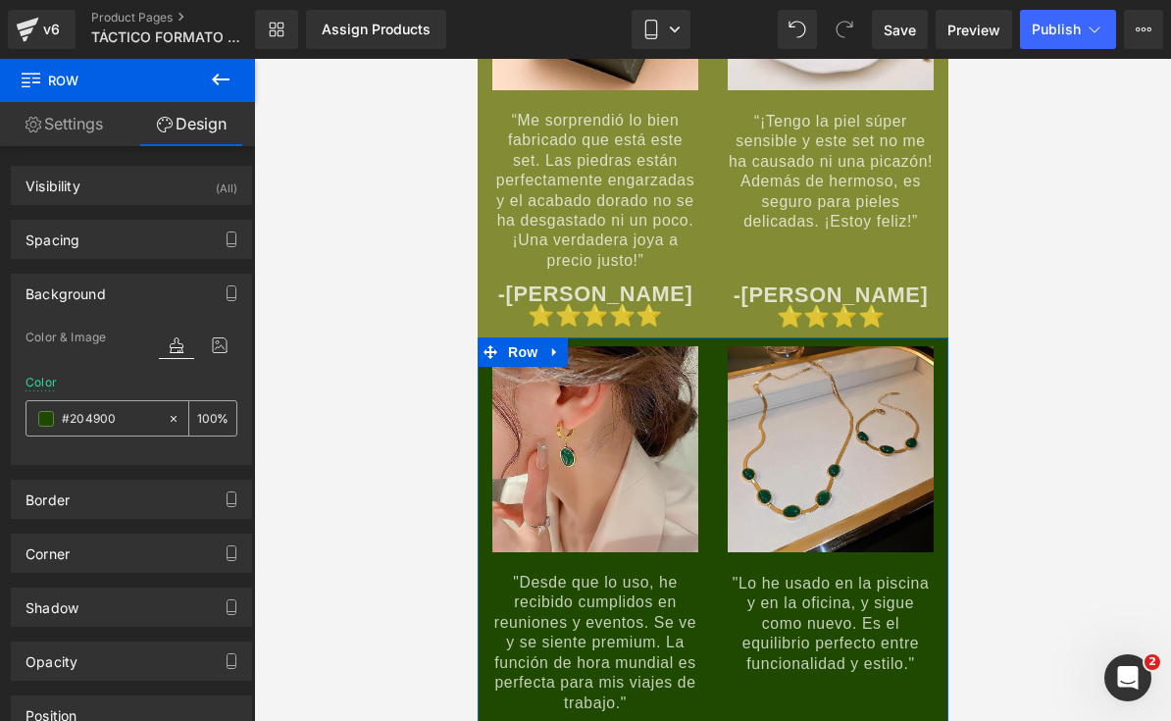
click at [143, 428] on input "#204900" at bounding box center [110, 419] width 96 height 22
paste input "838B34"
type input "#838B34"
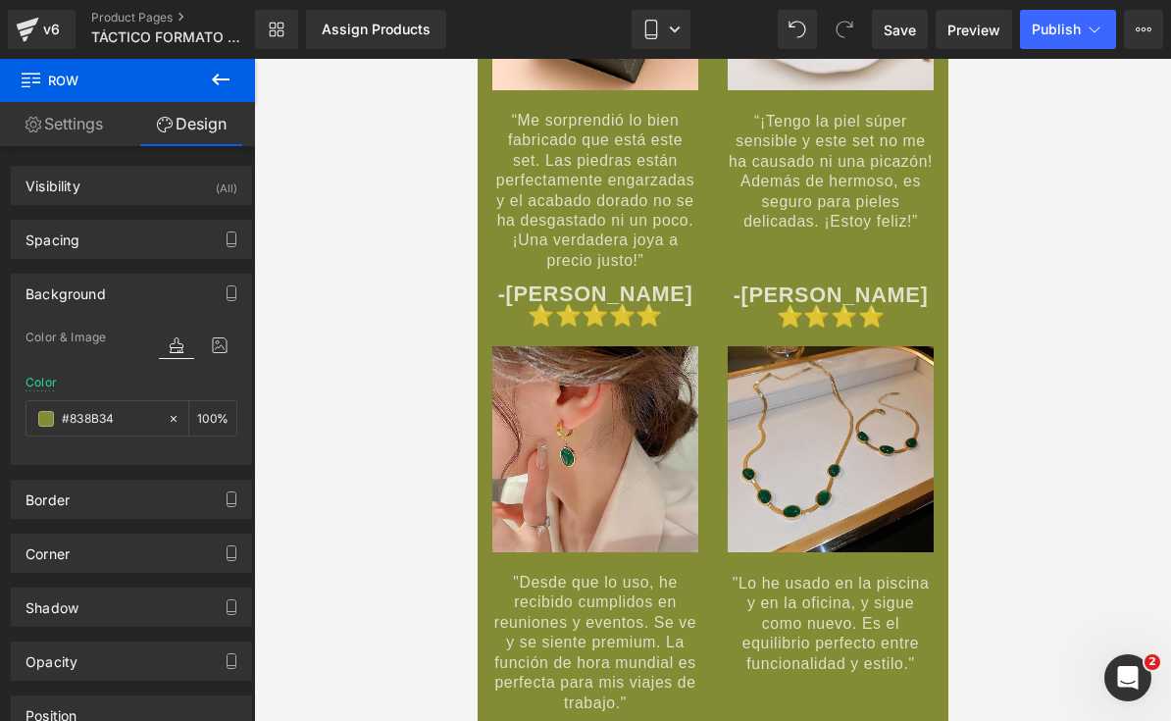
click at [970, 519] on div at bounding box center [712, 390] width 917 height 662
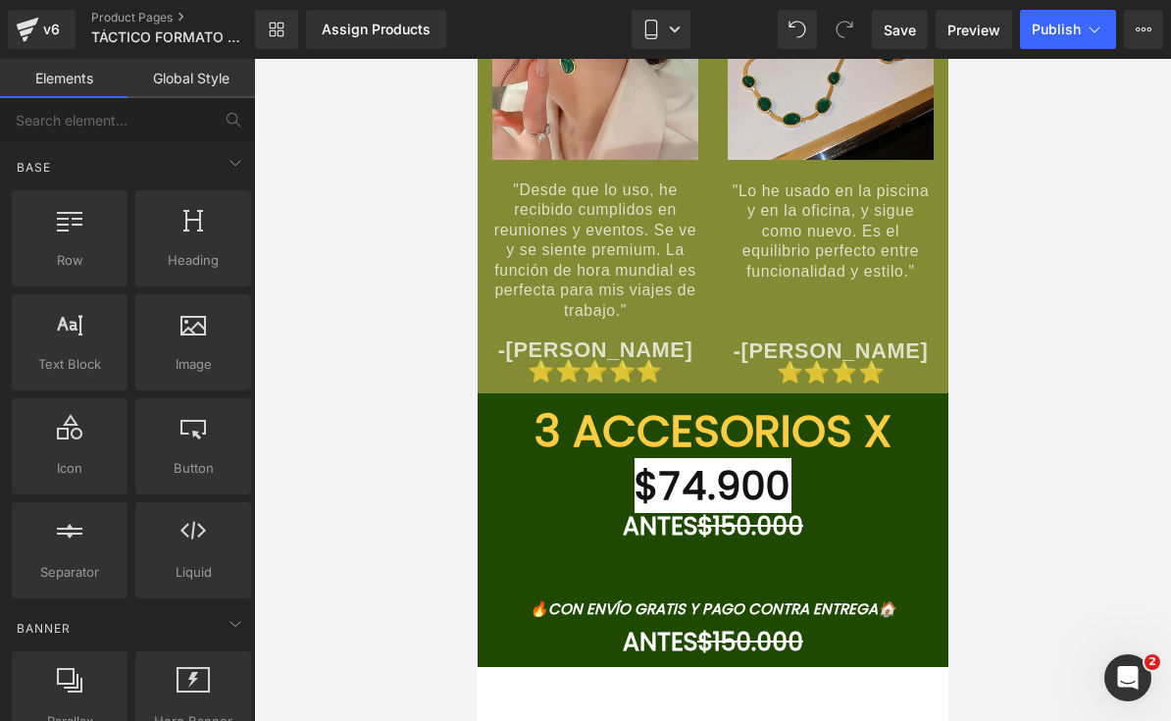
scroll to position [8821, 0]
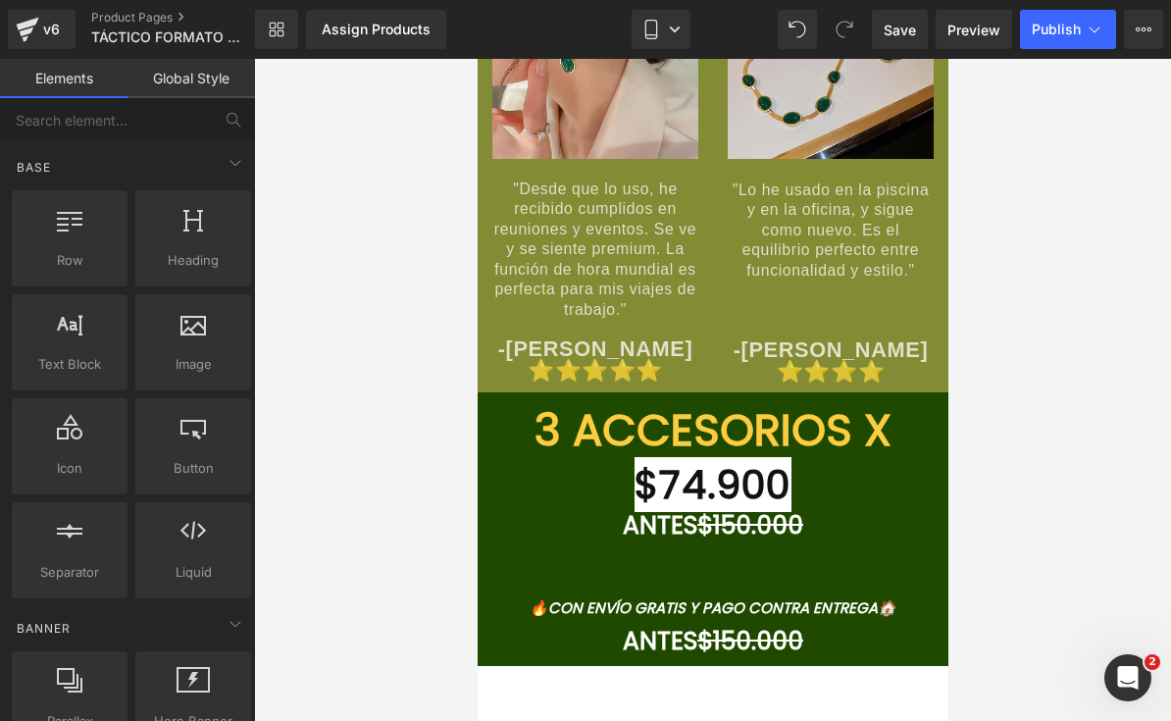
click at [682, 461] on font "3 ACCESORIOS X" at bounding box center [711, 430] width 357 height 62
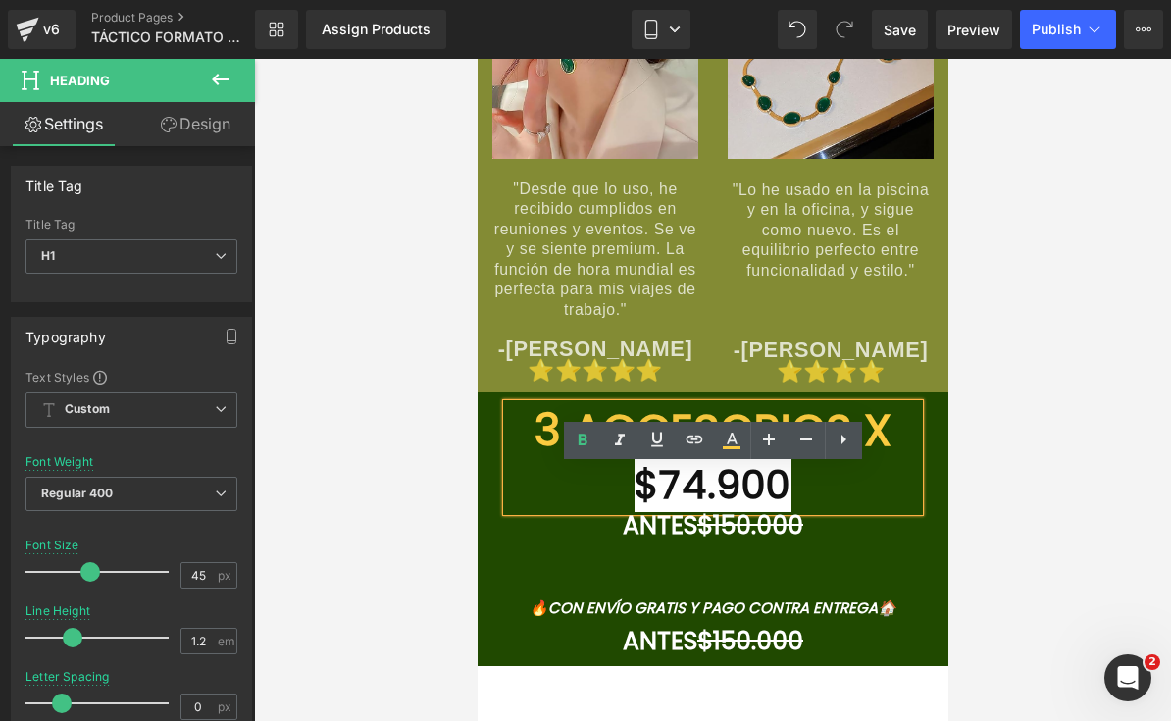
click at [458, 504] on div at bounding box center [712, 390] width 917 height 662
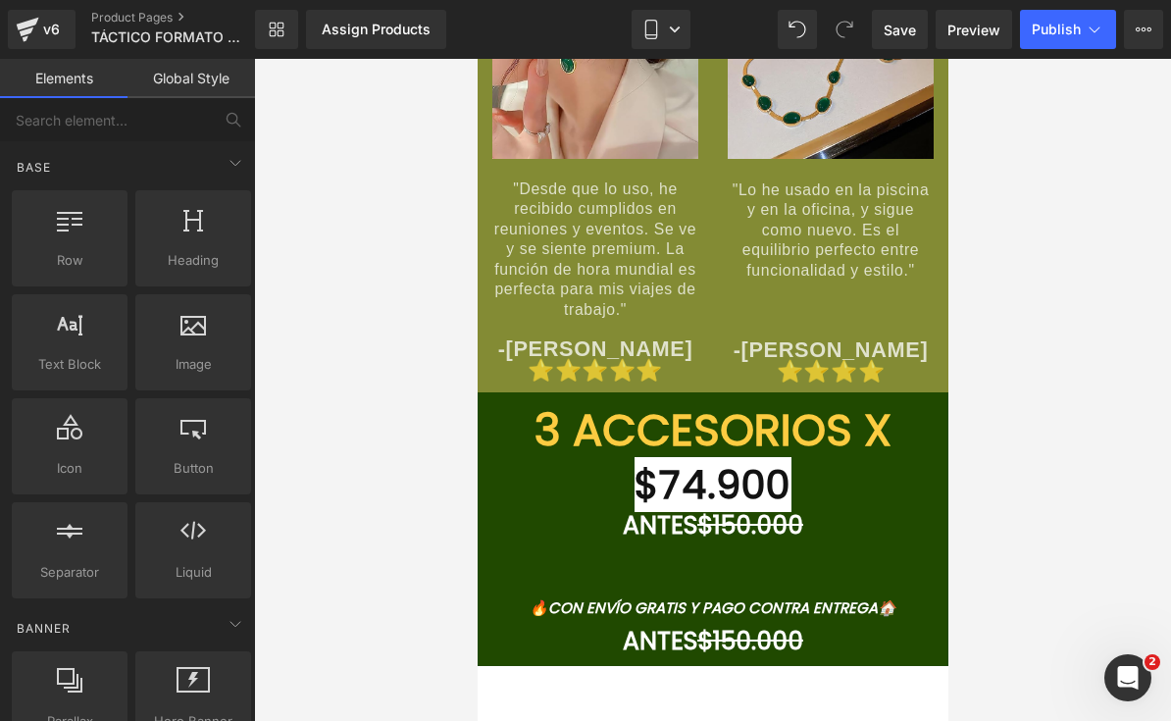
click at [520, 419] on span "Row" at bounding box center [521, 407] width 31 height 24
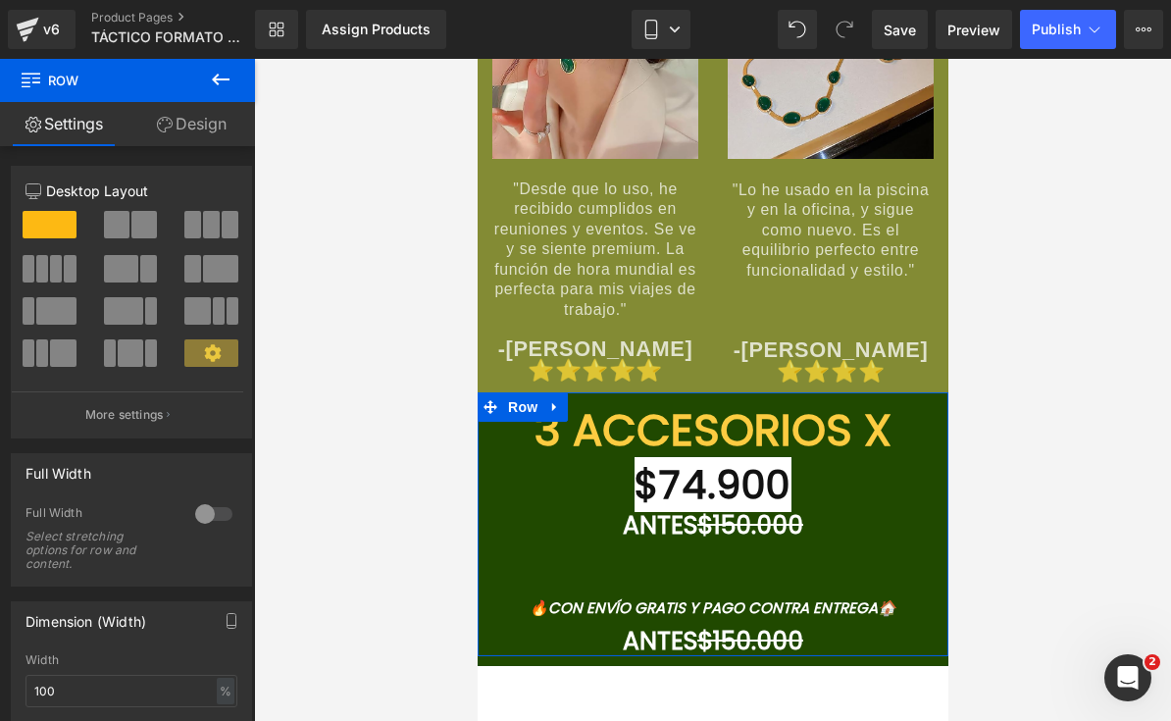
click at [216, 126] on link "Design" at bounding box center [190, 124] width 127 height 44
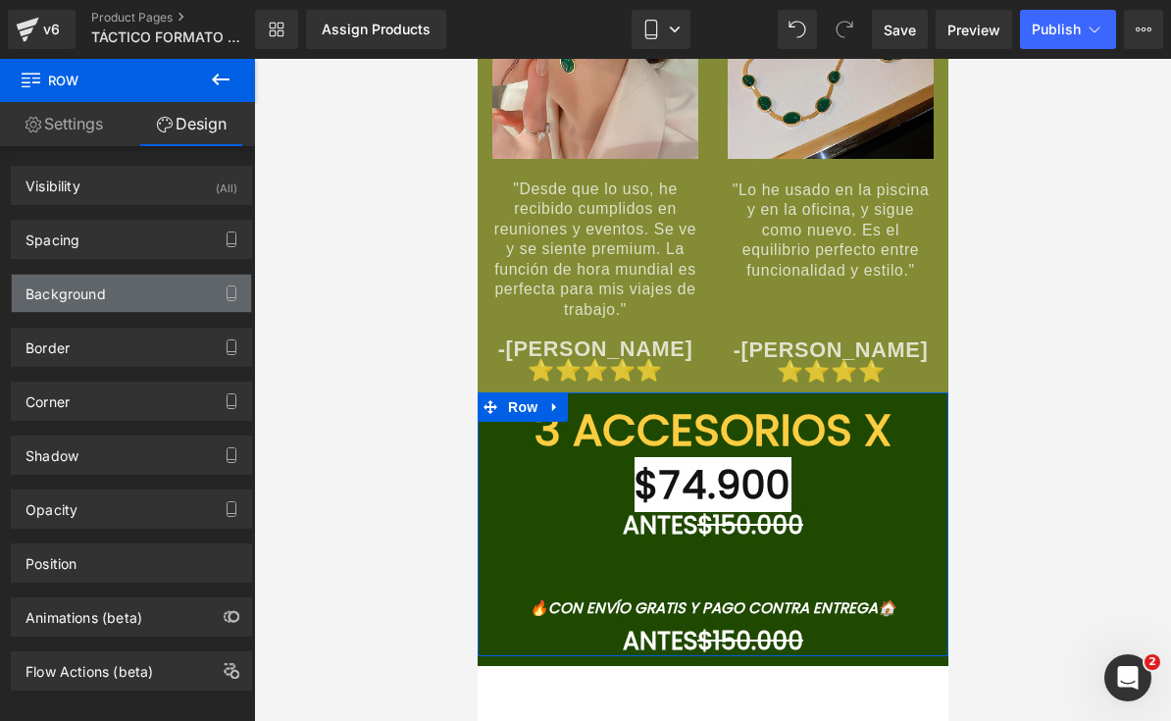
click at [171, 295] on div "Background" at bounding box center [131, 293] width 239 height 37
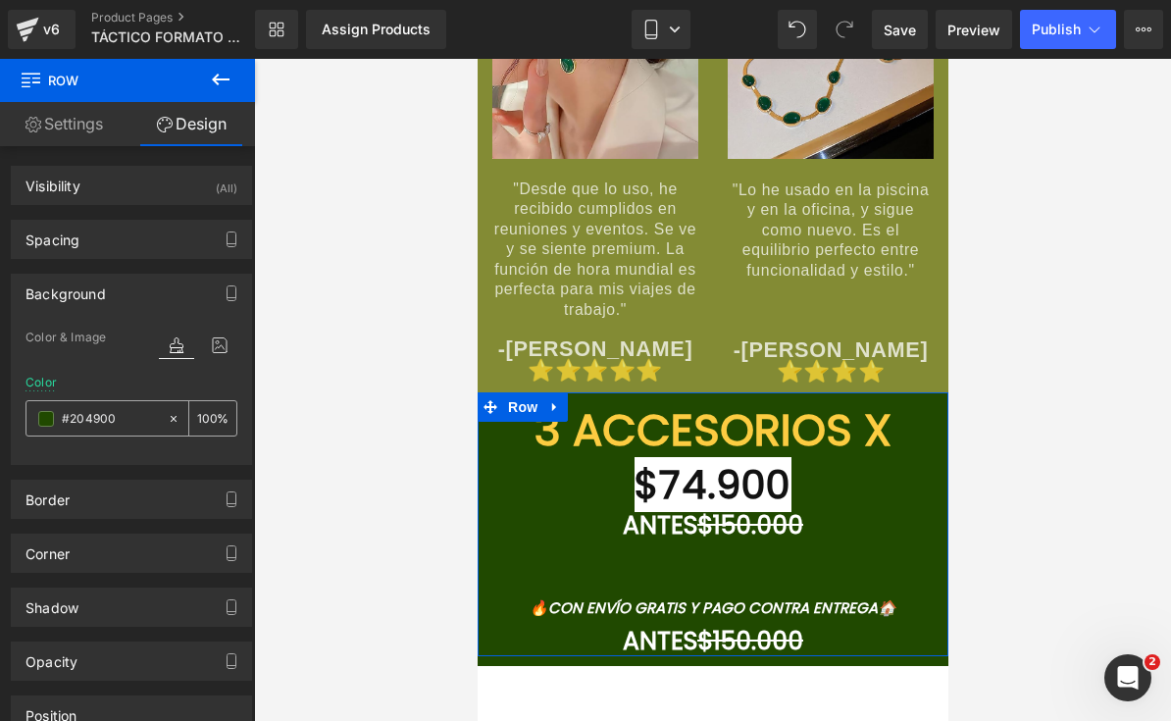
click at [125, 419] on input "#204900" at bounding box center [110, 419] width 96 height 22
paste input "838B34"
type input "#838B34"
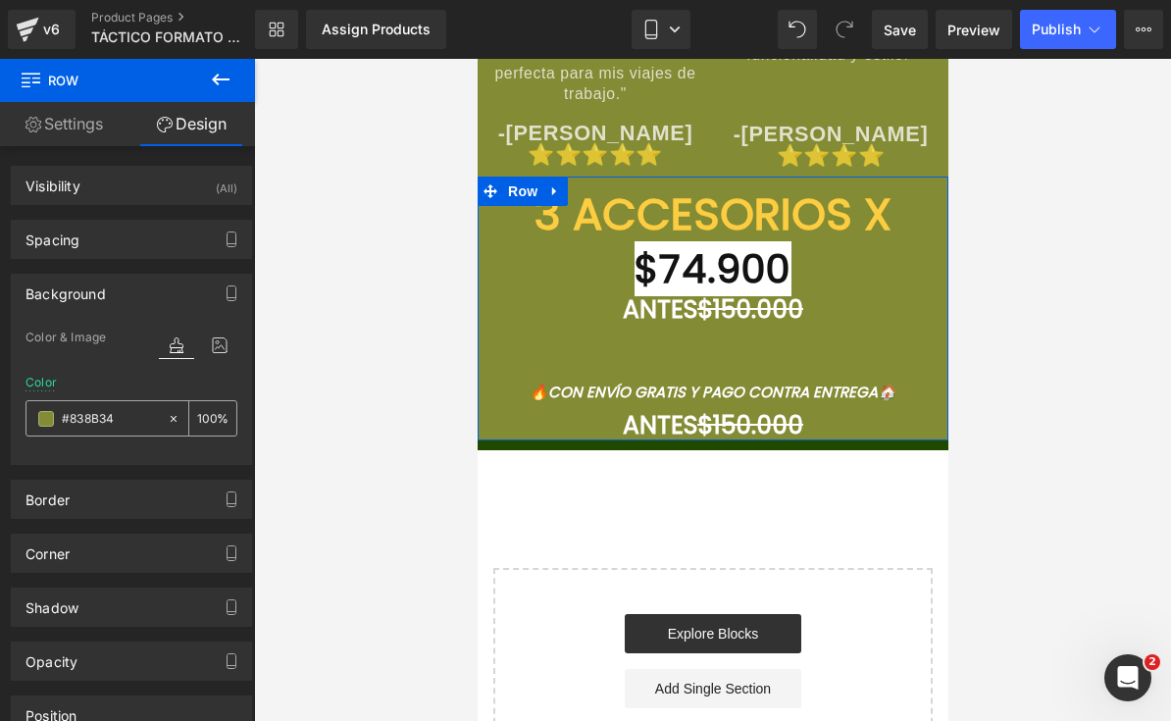
scroll to position [9038, 0]
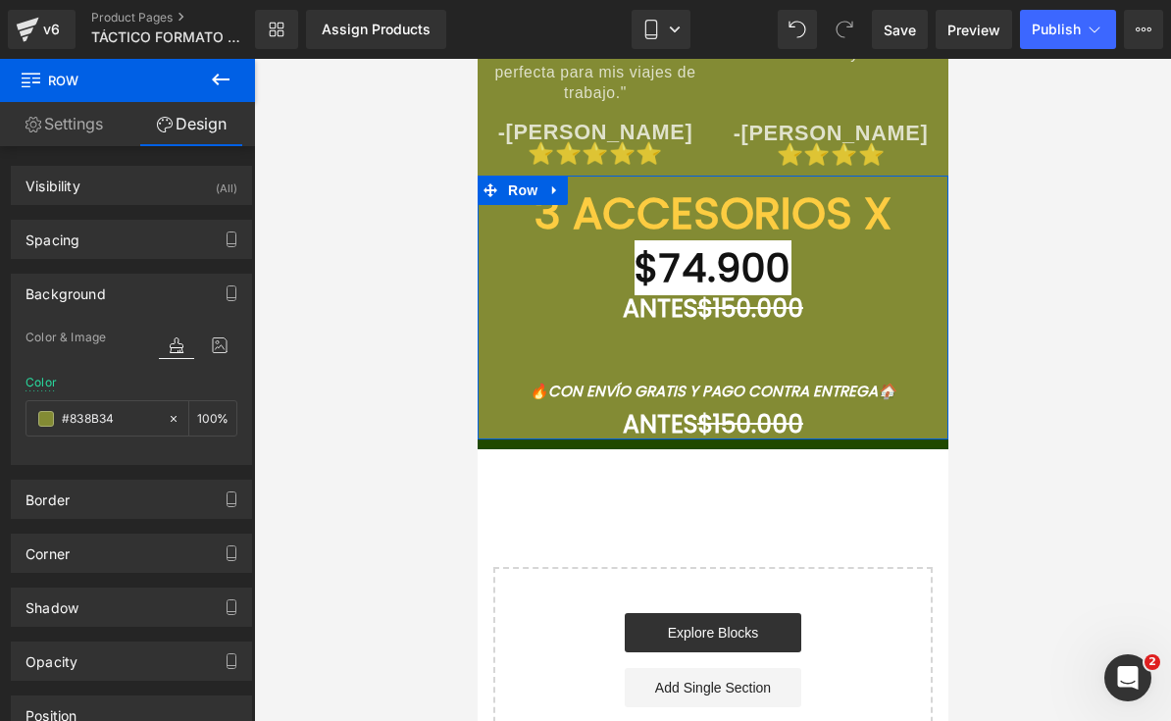
click at [883, 244] on font "3 ACCESORIOS X" at bounding box center [711, 213] width 357 height 62
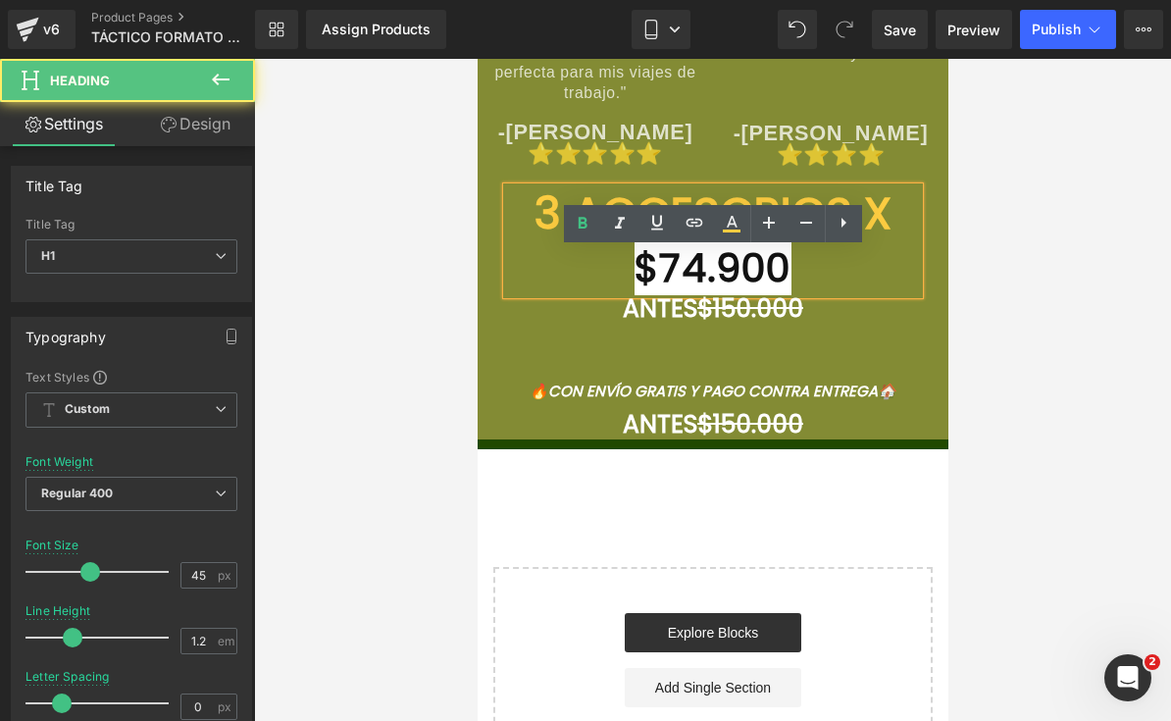
click at [877, 244] on font "3 ACCESORIOS X" at bounding box center [711, 213] width 357 height 62
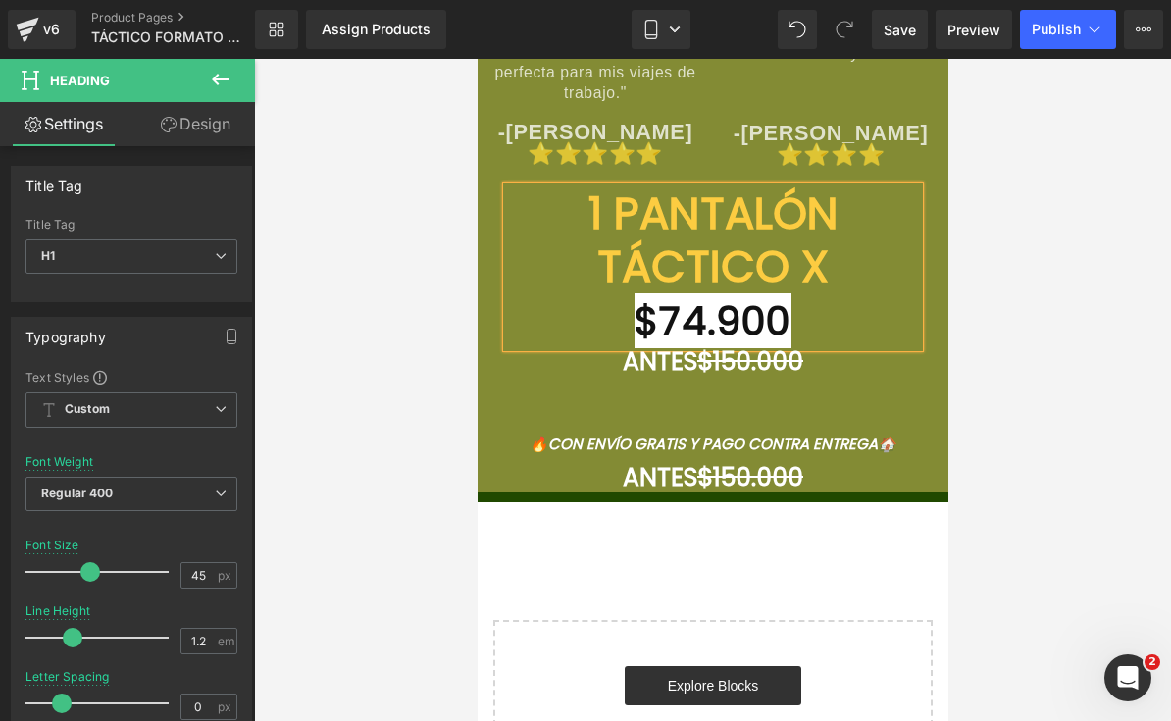
click at [767, 348] on font "$74.900" at bounding box center [711, 320] width 157 height 55
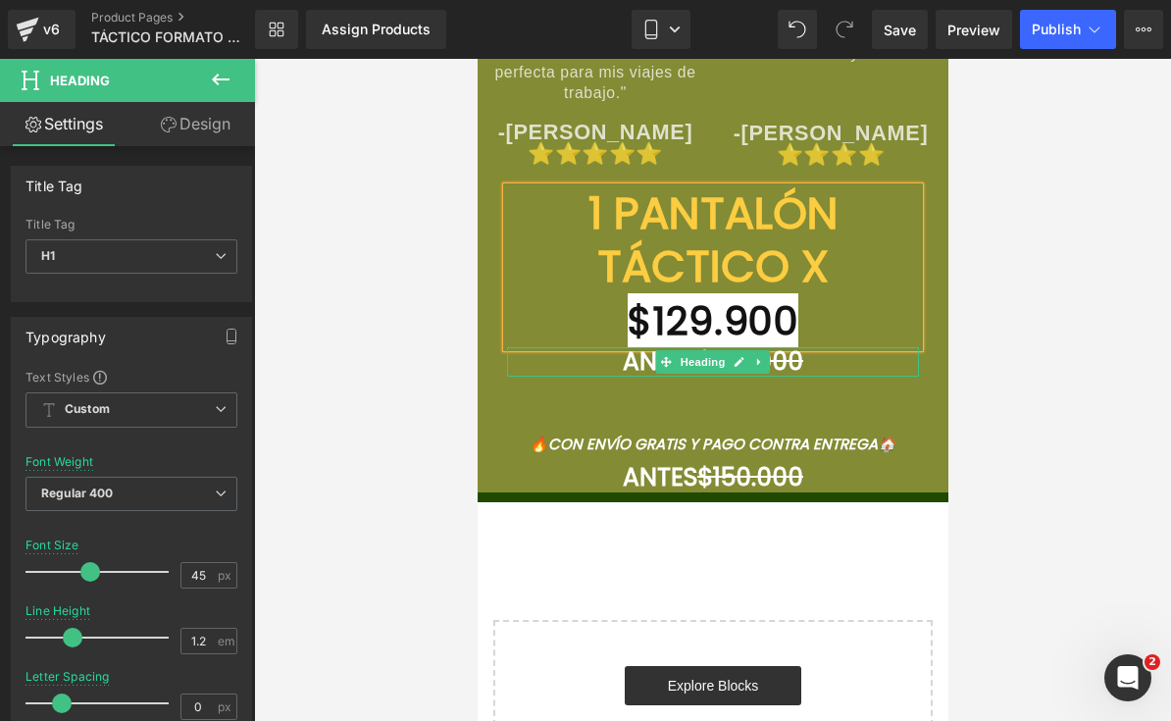
click at [810, 377] on div at bounding box center [712, 374] width 412 height 5
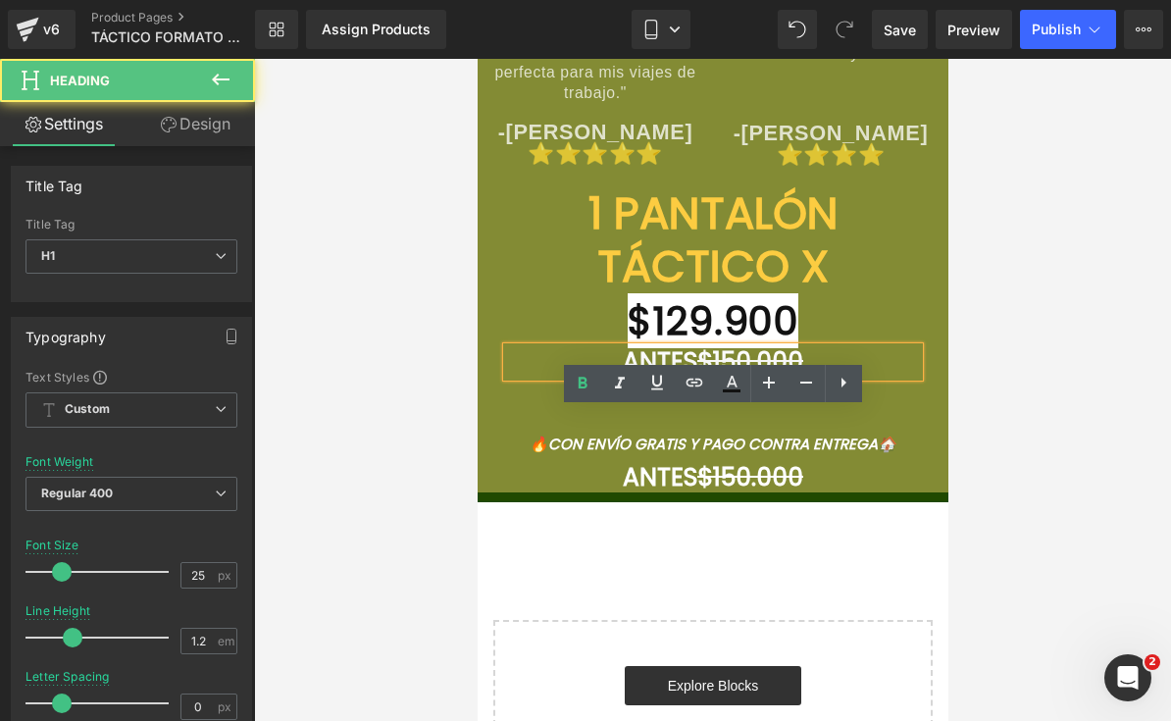
click at [477, 59] on div at bounding box center [477, 59] width 0 height 0
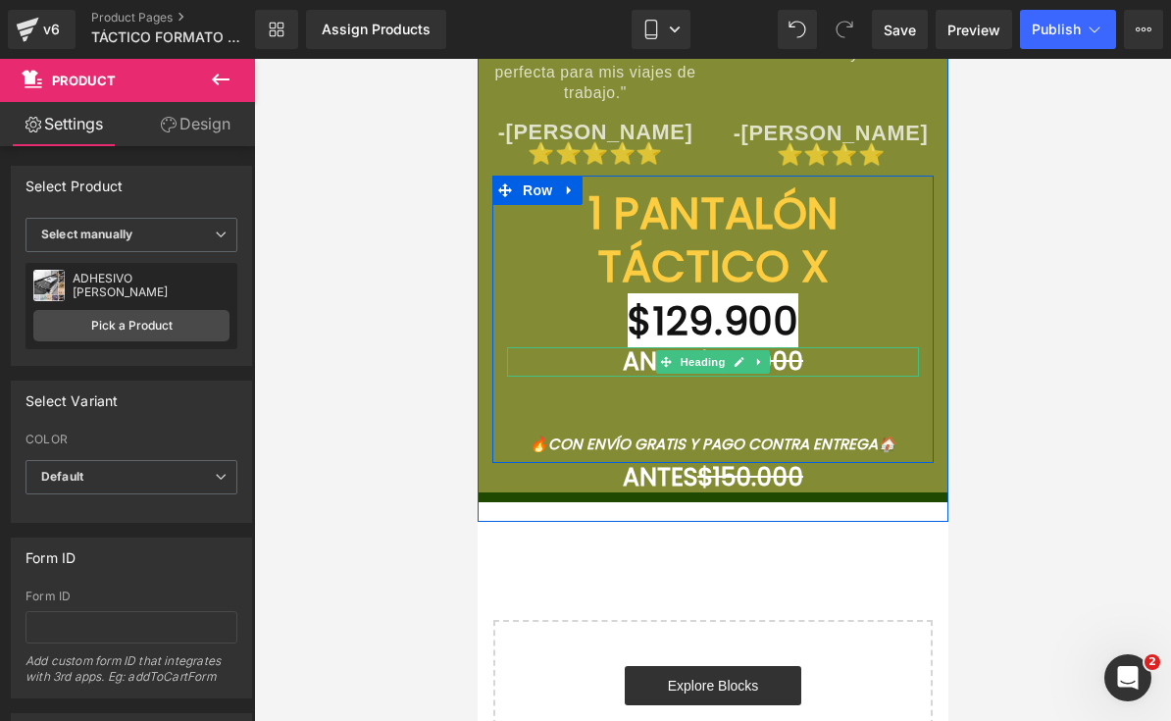
click at [794, 379] on font "$150.000" at bounding box center [749, 361] width 106 height 34
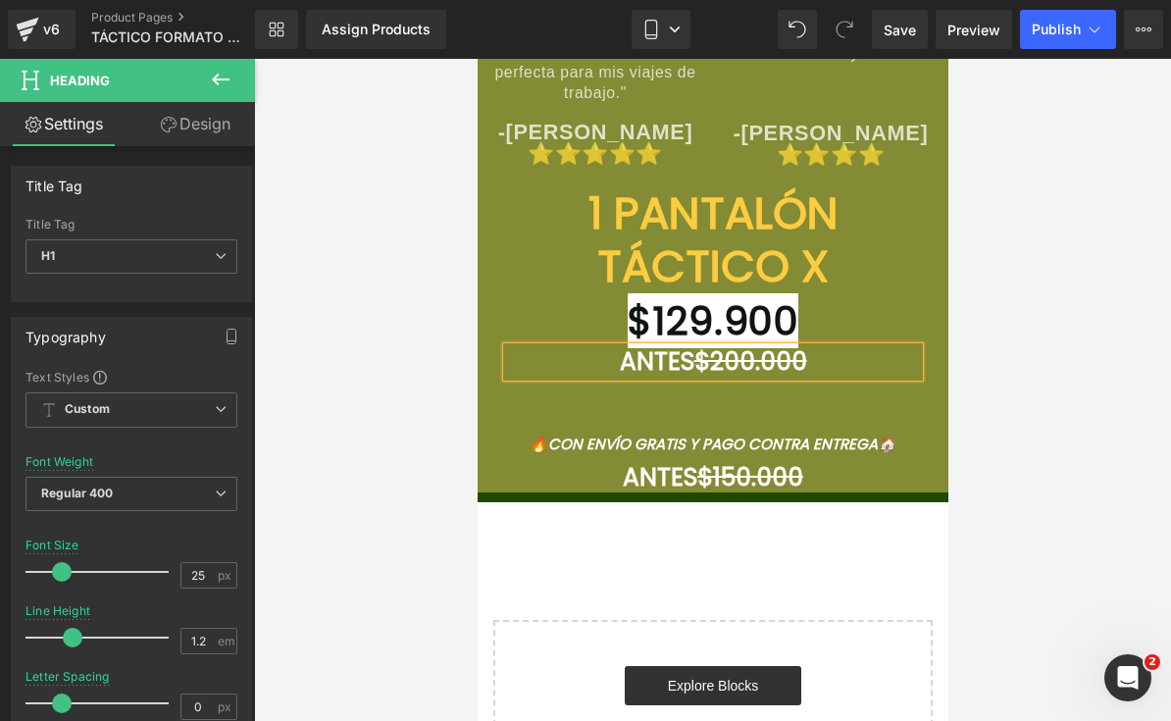
click at [802, 494] on font "$150.000" at bounding box center [749, 477] width 106 height 34
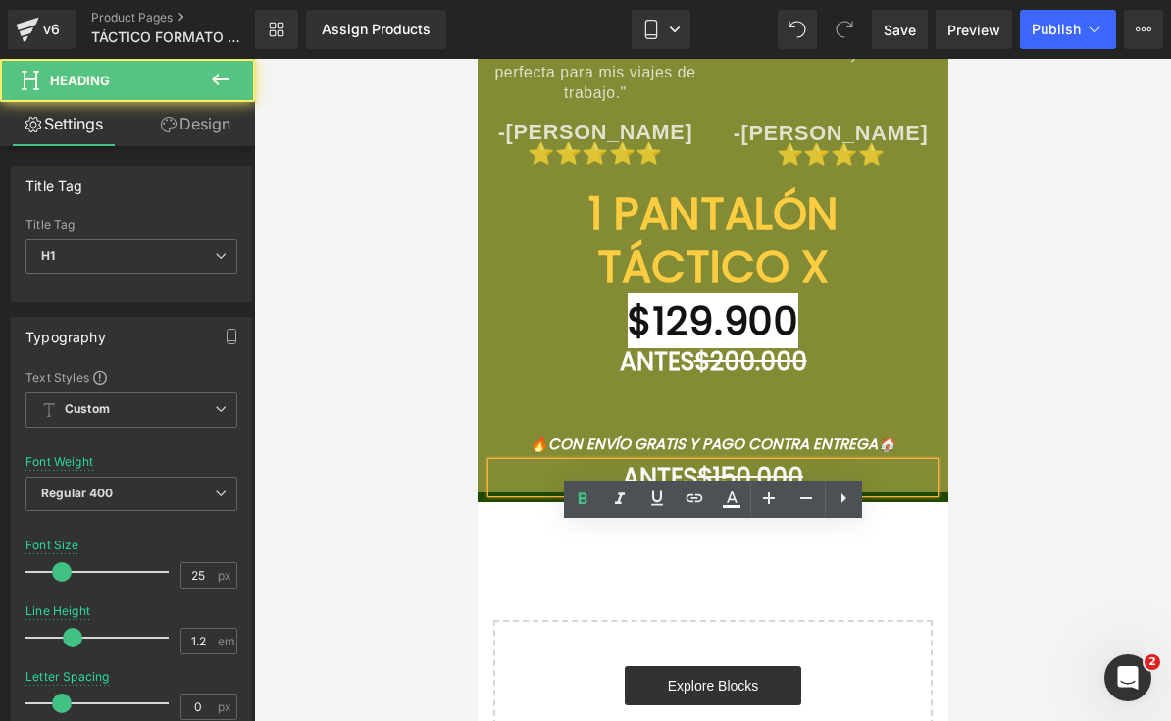
click at [838, 492] on h1 "ANTES $150.000" at bounding box center [711, 477] width 441 height 29
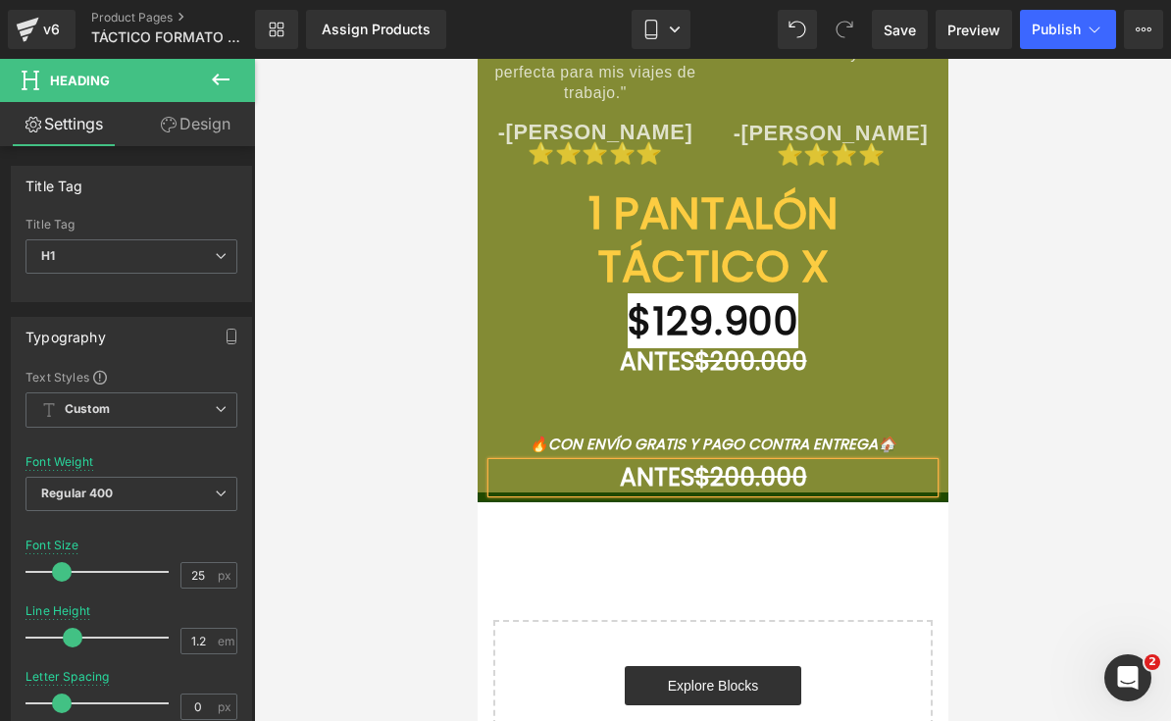
click at [1079, 482] on div at bounding box center [712, 390] width 917 height 662
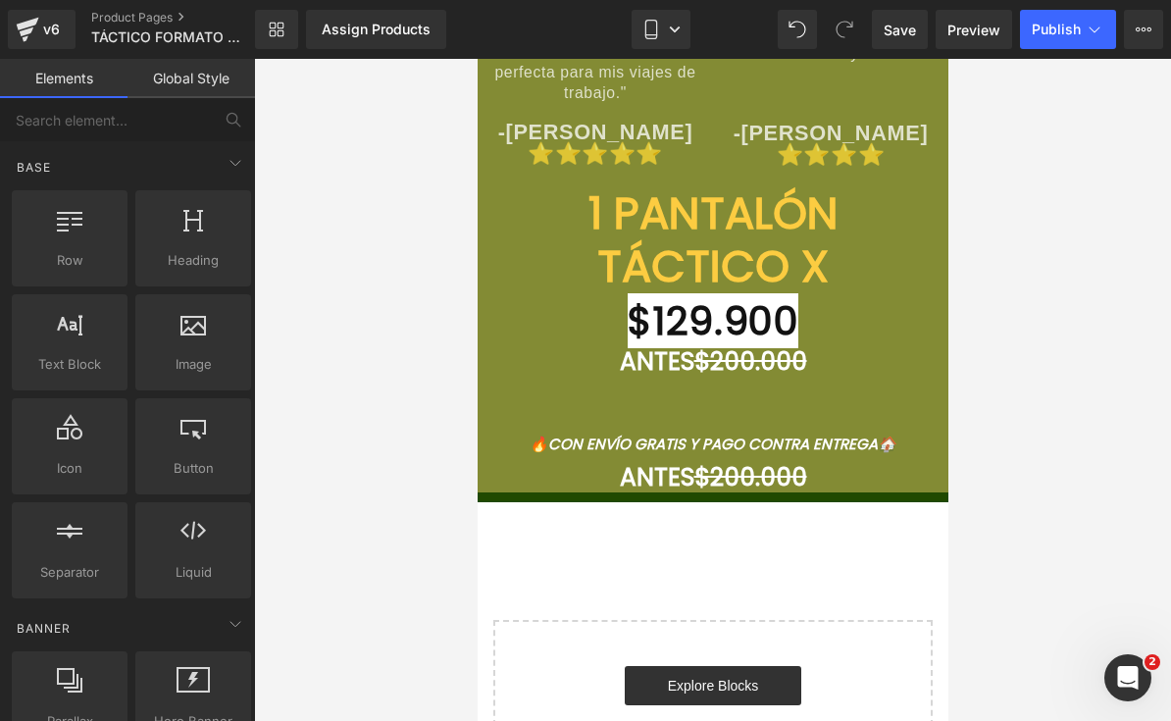
click at [477, 59] on div at bounding box center [477, 59] width 0 height 0
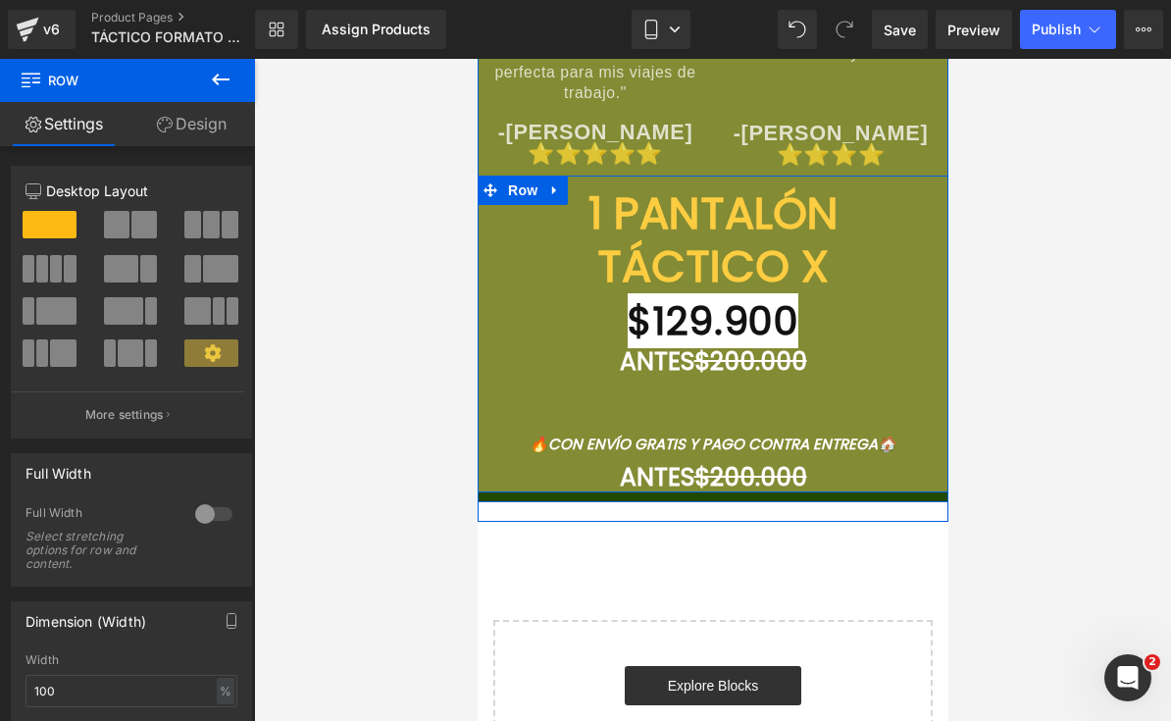
click at [228, 125] on link "Design" at bounding box center [190, 124] width 127 height 44
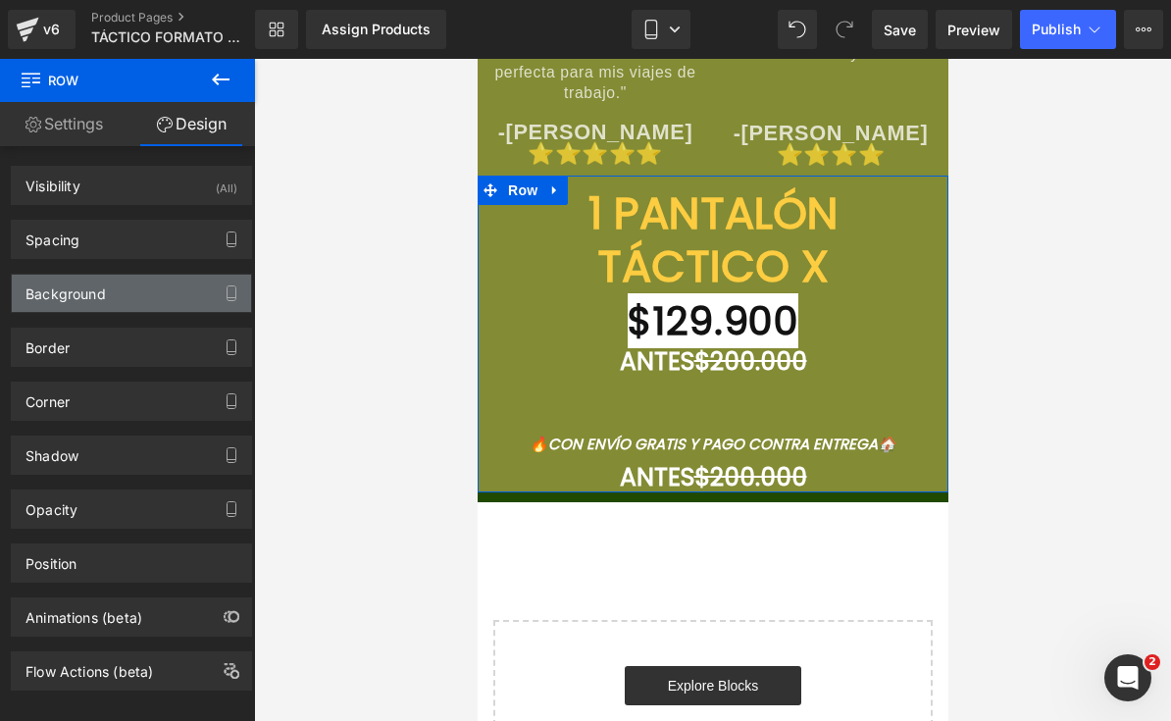
click at [126, 297] on div "Background" at bounding box center [131, 293] width 239 height 37
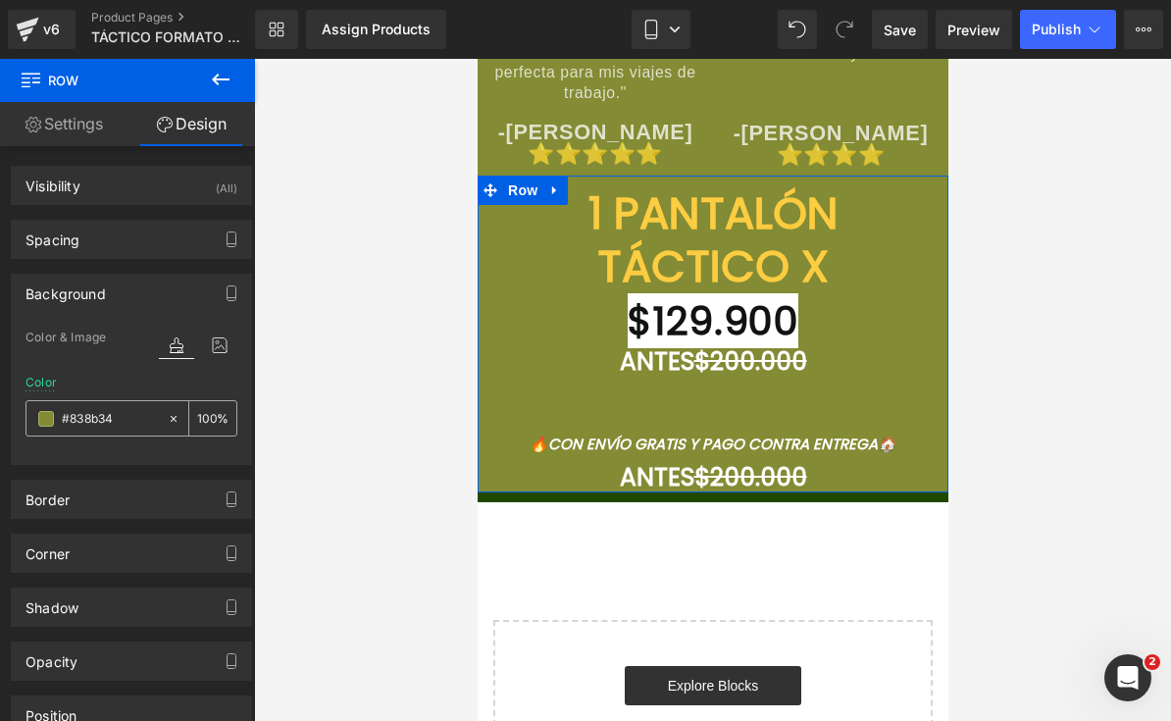
click at [119, 426] on input "#838b34" at bounding box center [110, 419] width 96 height 22
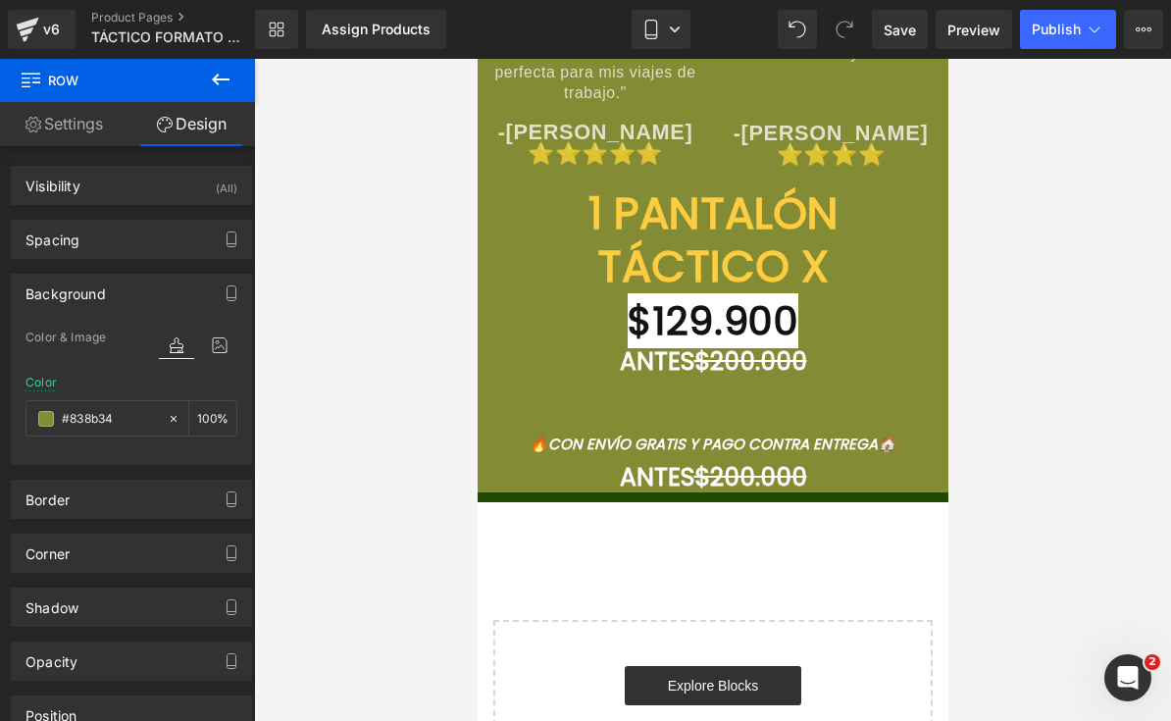
click at [477, 59] on div at bounding box center [477, 59] width 0 height 0
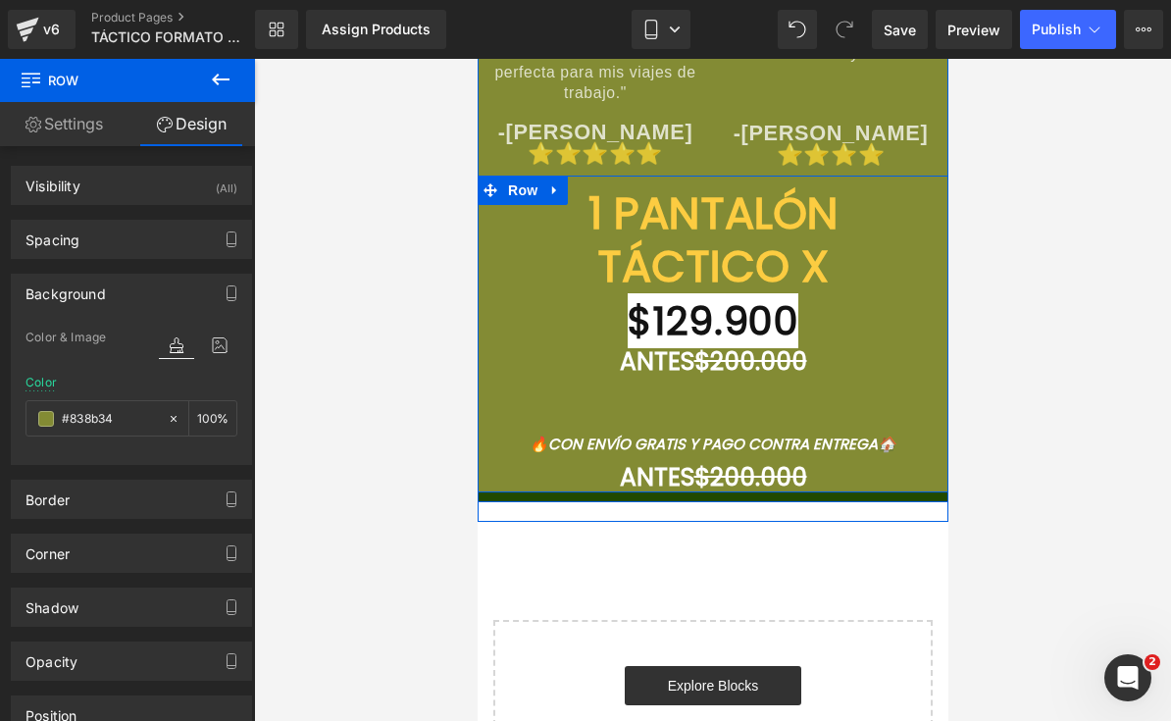
click at [378, 537] on div at bounding box center [712, 390] width 917 height 662
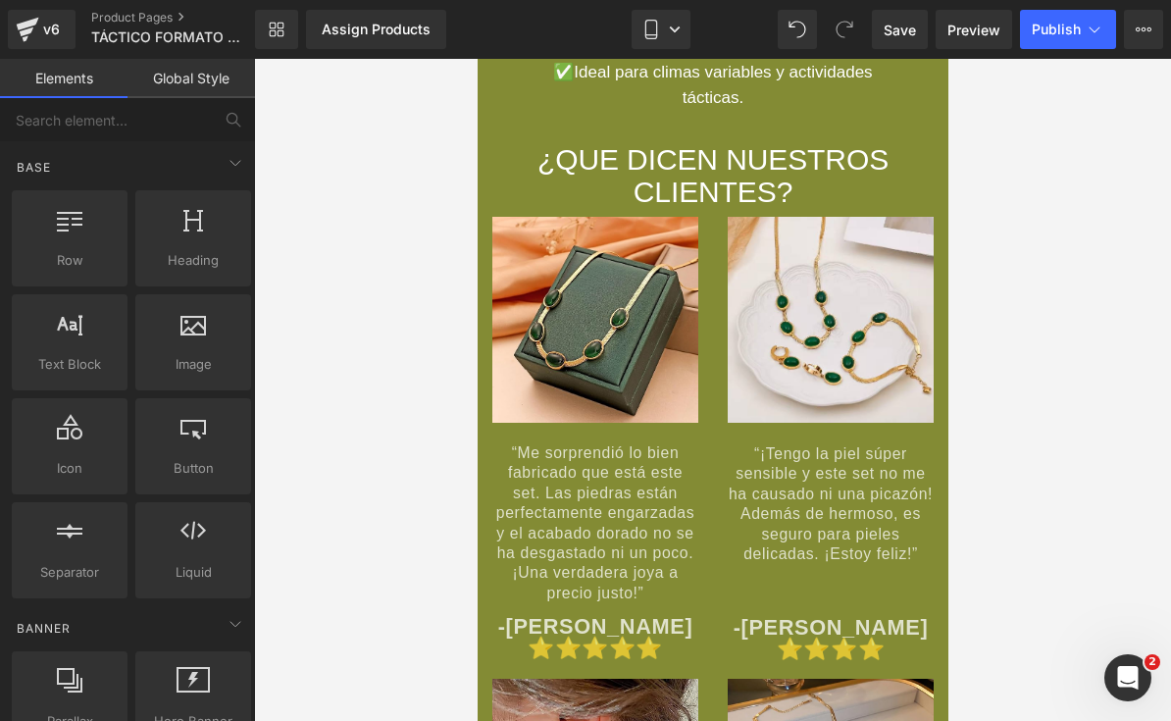
scroll to position [8090, 0]
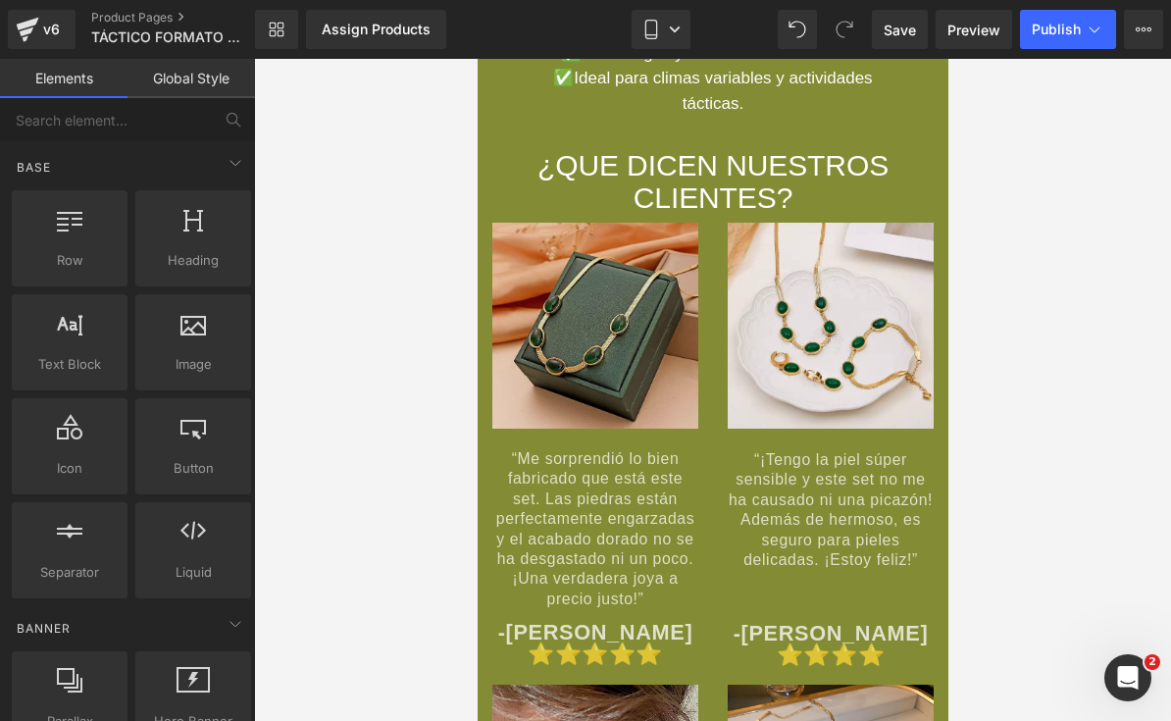
click at [613, 347] on span "Image" at bounding box center [594, 336] width 41 height 24
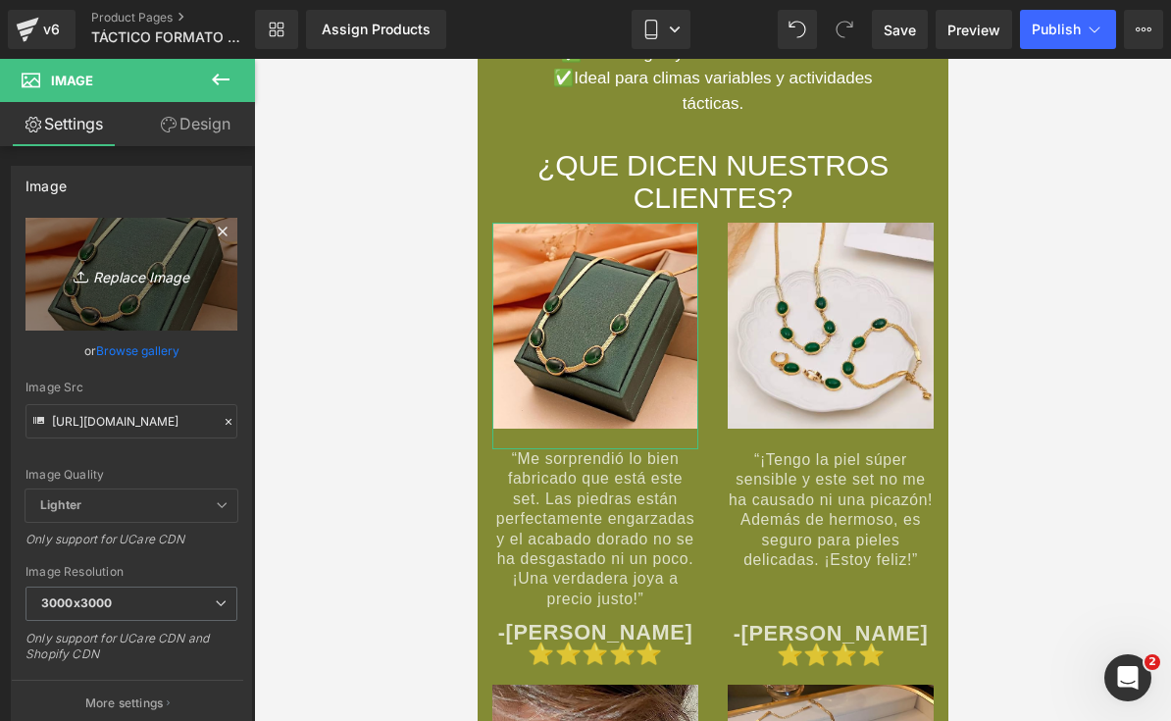
click at [104, 278] on icon "Replace Image" at bounding box center [131, 274] width 157 height 25
type input "C:\fakepath\IMG_8529.jpeg"
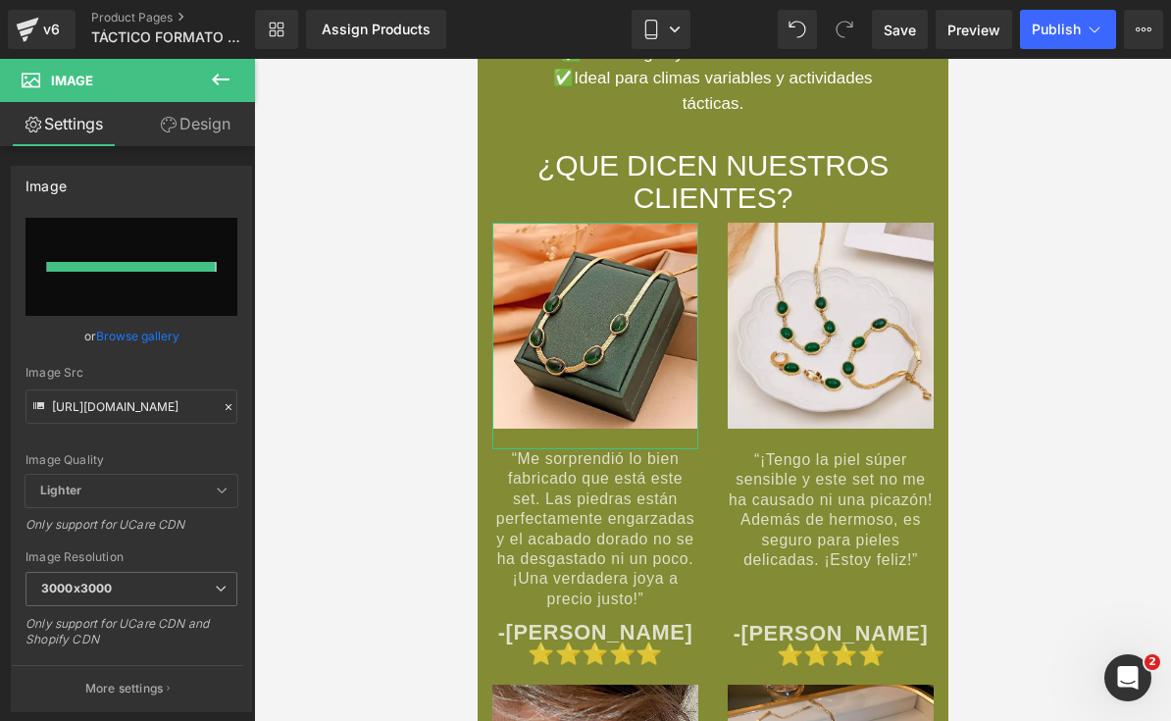
type input "[URL][DOMAIN_NAME]"
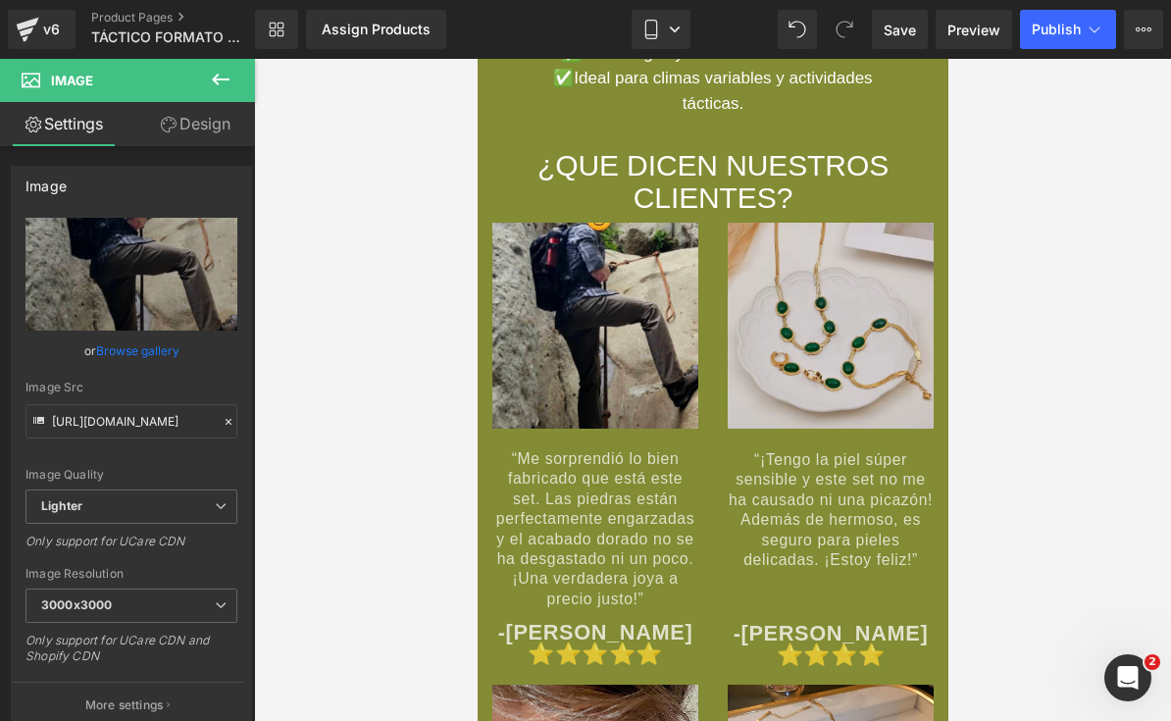
click at [869, 337] on link at bounding box center [860, 326] width 21 height 24
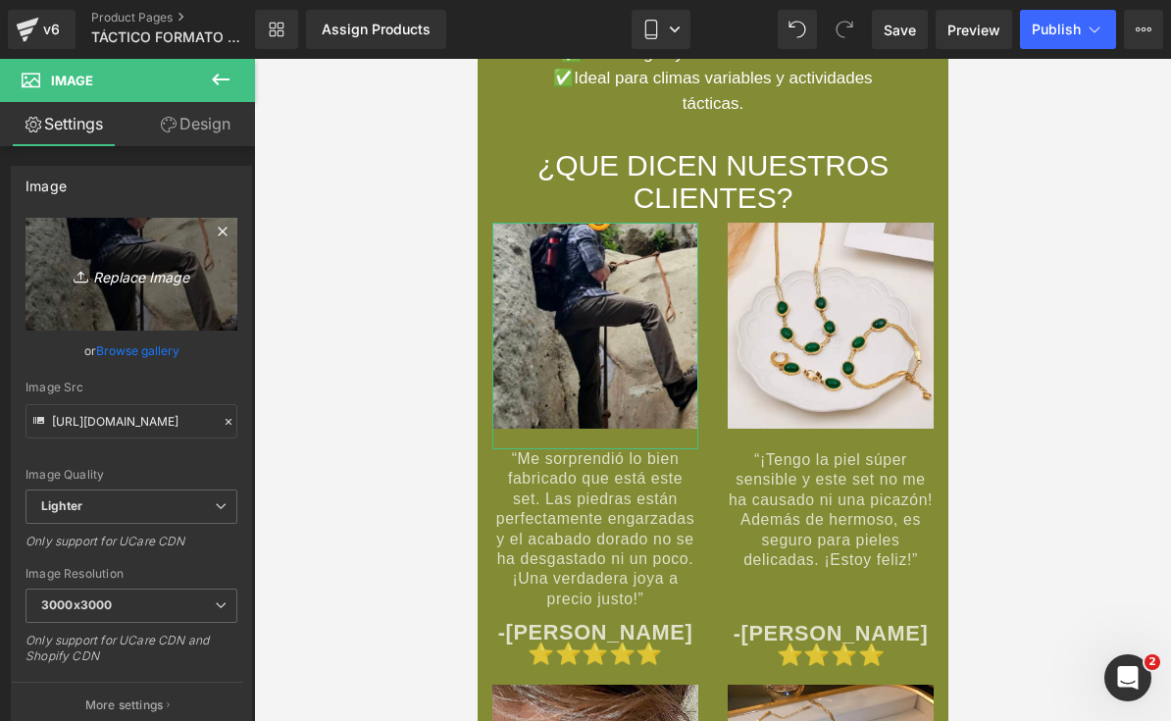
click at [66, 276] on icon "Replace Image" at bounding box center [131, 274] width 157 height 25
click at [78, 289] on link "Replace Image" at bounding box center [131, 274] width 212 height 113
type input "C:\fakepath\IMG_8527.jpeg"
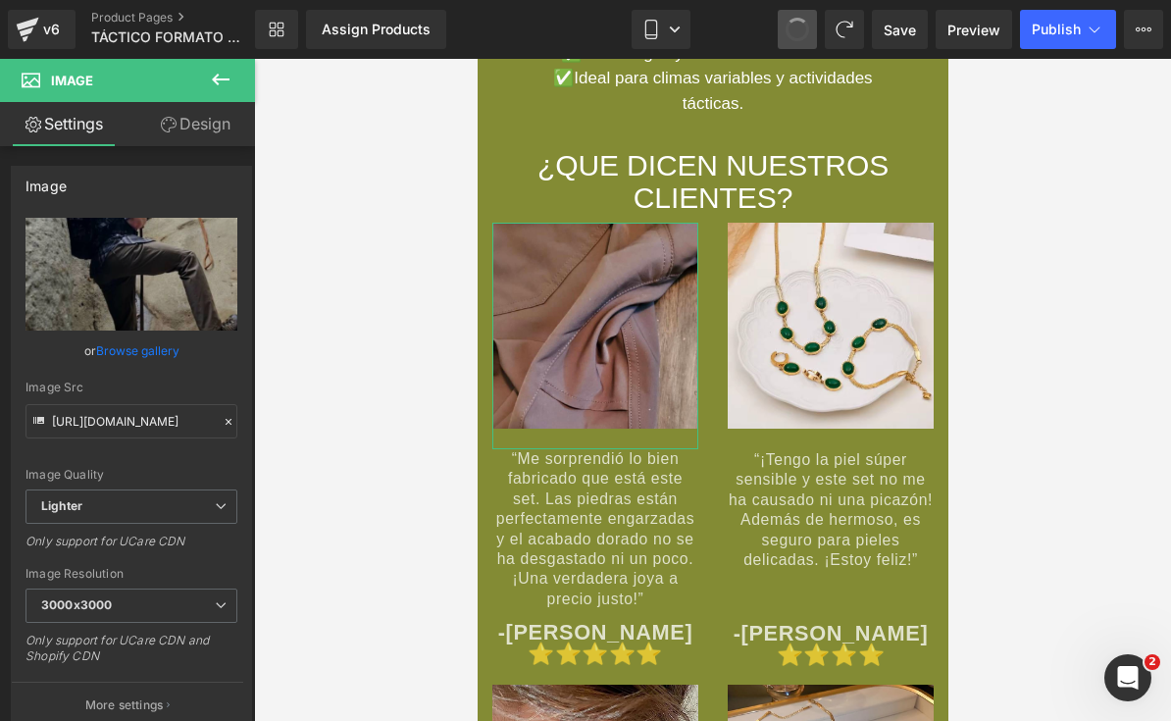
type input "[URL][DOMAIN_NAME]"
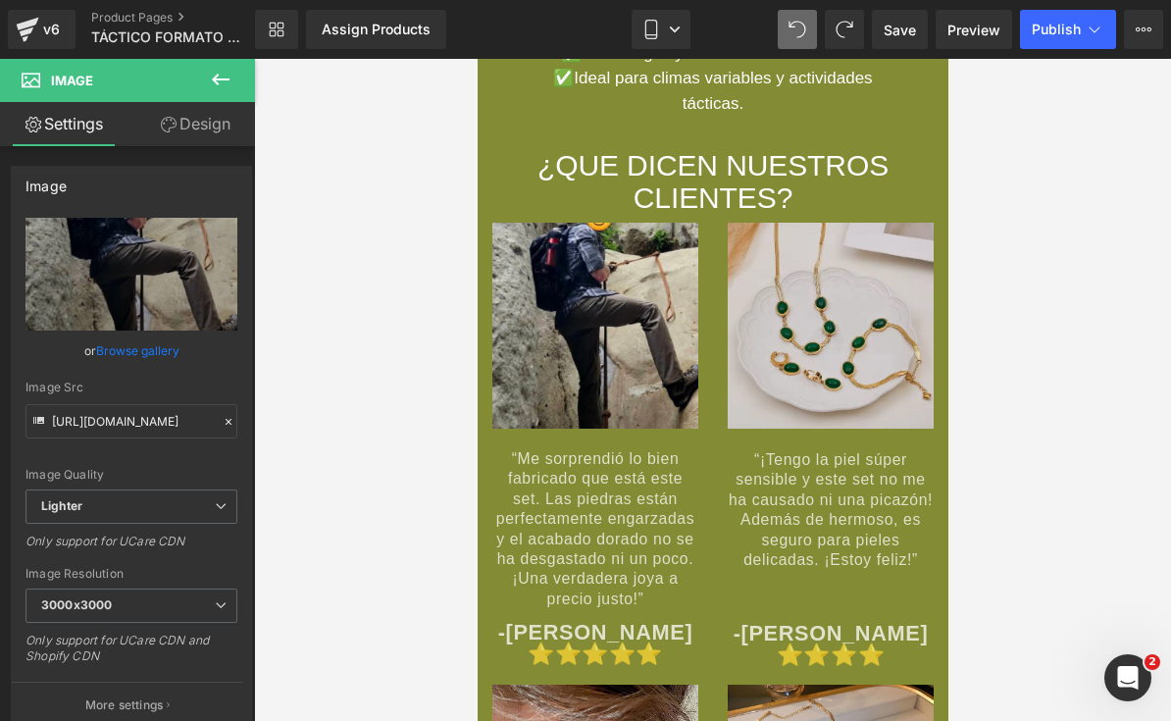
click at [845, 344] on img at bounding box center [830, 326] width 206 height 206
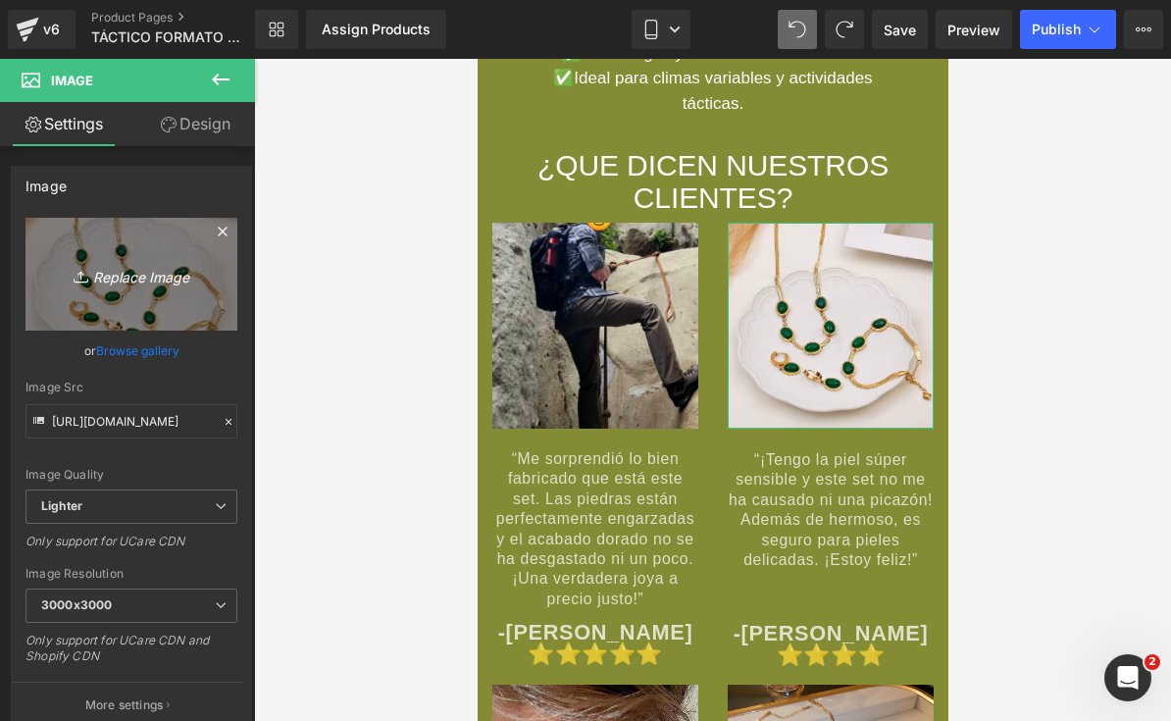
click at [81, 278] on icon at bounding box center [84, 277] width 20 height 20
type input "C:\fakepath\IMG_8527.jpeg"
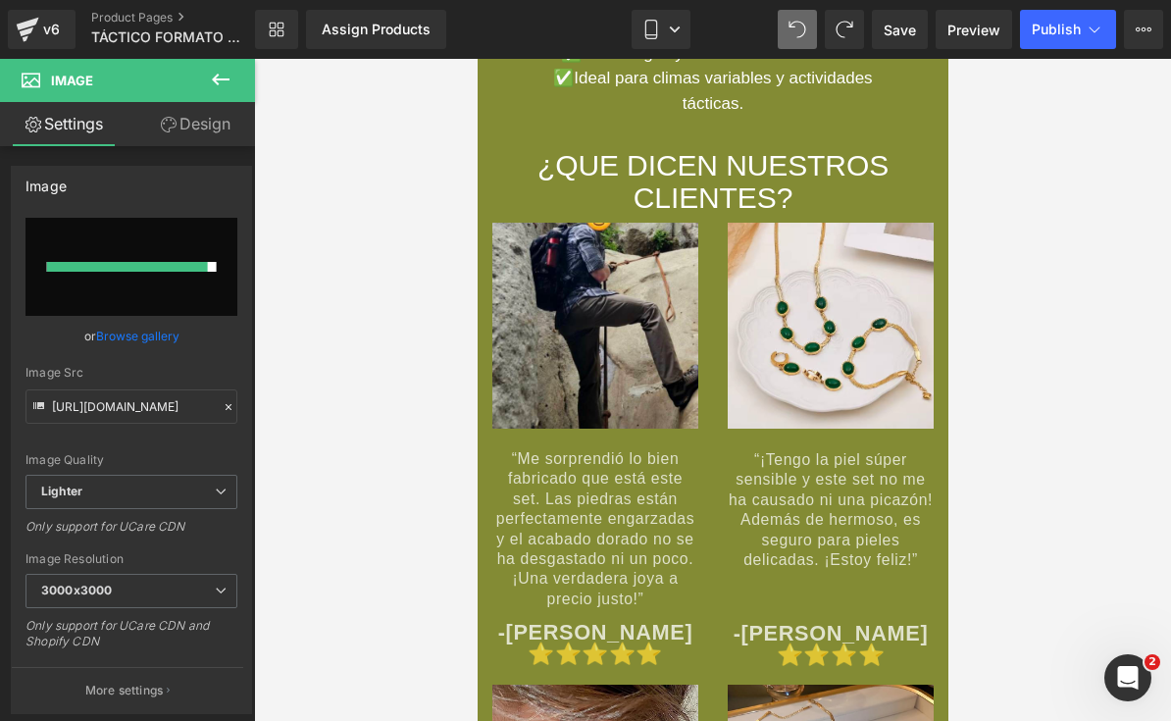
click at [432, 411] on div at bounding box center [712, 390] width 917 height 662
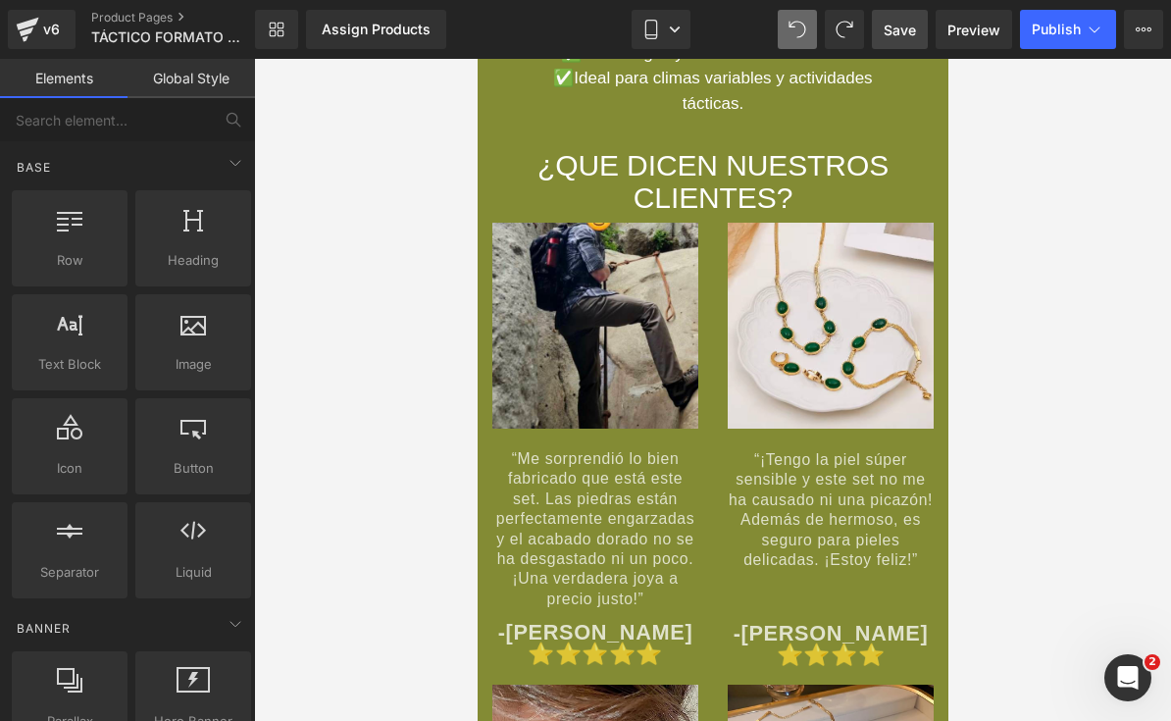
click at [887, 35] on span "Save" at bounding box center [900, 30] width 32 height 21
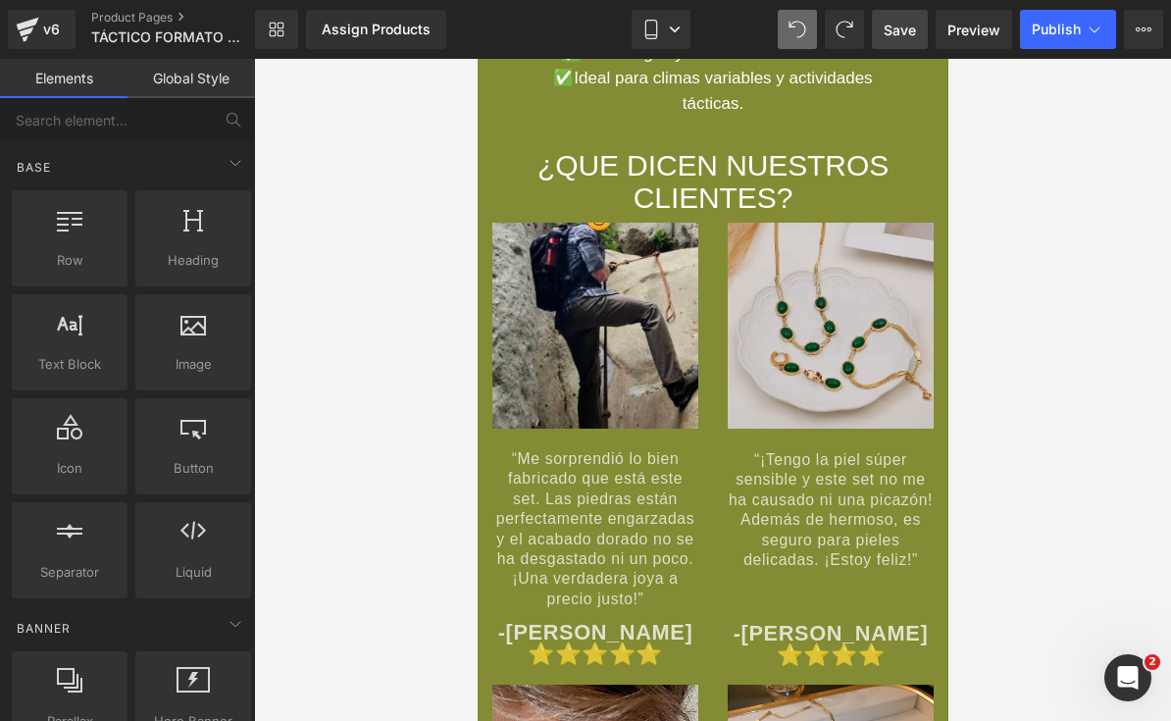
click at [789, 360] on img at bounding box center [830, 326] width 206 height 206
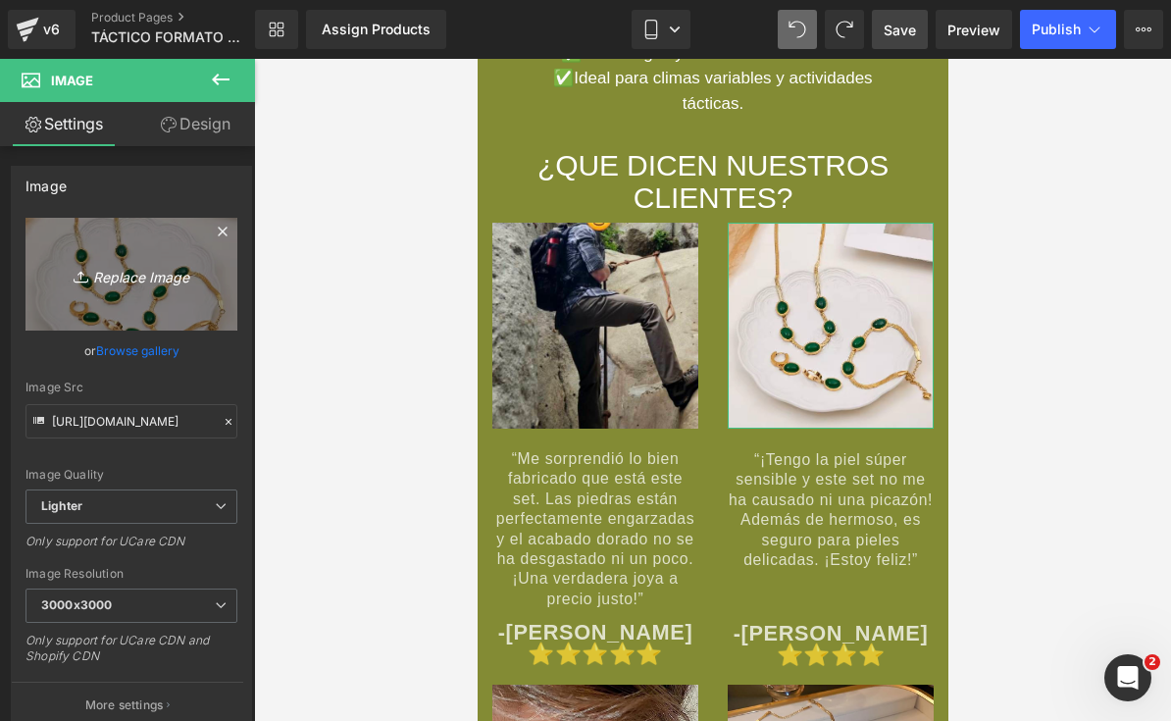
click at [161, 260] on link "Replace Image" at bounding box center [131, 274] width 212 height 113
type input "C:\fakepath\IMG_8527.jpeg"
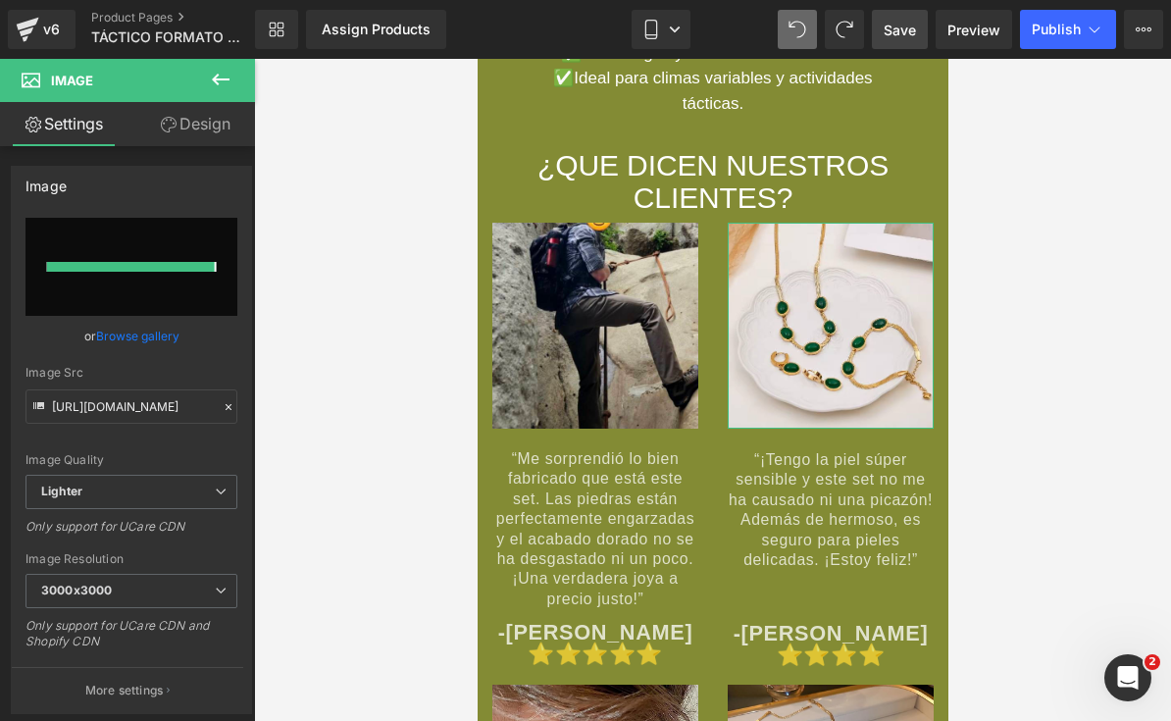
type input "[URL][DOMAIN_NAME]"
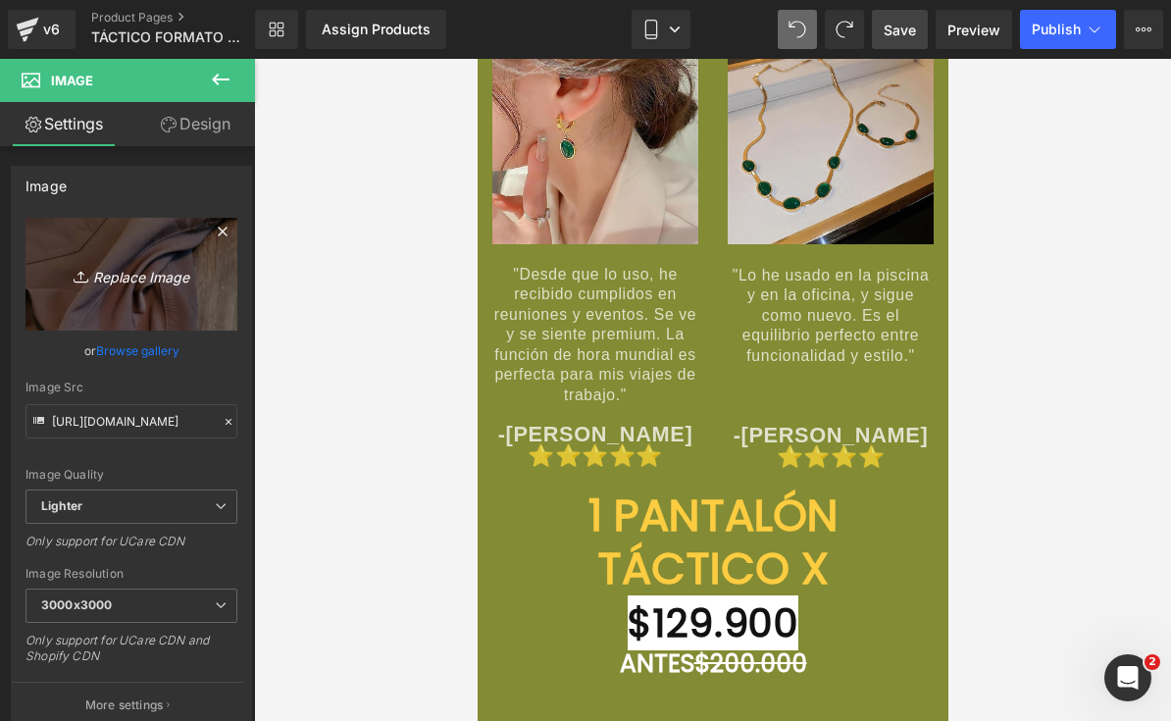
scroll to position [8664, 0]
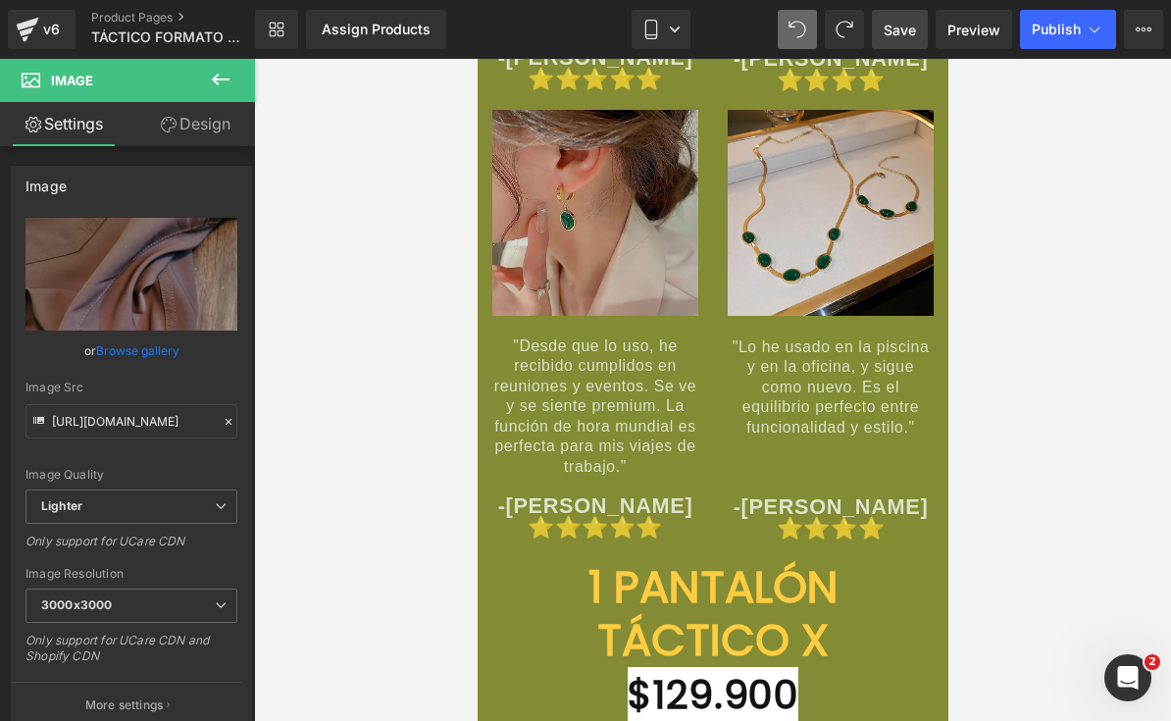
click at [569, 234] on span at bounding box center [563, 223] width 21 height 24
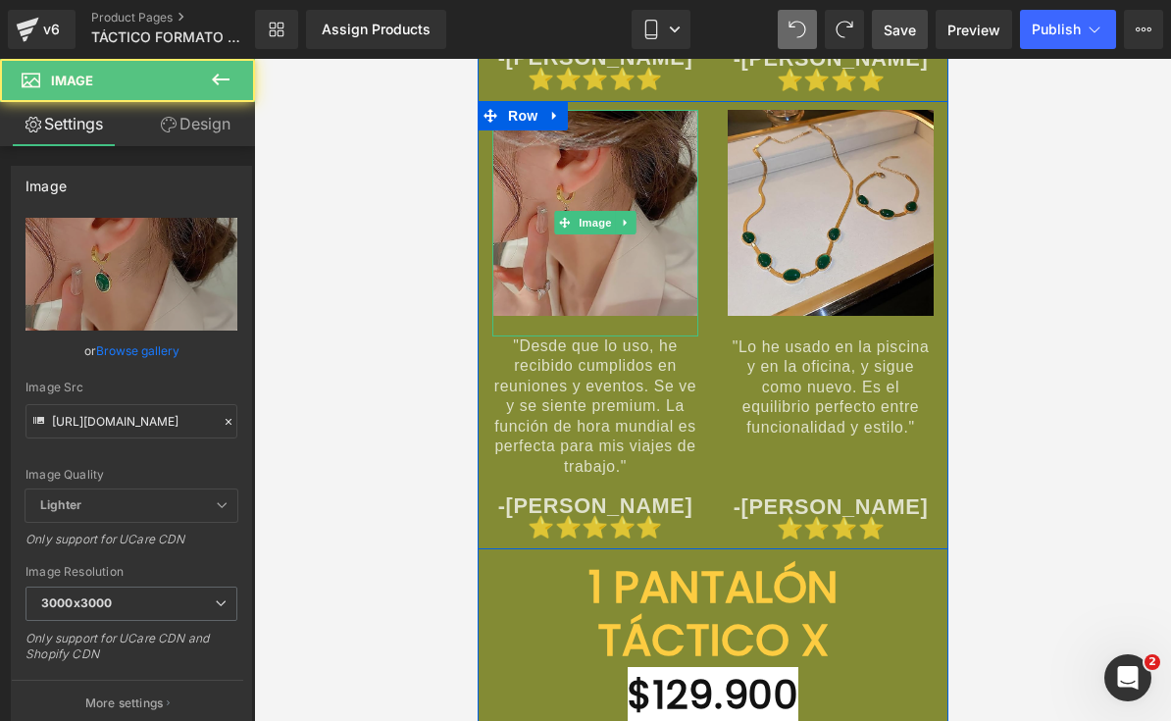
click at [569, 278] on img at bounding box center [594, 223] width 206 height 227
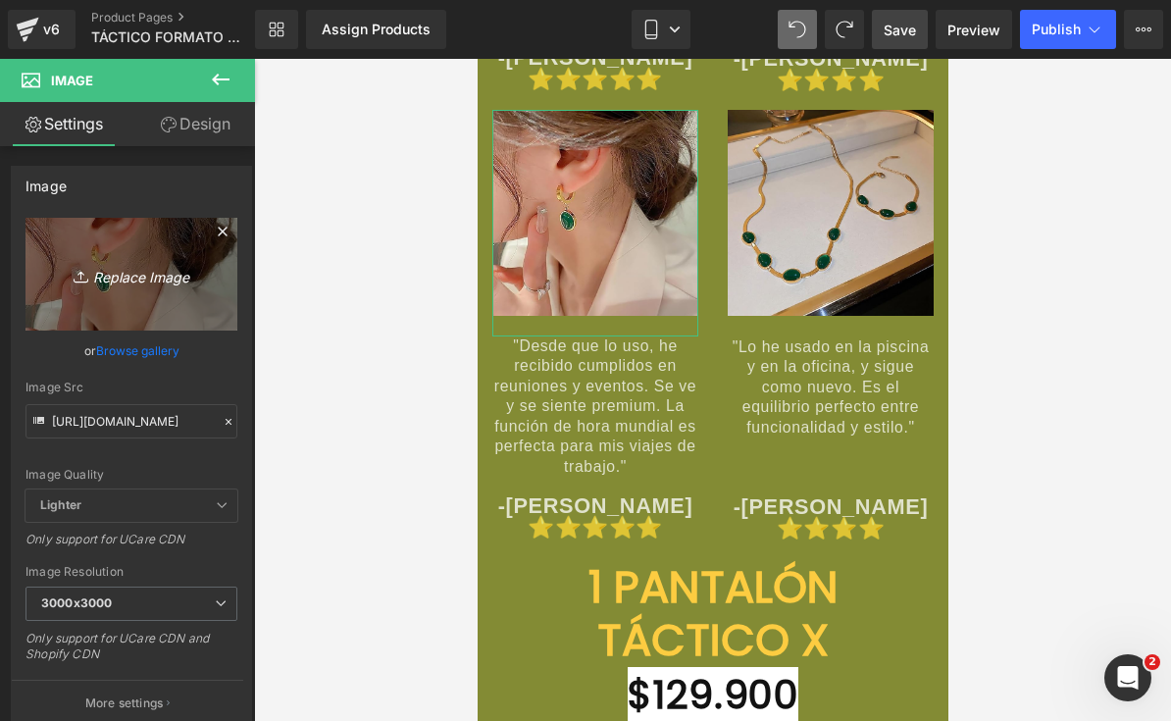
click at [157, 279] on icon "Replace Image" at bounding box center [131, 274] width 157 height 25
type input "C:\fakepath\IMG_8528.jpeg"
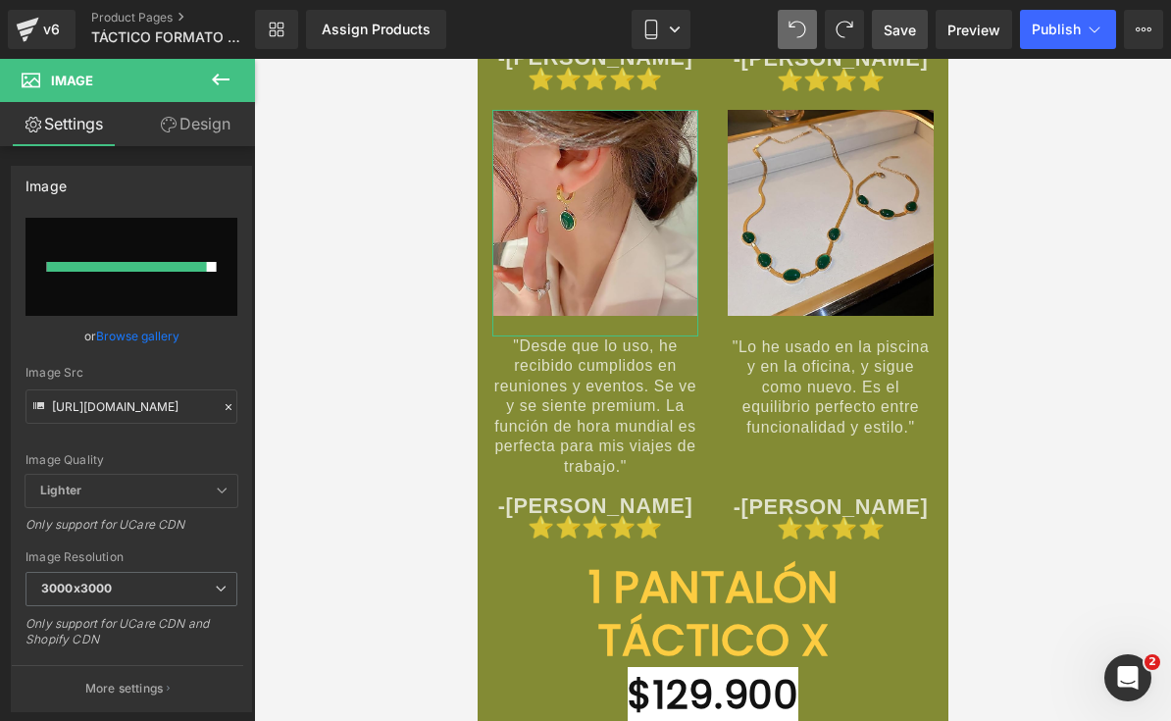
type input "[URL][DOMAIN_NAME]"
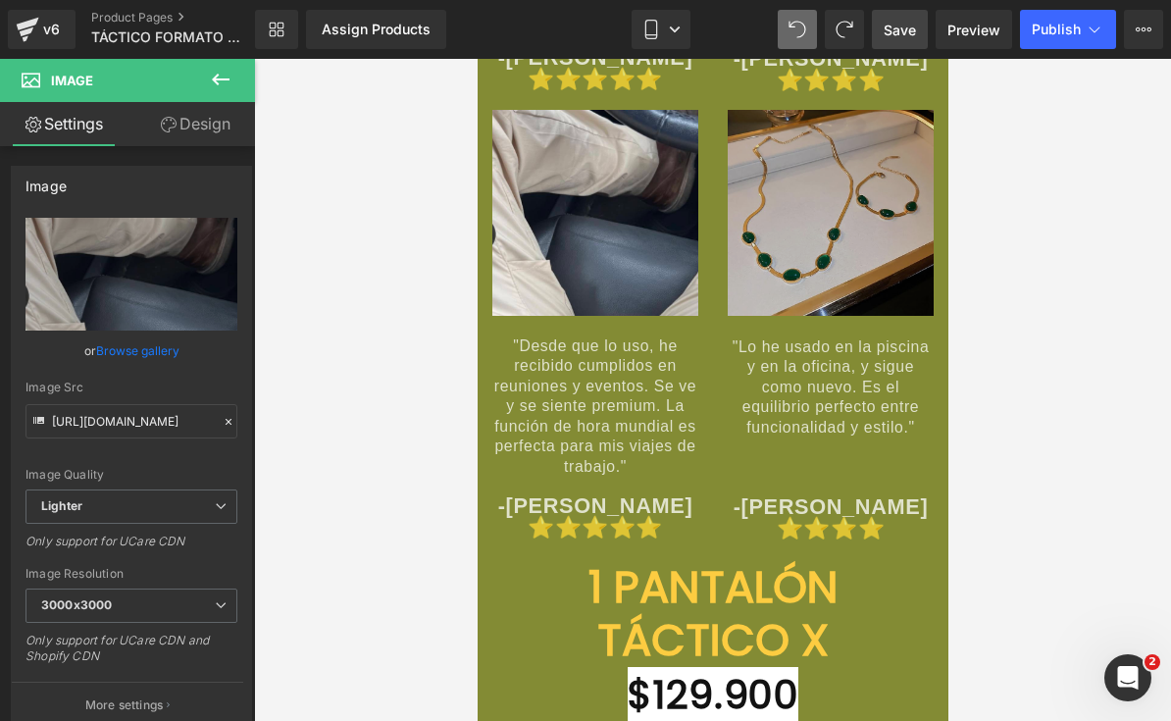
click at [859, 225] on link at bounding box center [860, 213] width 21 height 24
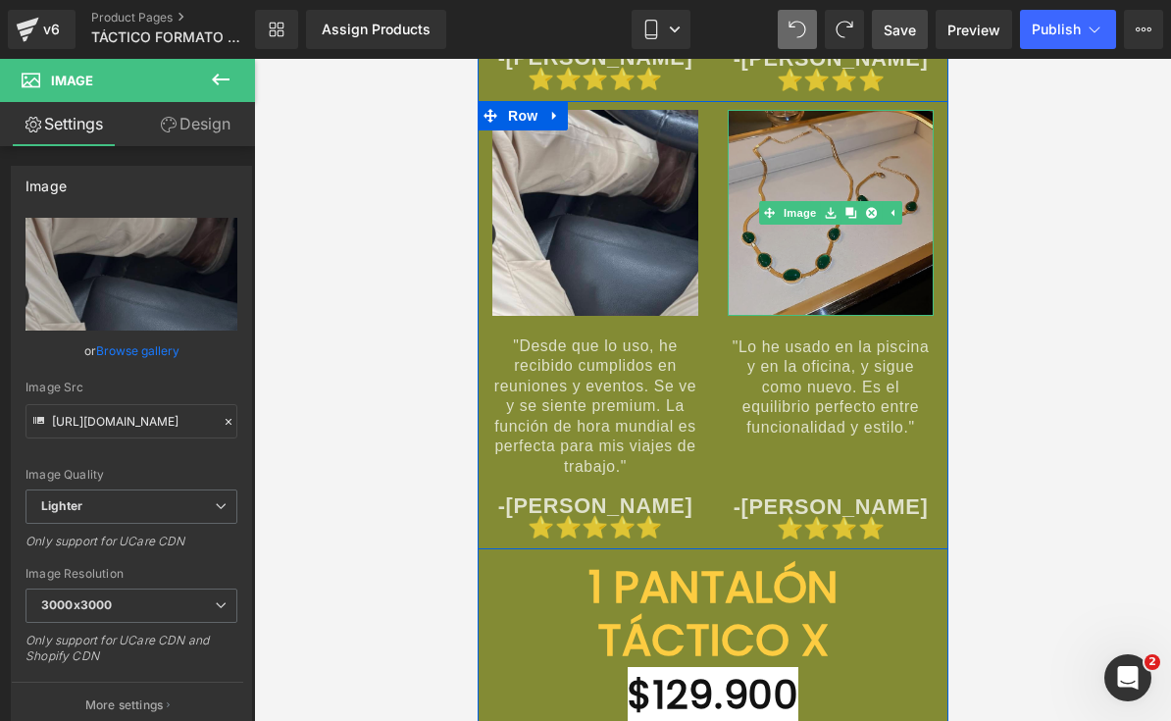
click at [858, 225] on link at bounding box center [849, 213] width 21 height 24
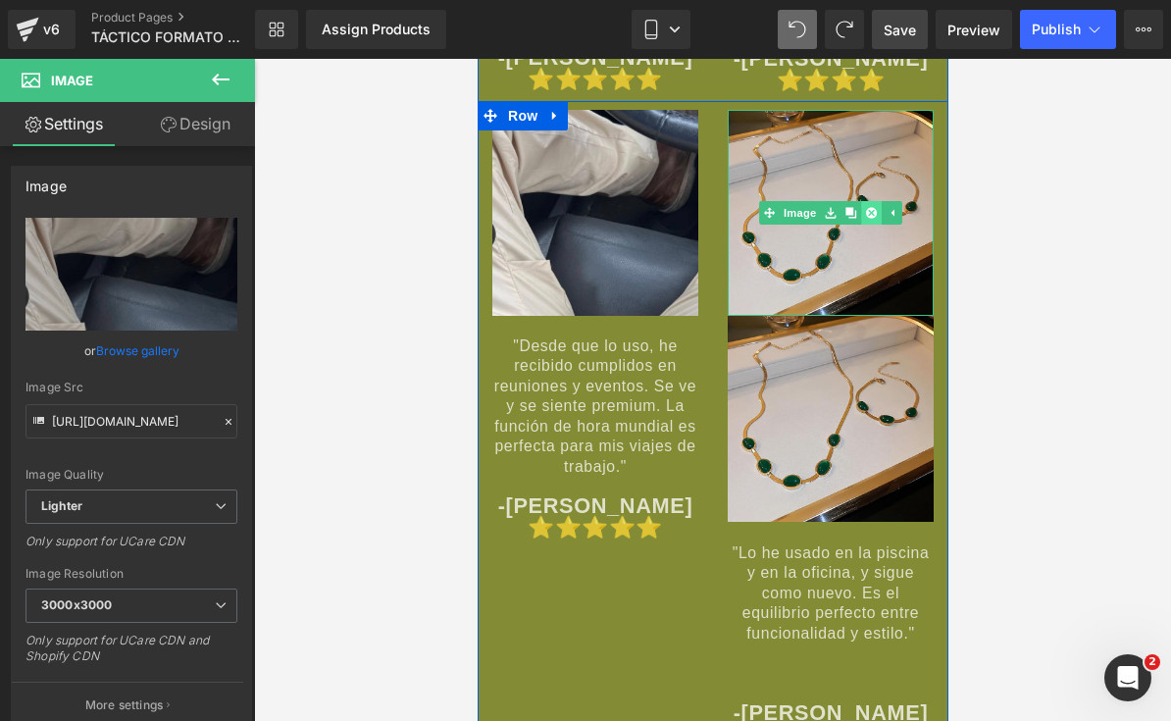
click at [876, 218] on icon at bounding box center [870, 212] width 11 height 11
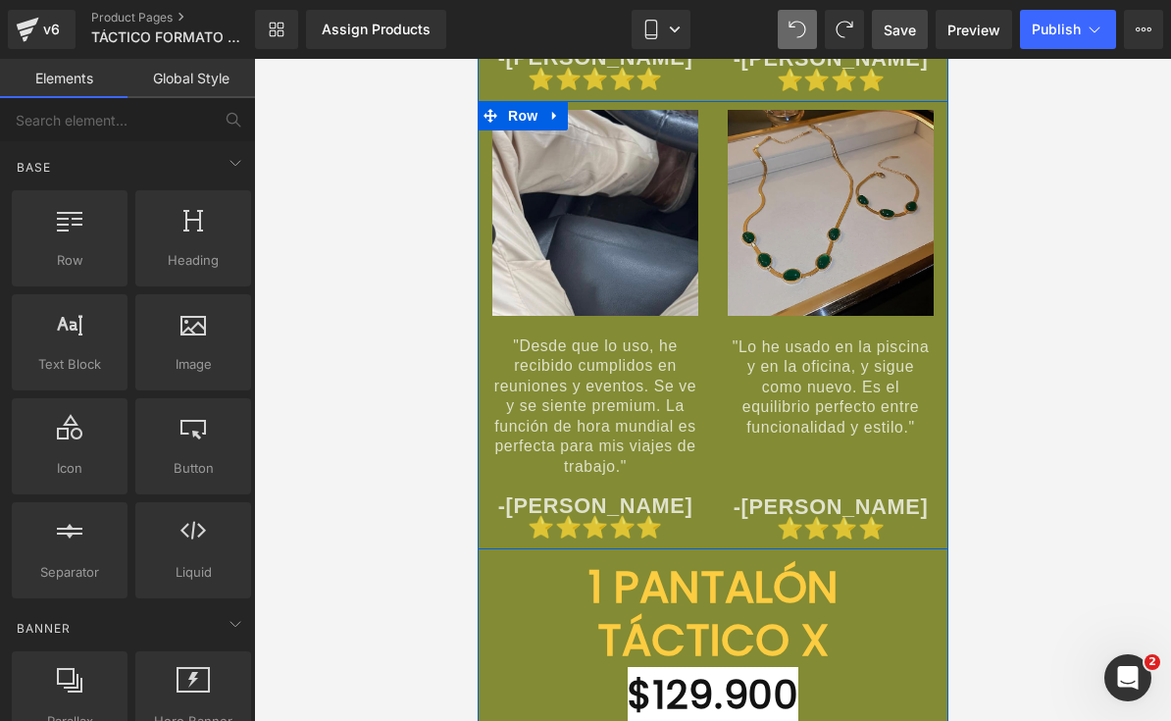
click at [863, 221] on img at bounding box center [830, 213] width 206 height 206
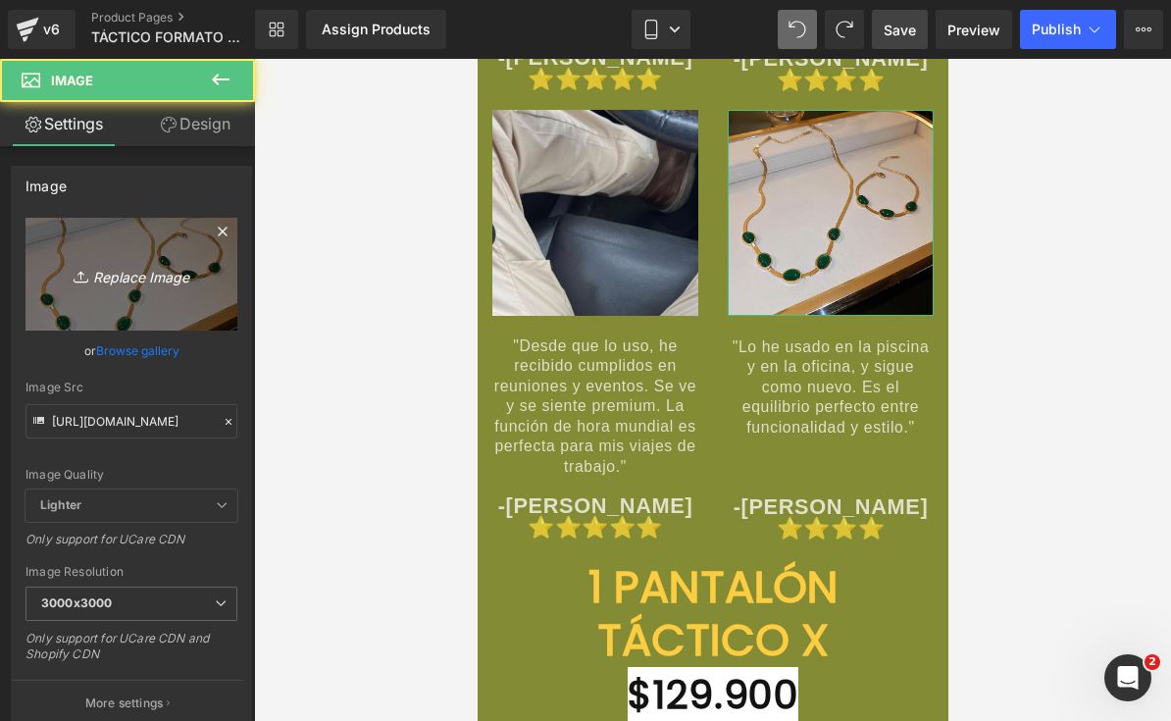
click at [97, 249] on link "Replace Image" at bounding box center [131, 274] width 212 height 113
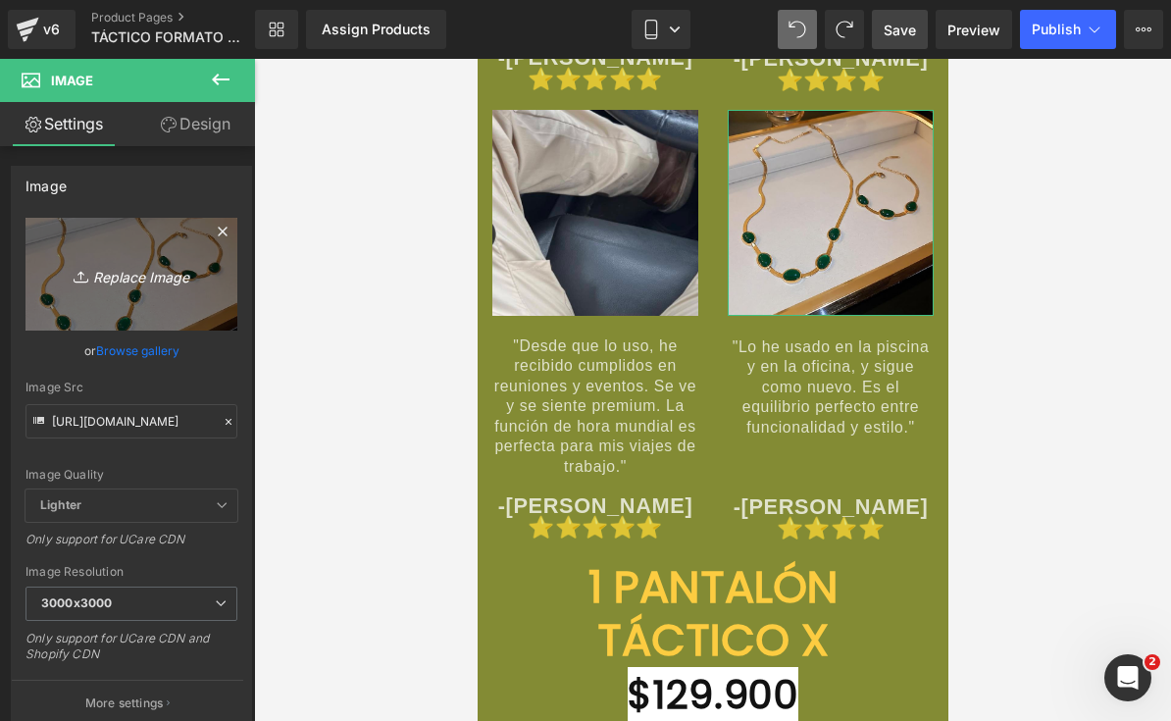
type input "C:\fakepath\IMG_8525.jpeg"
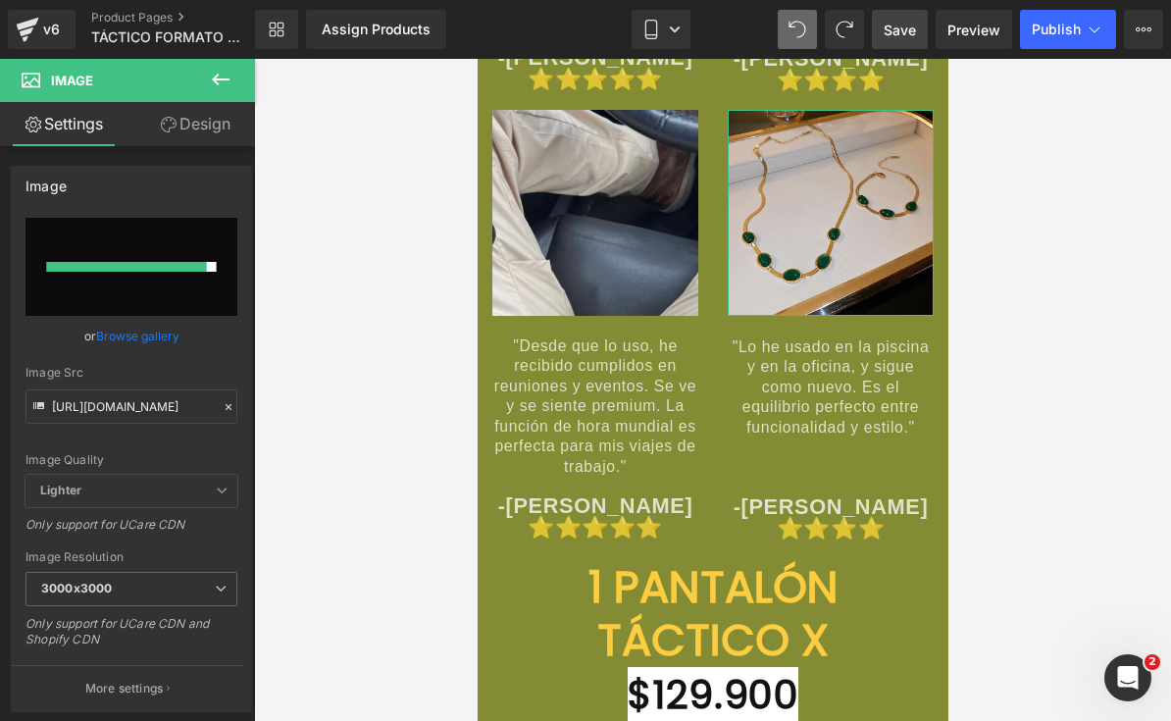
type input "[URL][DOMAIN_NAME]"
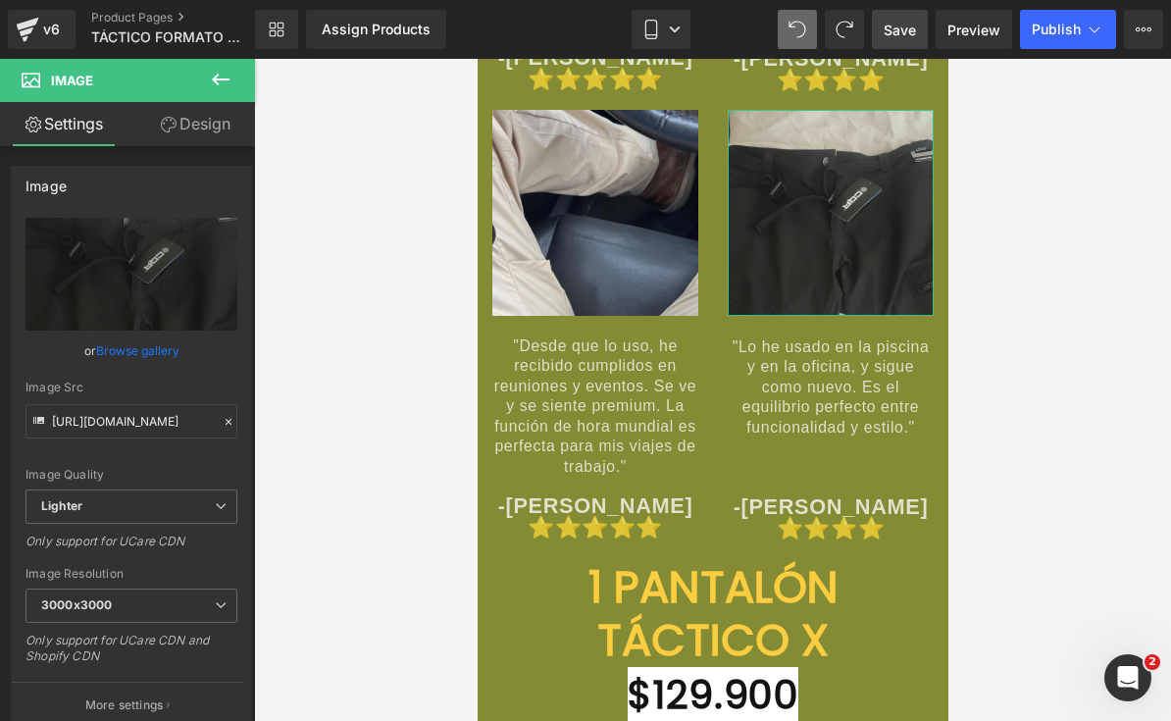
click at [904, 31] on span "Save" at bounding box center [900, 30] width 32 height 21
